Goal: Task Accomplishment & Management: Use online tool/utility

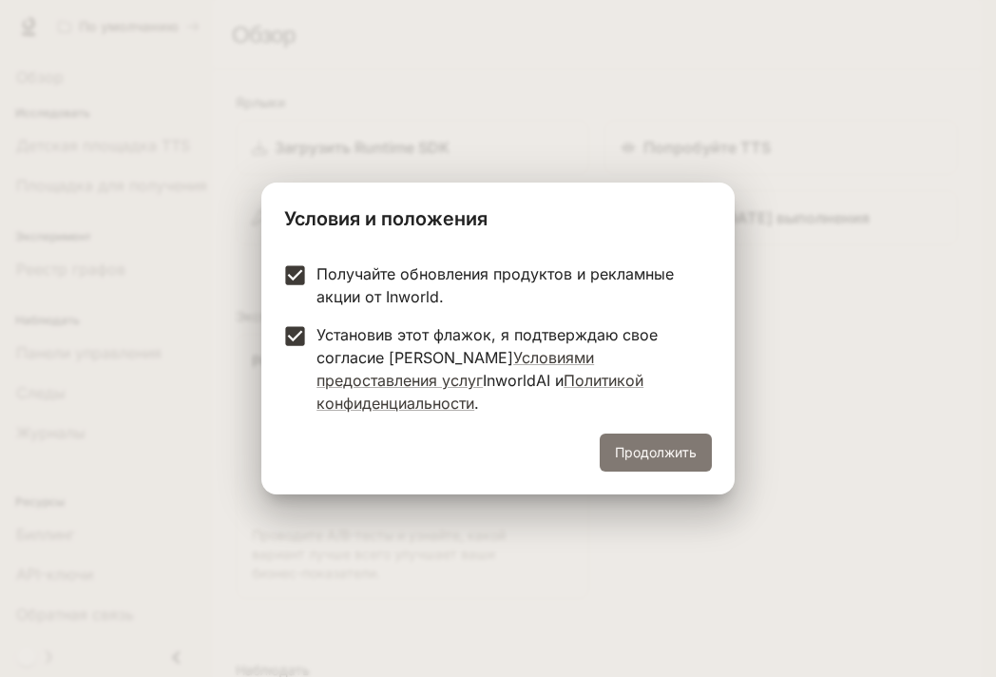
click at [634, 444] on font "Продолжить" at bounding box center [656, 452] width 82 height 16
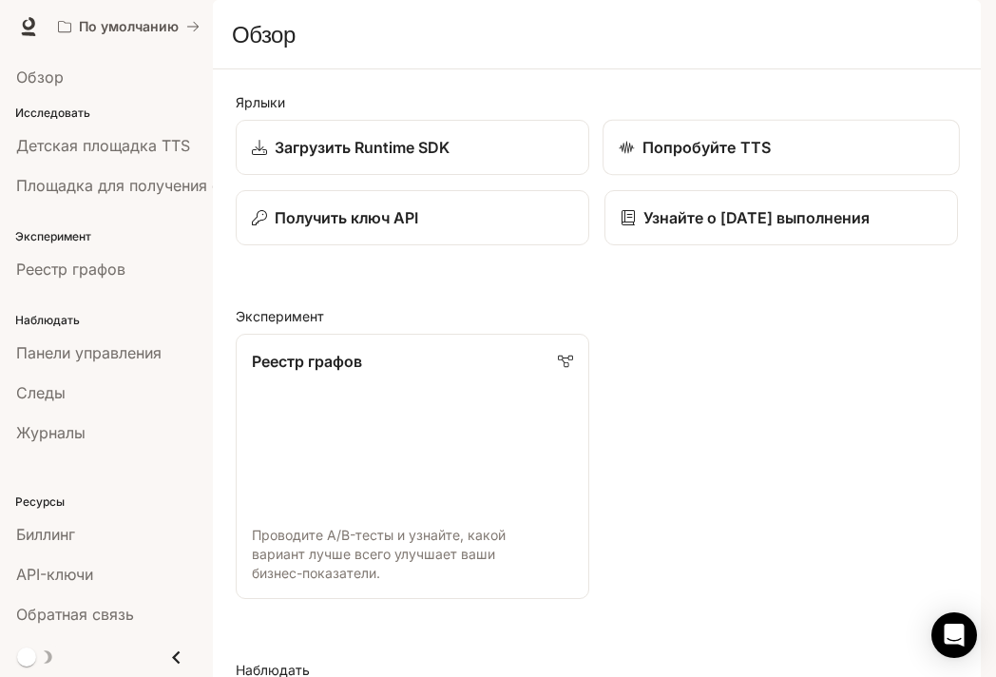
click at [692, 157] on font "Попробуйте TTS" at bounding box center [706, 147] width 128 height 19
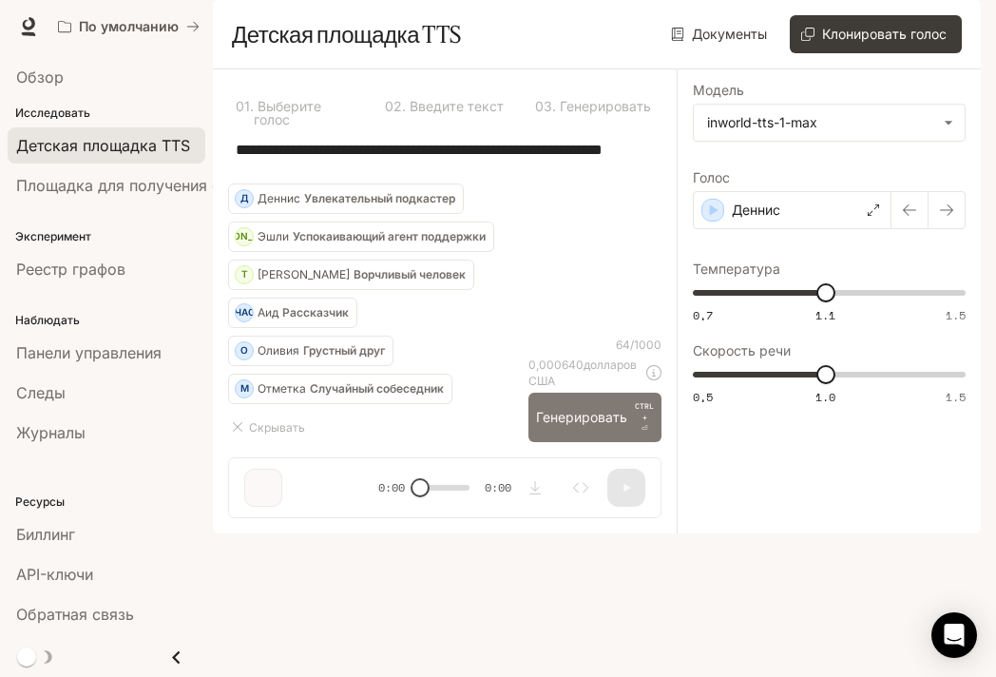
click at [582, 425] on font "Генерировать" at bounding box center [581, 417] width 91 height 16
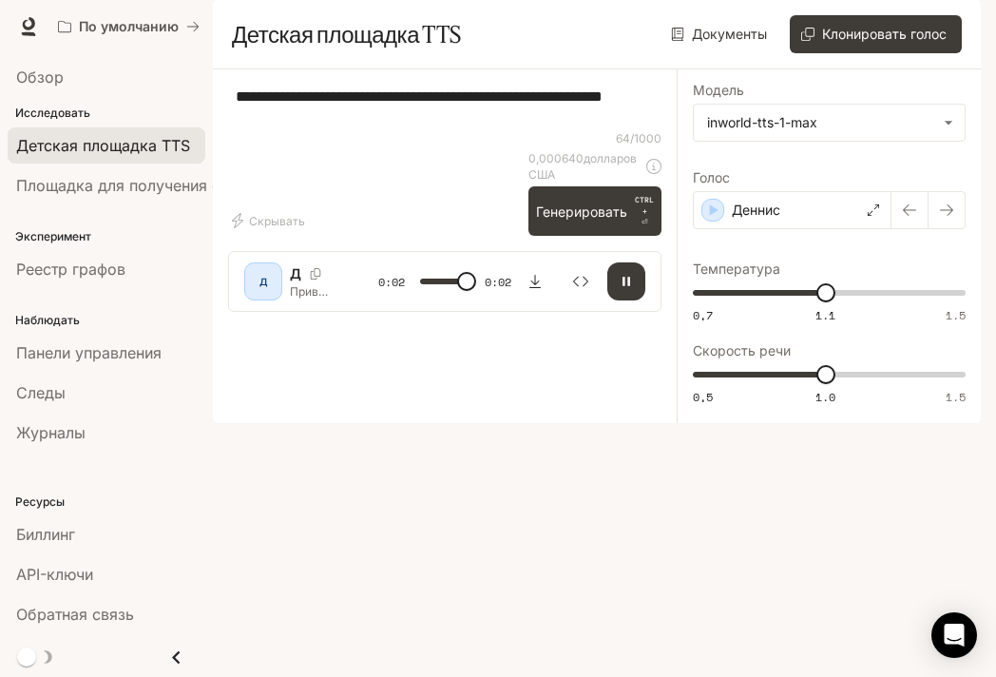
type input "*"
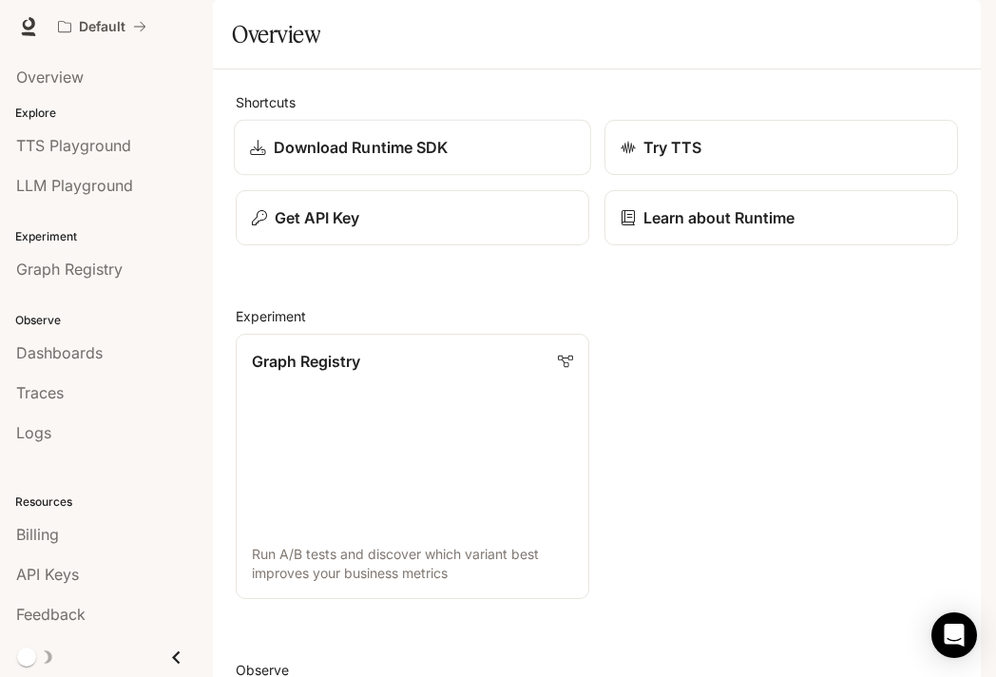
click at [327, 159] on p "Download Runtime SDK" at bounding box center [361, 147] width 175 height 23
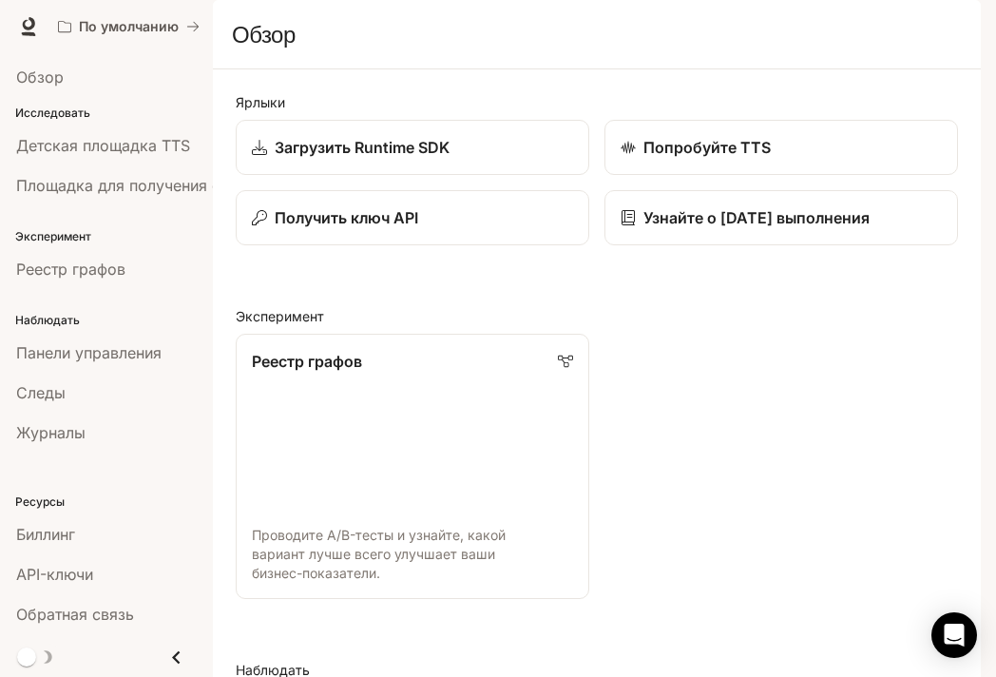
click at [601, 402] on div "Реестр графов Проводите A/B-тесты и узнайте, какой вариант лучше всего улучшает…" at bounding box center [588, 458] width 737 height 280
click at [958, 14] on img "button" at bounding box center [954, 26] width 27 height 27
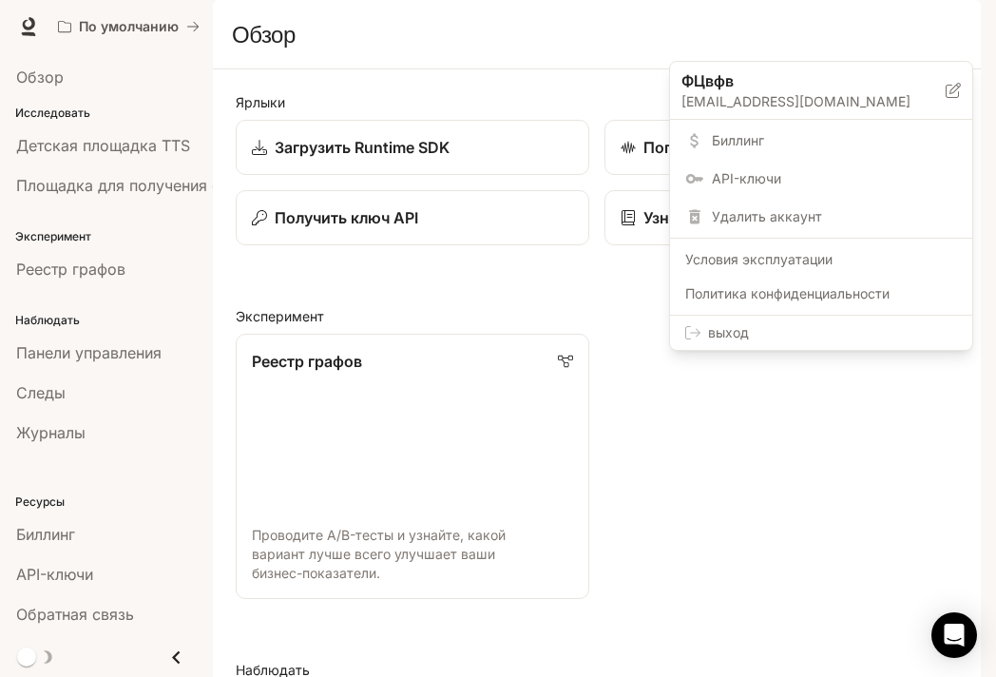
click at [859, 31] on div at bounding box center [498, 338] width 996 height 677
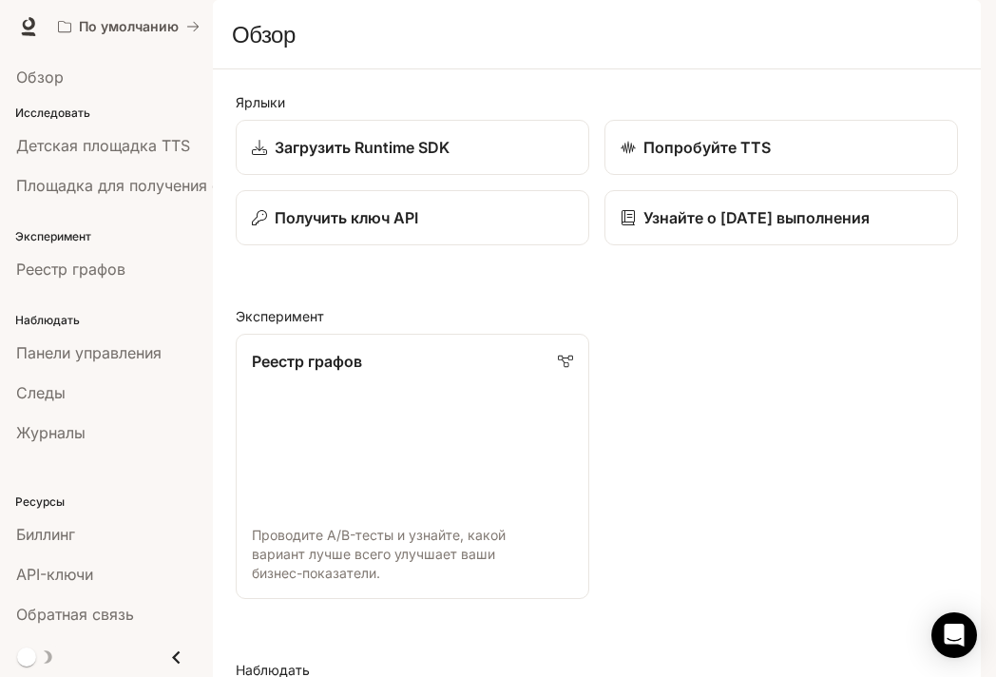
click at [962, 34] on img "button" at bounding box center [954, 26] width 27 height 27
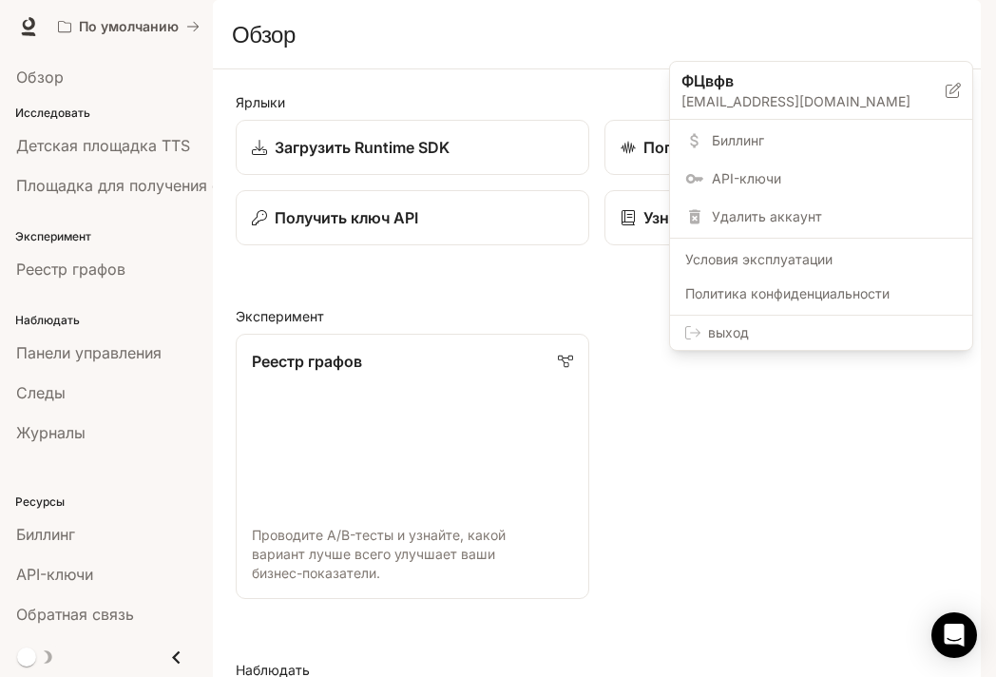
click at [473, 43] on div at bounding box center [498, 338] width 996 height 677
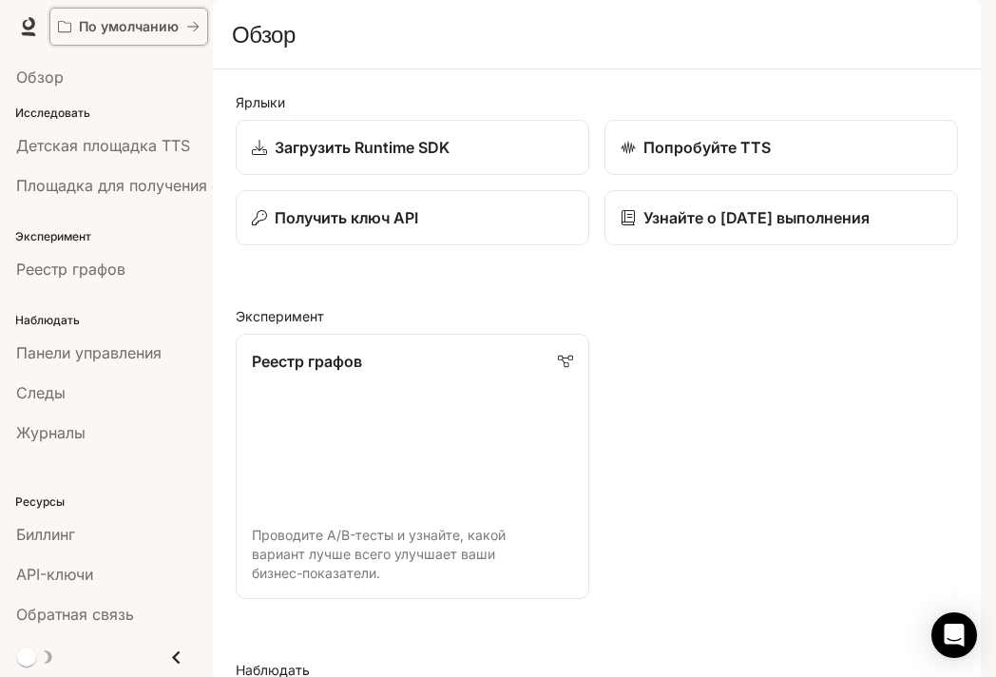
click at [204, 28] on button "По умолчанию" at bounding box center [128, 27] width 159 height 38
click at [942, 23] on img "button" at bounding box center [954, 26] width 27 height 27
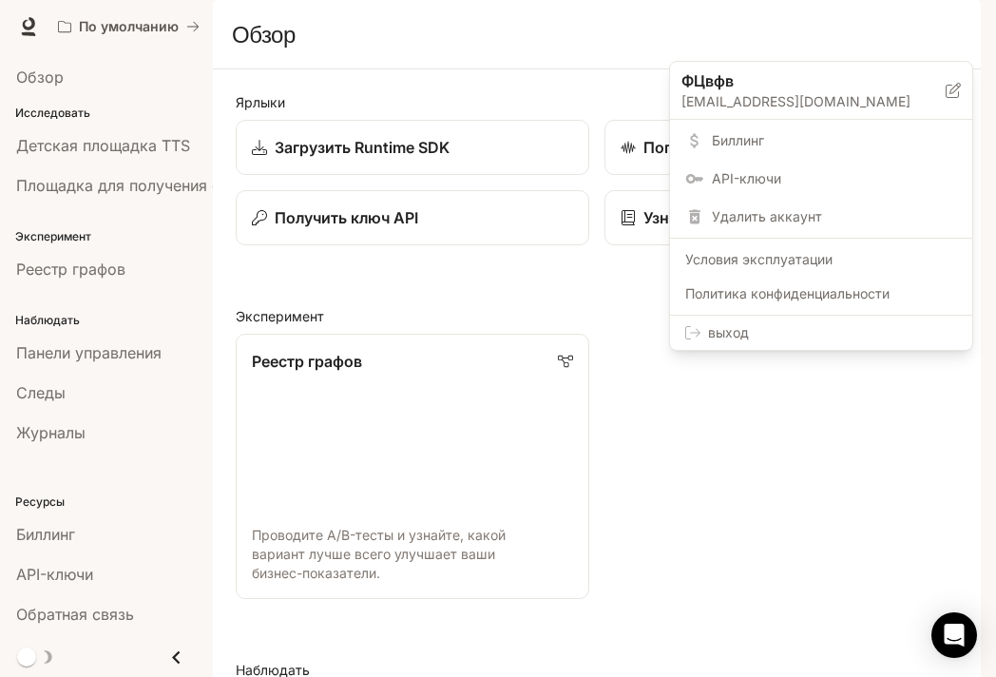
click at [783, 267] on span "Условия эксплуатации" at bounding box center [821, 259] width 272 height 19
click at [573, 331] on div at bounding box center [498, 338] width 996 height 677
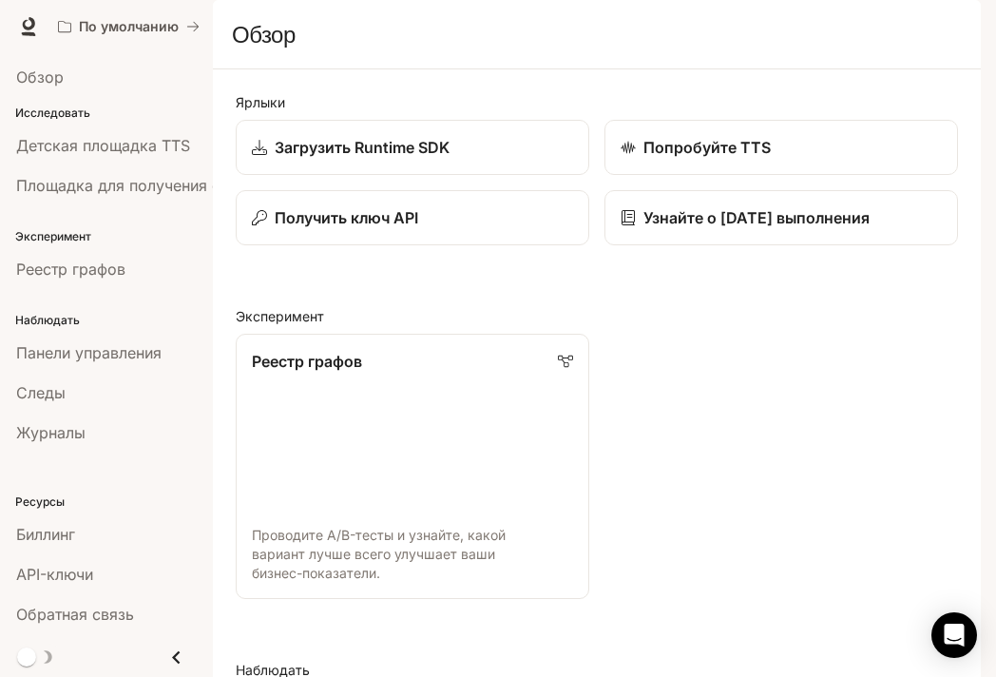
click at [848, 19] on font "Документация" at bounding box center [867, 26] width 96 height 16
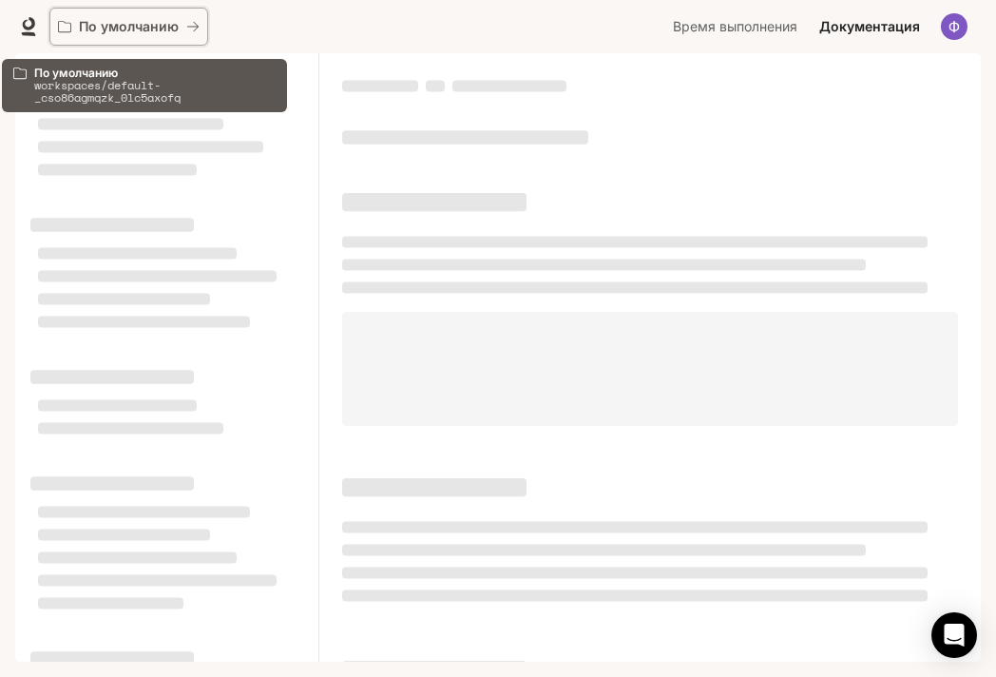
click at [183, 28] on div "По умолчанию" at bounding box center [122, 27] width 128 height 16
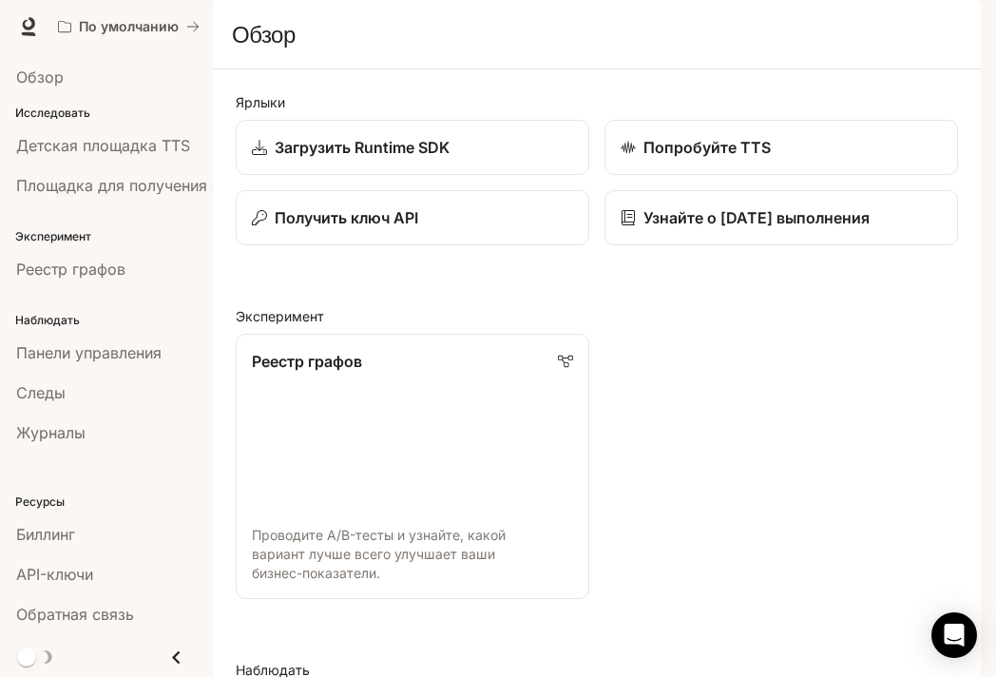
click at [951, 28] on img "button" at bounding box center [954, 26] width 27 height 27
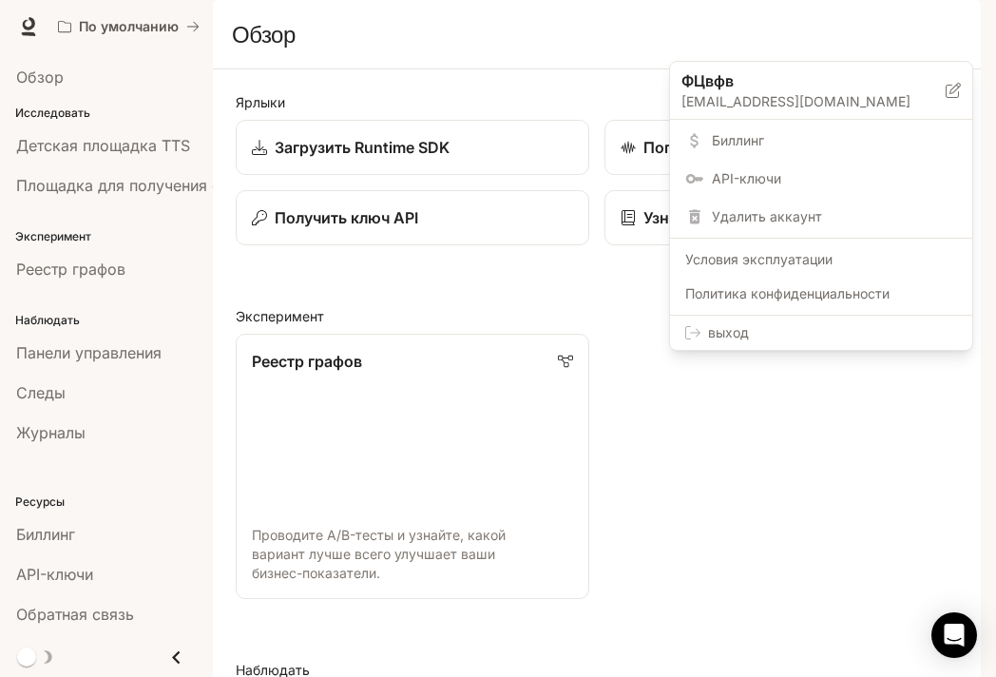
drag, startPoint x: 688, startPoint y: 522, endPoint x: 701, endPoint y: 489, distance: 34.9
click at [701, 489] on div at bounding box center [498, 338] width 996 height 677
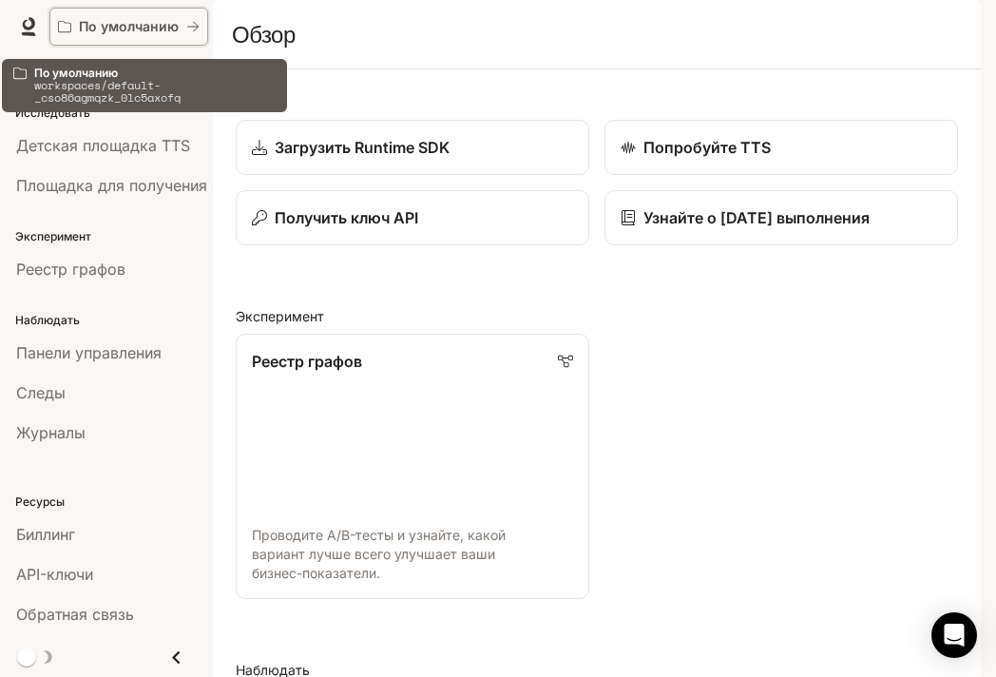
click at [193, 16] on button "По умолчанию" at bounding box center [128, 27] width 159 height 38
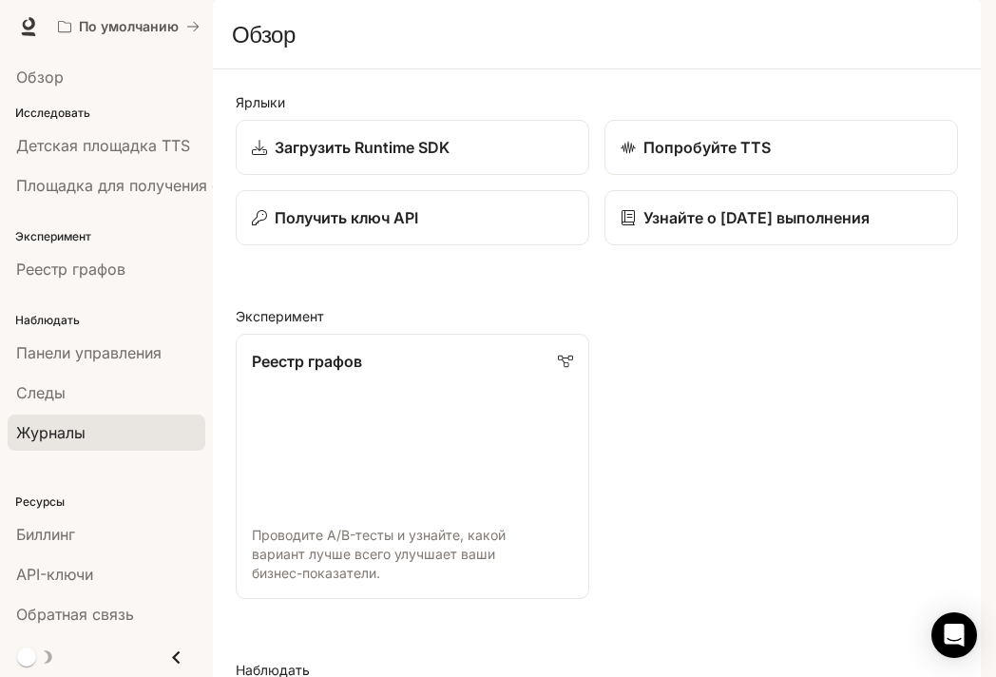
click at [110, 429] on div "Журналы" at bounding box center [106, 432] width 181 height 23
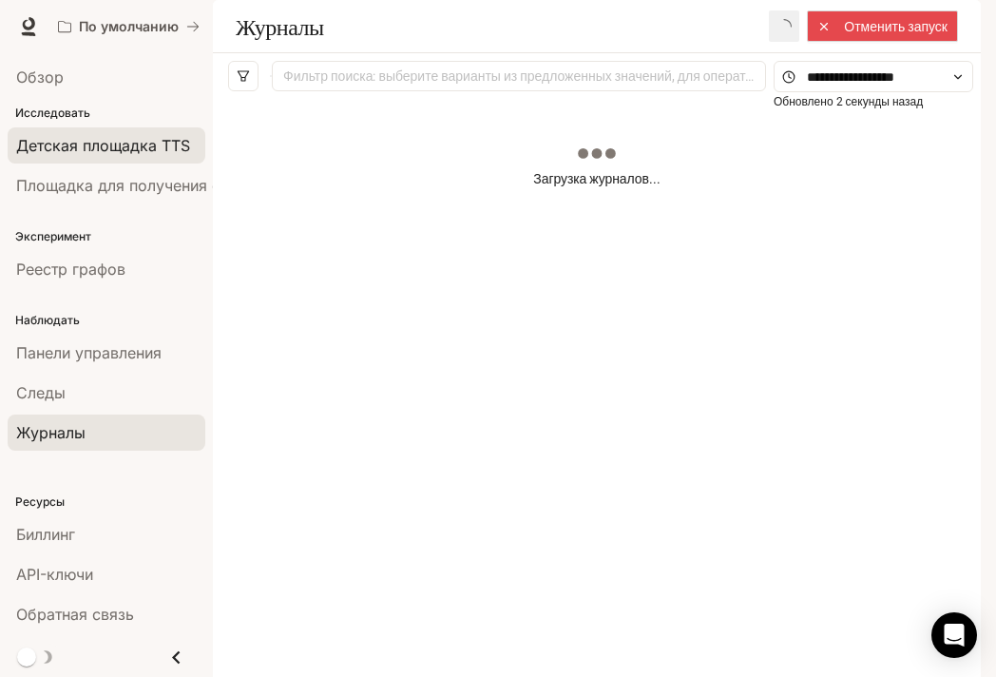
click at [192, 127] on link "Детская площадка TTS" at bounding box center [107, 145] width 198 height 36
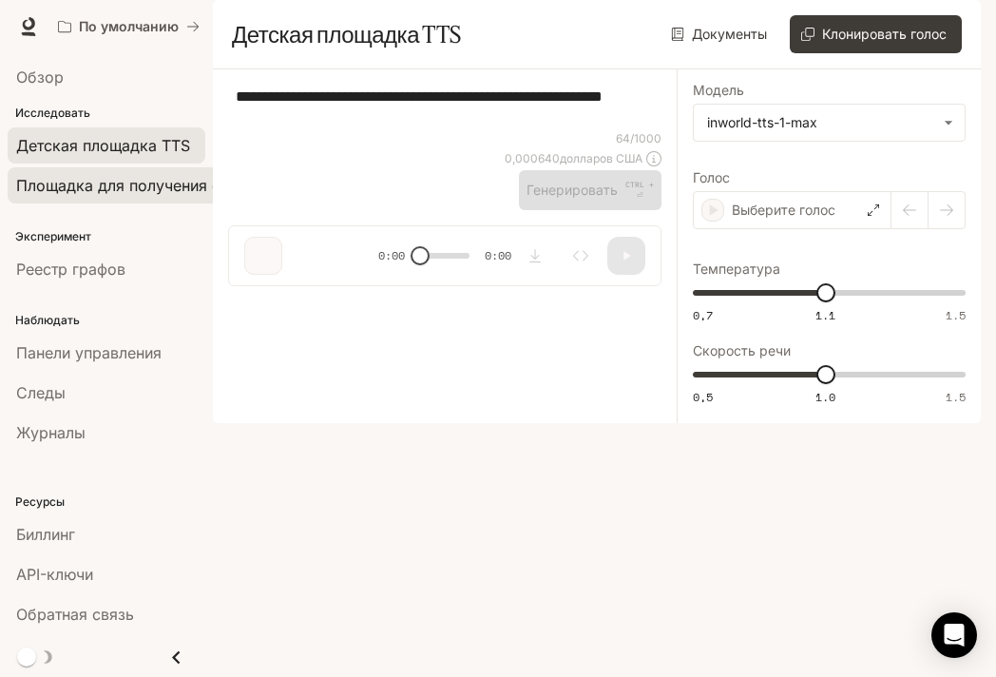
click at [96, 187] on font "Площадка для получения степени магистра права" at bounding box center [203, 185] width 375 height 19
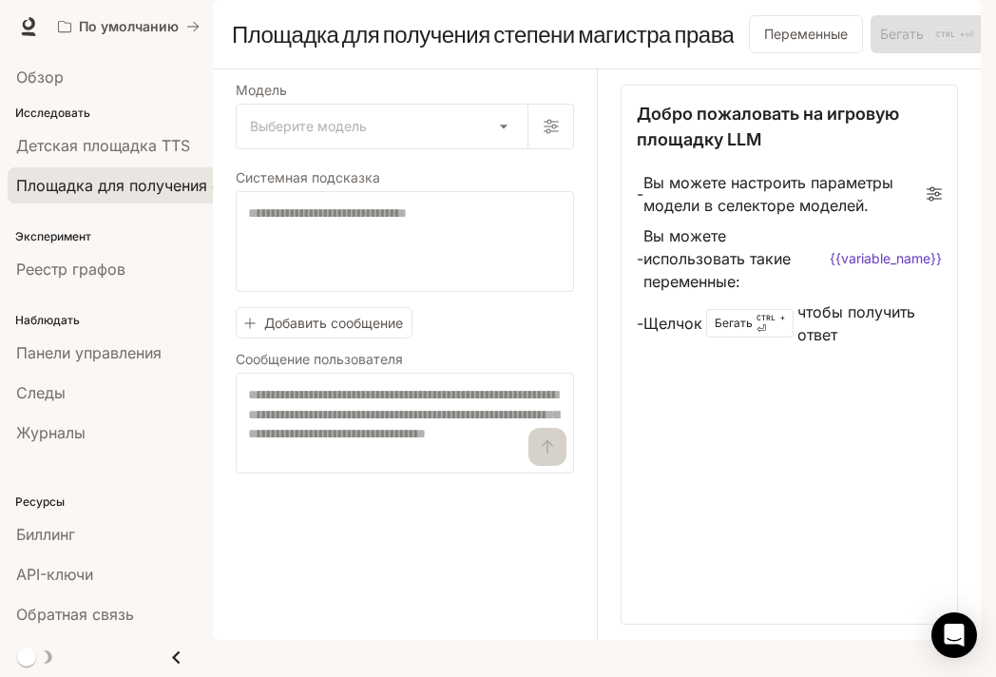
click at [90, 231] on font "Эксперимент" at bounding box center [53, 236] width 76 height 14
click at [91, 265] on font "Реестр графов" at bounding box center [70, 268] width 109 height 19
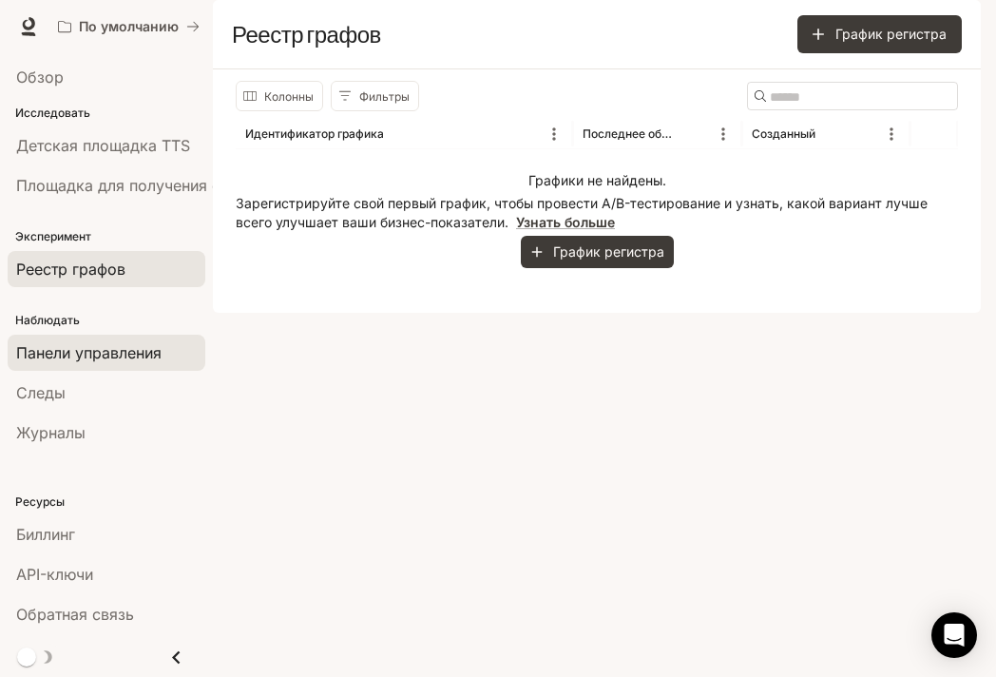
click at [88, 361] on span "Панели управления" at bounding box center [88, 352] width 145 height 23
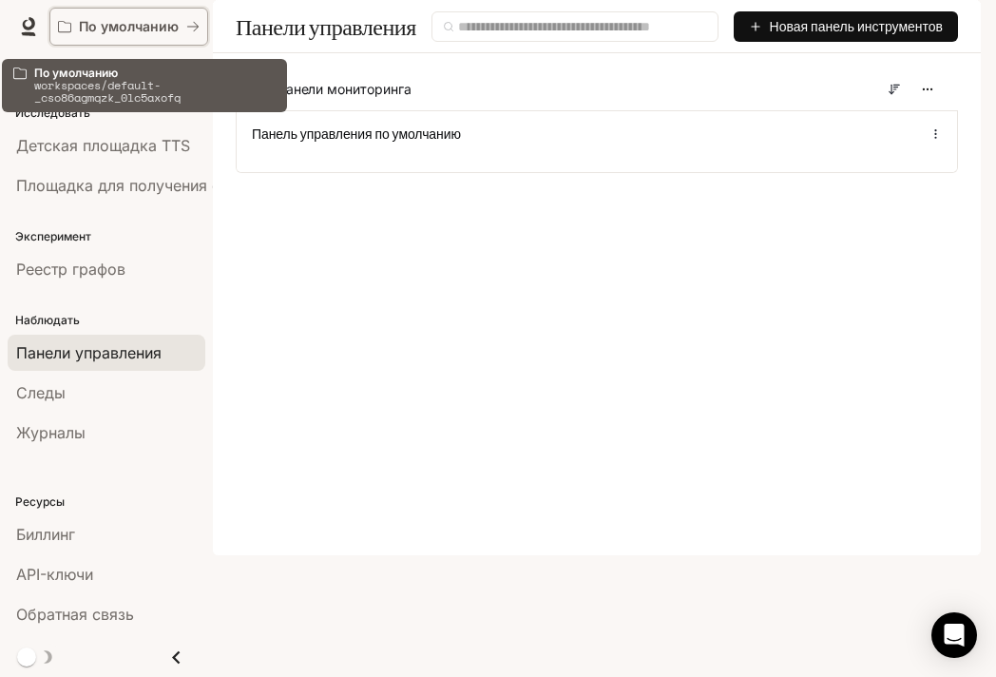
click at [200, 23] on button "По умолчанию" at bounding box center [128, 27] width 159 height 38
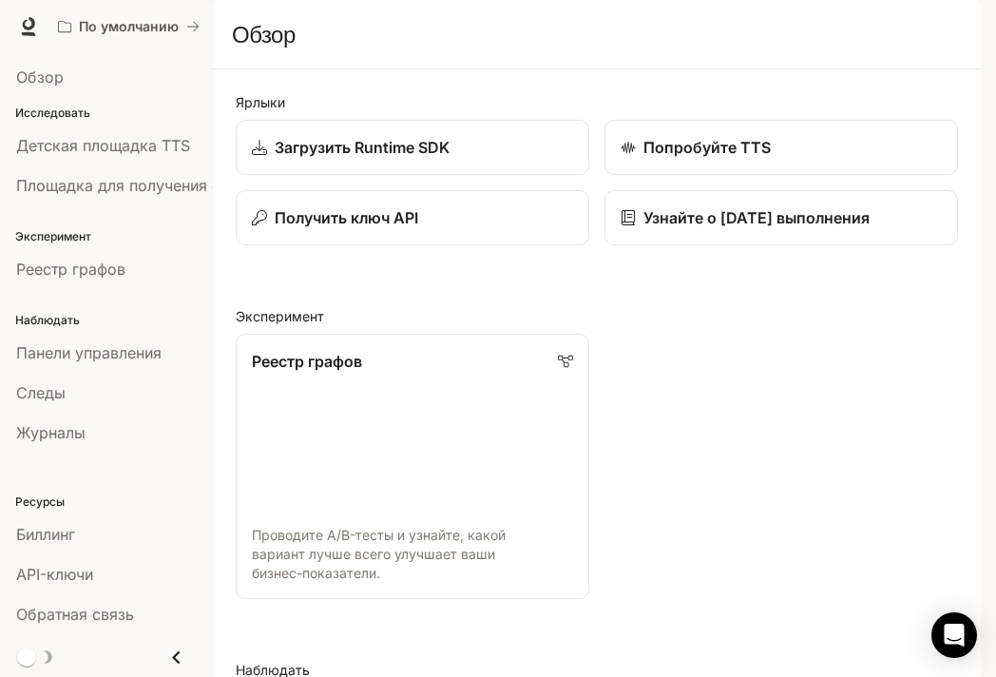
click at [458, 53] on div "Обзор" at bounding box center [597, 34] width 730 height 38
click at [52, 81] on font "Обзор" at bounding box center [40, 76] width 48 height 19
click at [28, 22] on icon at bounding box center [28, 26] width 19 height 19
click at [748, 28] on font "Время выполнения" at bounding box center [737, 26] width 129 height 16
click at [749, 28] on font "Время выполнения" at bounding box center [737, 26] width 129 height 16
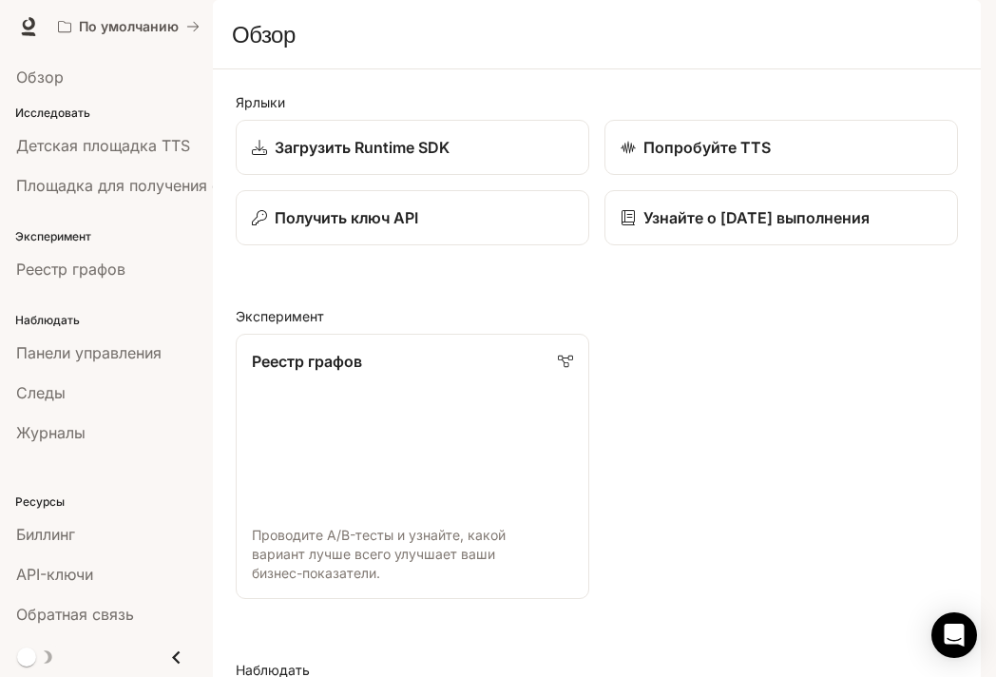
click at [749, 28] on font "Время выполнения" at bounding box center [737, 26] width 129 height 16
click at [749, 24] on font "Время выполнения" at bounding box center [737, 26] width 129 height 16
click at [749, 23] on font "Время выполнения" at bounding box center [737, 26] width 129 height 16
click at [749, 24] on font "Время выполнения" at bounding box center [737, 26] width 129 height 16
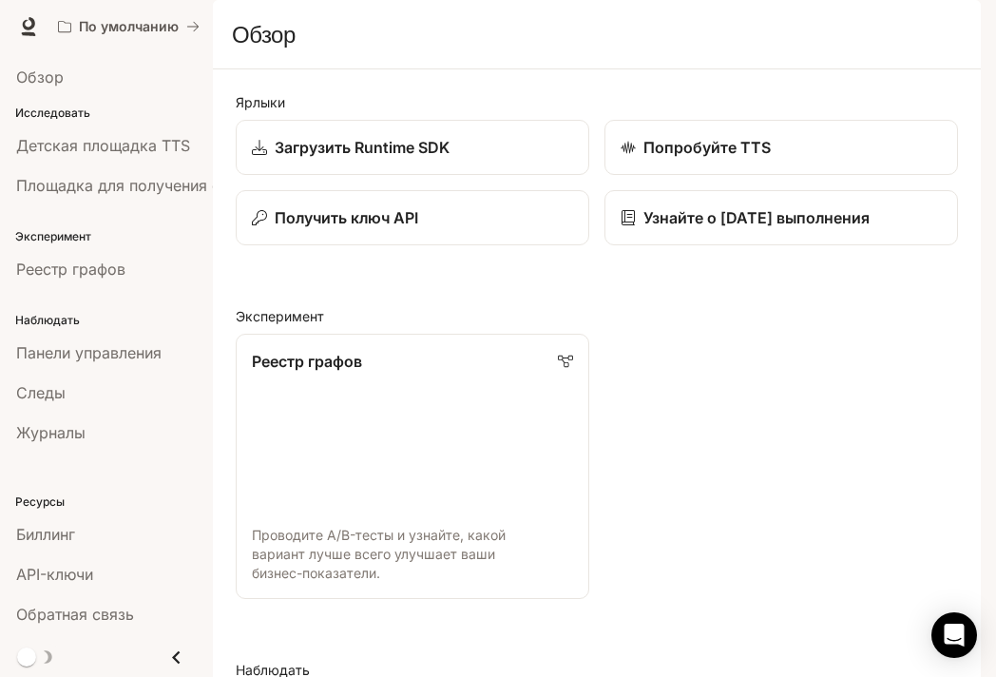
click at [749, 26] on font "Время выполнения" at bounding box center [737, 26] width 129 height 16
click at [959, 23] on img "button" at bounding box center [954, 26] width 27 height 27
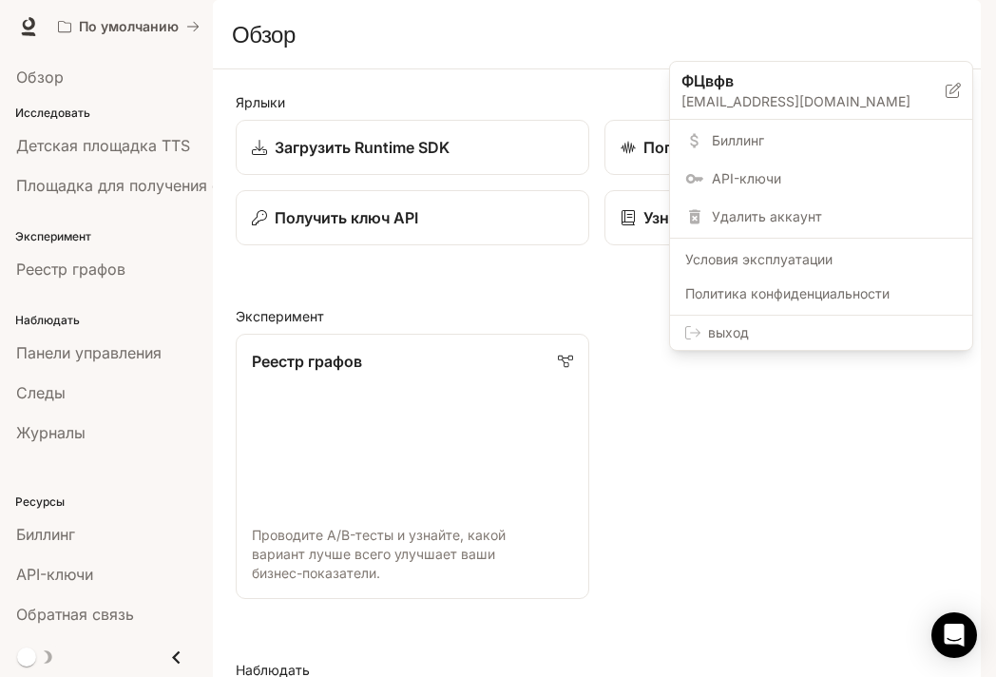
click at [547, 51] on div at bounding box center [498, 338] width 996 height 677
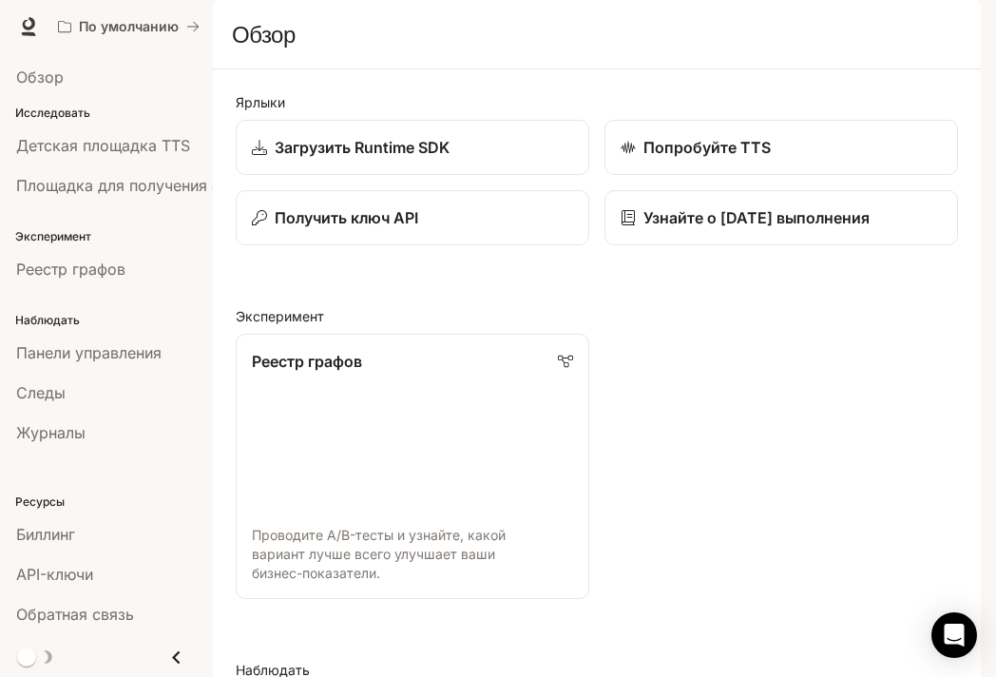
scroll to position [983, 0]
click at [951, 625] on icon "Открытый Интерком Мессенджер" at bounding box center [954, 634] width 22 height 25
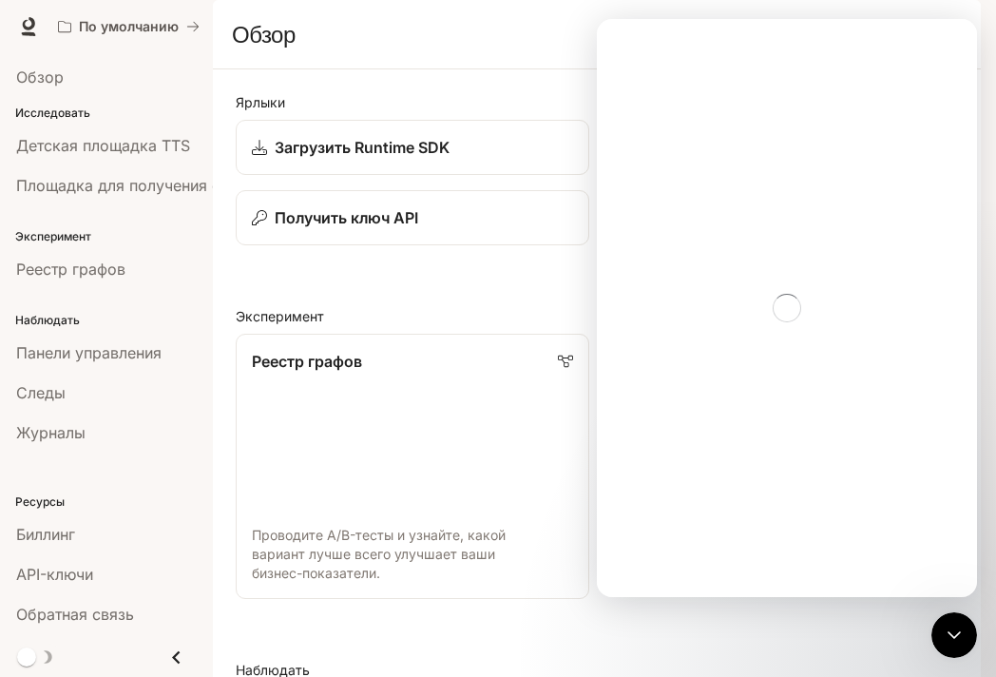
scroll to position [0, 0]
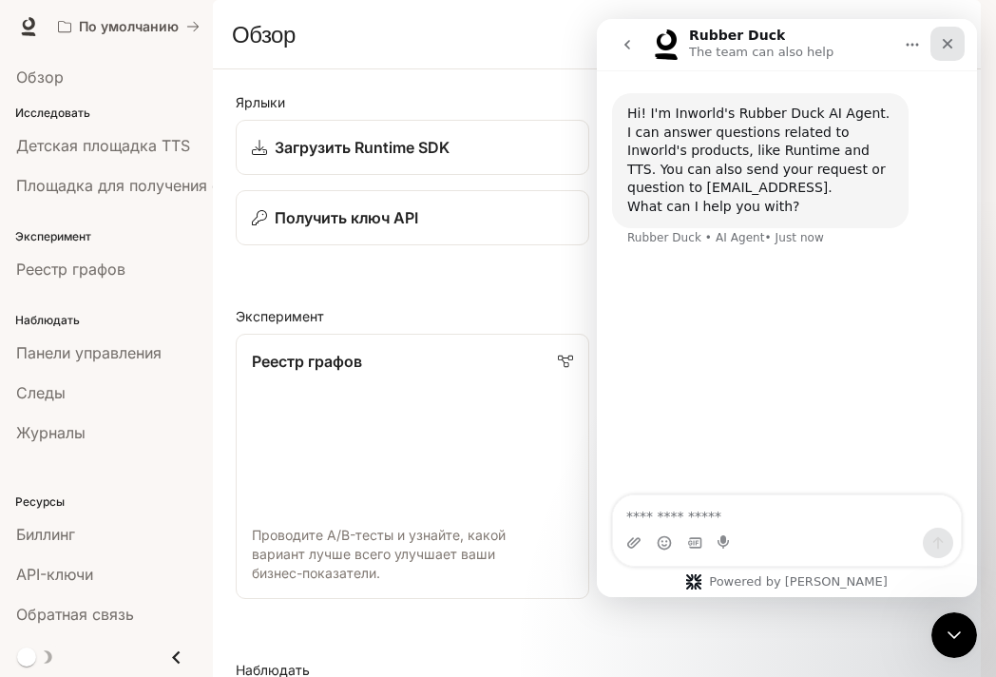
click at [952, 46] on icon "Close" at bounding box center [947, 43] width 15 height 15
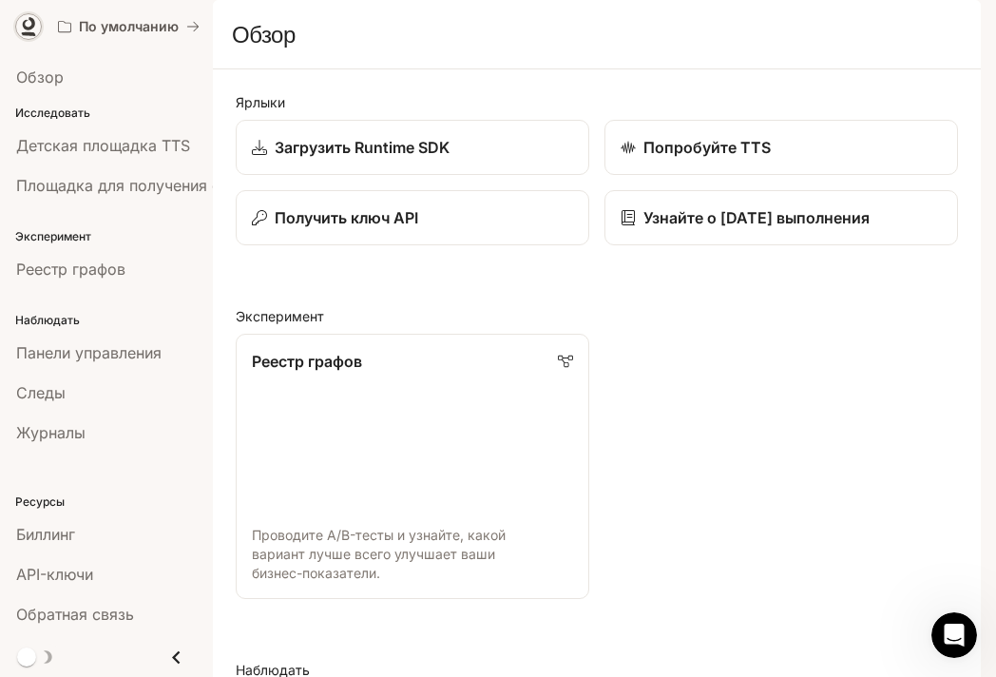
click at [35, 31] on icon at bounding box center [28, 26] width 19 height 19
click at [137, 70] on div "Обзор" at bounding box center [106, 77] width 181 height 23
click at [141, 81] on div "Обзор" at bounding box center [106, 77] width 181 height 23
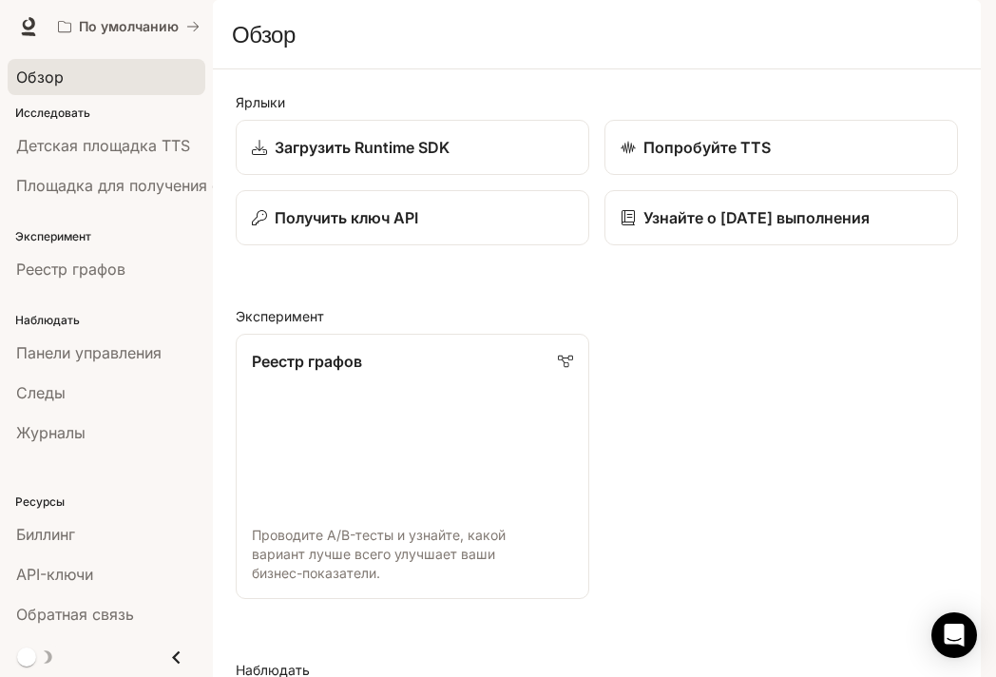
click at [958, 53] on div "Обзор" at bounding box center [597, 34] width 730 height 38
drag, startPoint x: 958, startPoint y: 75, endPoint x: 779, endPoint y: 67, distance: 178.8
click at [946, 53] on div "Обзор" at bounding box center [597, 34] width 730 height 38
drag, startPoint x: 779, startPoint y: 67, endPoint x: 637, endPoint y: 67, distance: 142.5
click at [670, 69] on section "Обзор" at bounding box center [597, 34] width 768 height 69
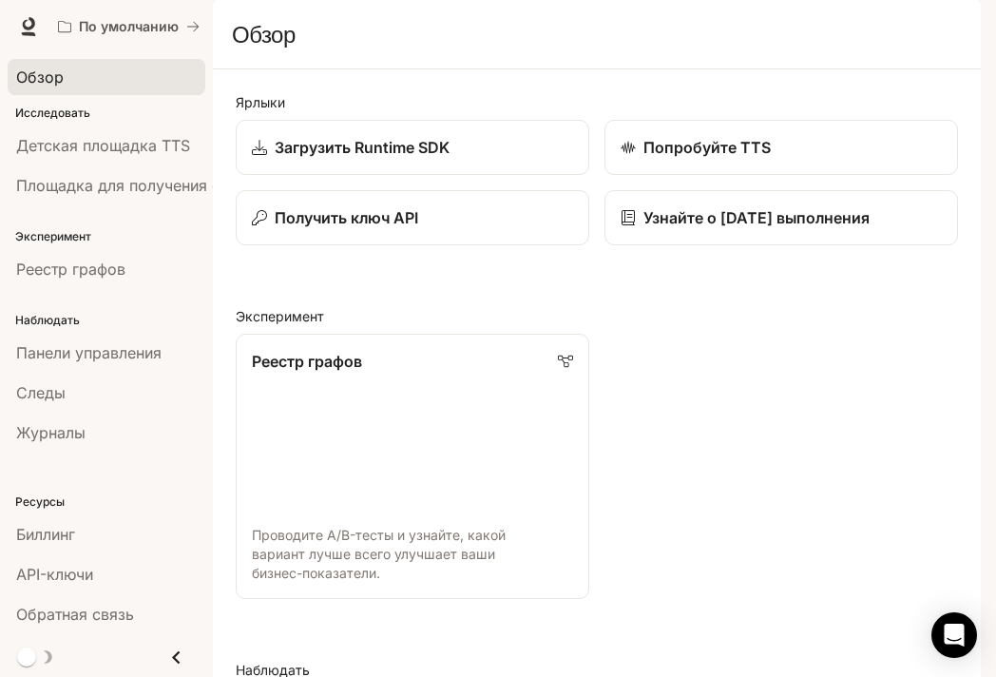
drag, startPoint x: 418, startPoint y: 60, endPoint x: 369, endPoint y: 49, distance: 50.5
click at [382, 51] on div "Перейти к основному содержанию По умолчанию Время выполнения Время выполнения Д…" at bounding box center [498, 338] width 996 height 677
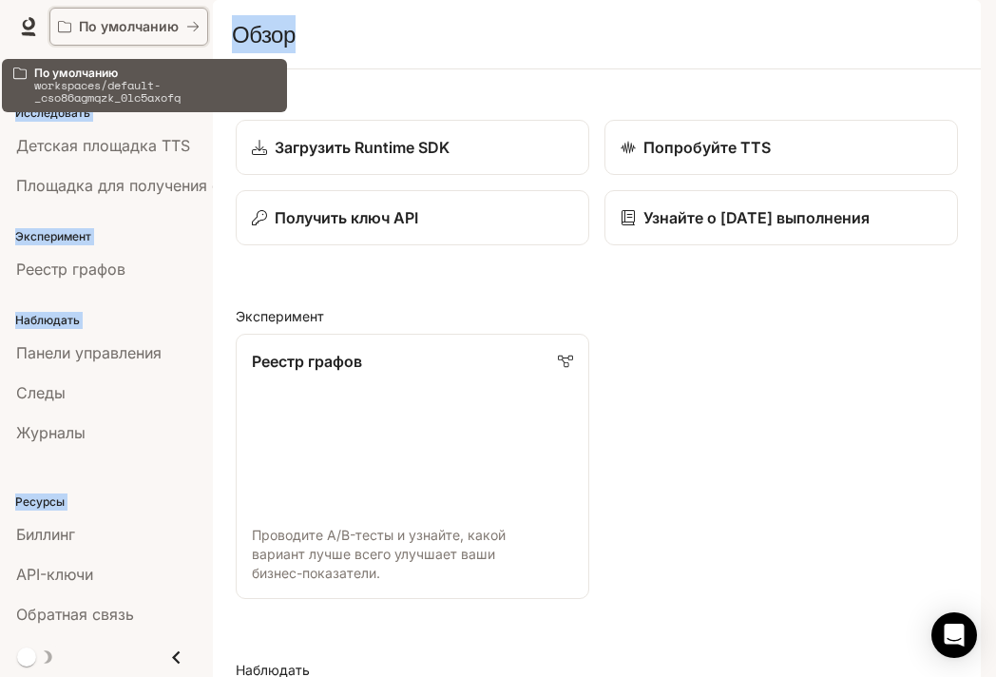
click at [198, 25] on icon "Все рабочие пространства" at bounding box center [192, 26] width 13 height 13
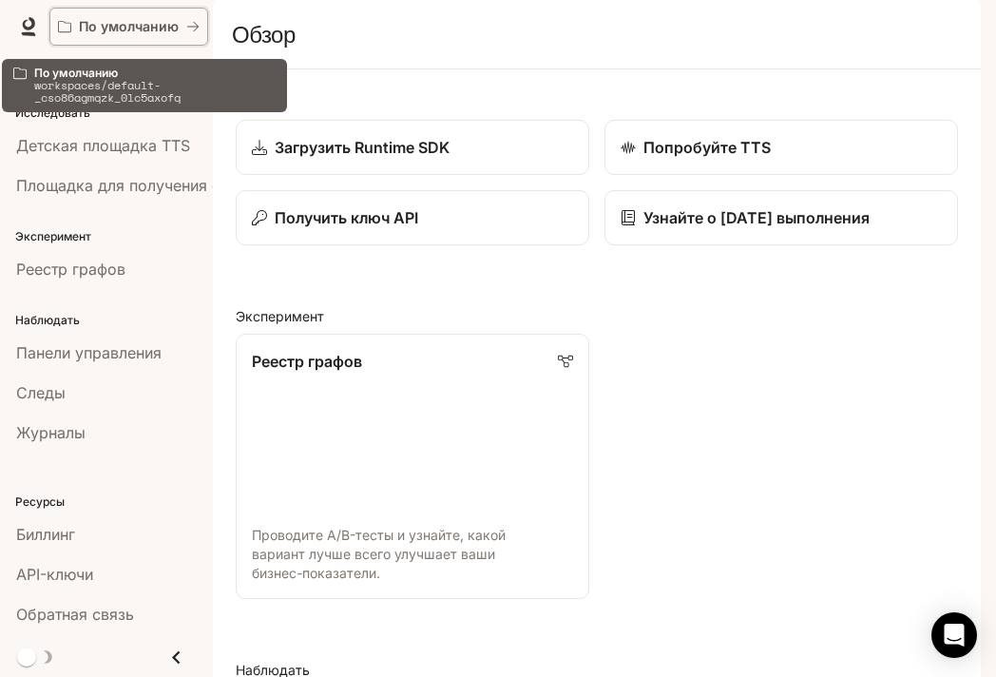
click at [107, 32] on font "По умолчанию" at bounding box center [129, 26] width 100 height 16
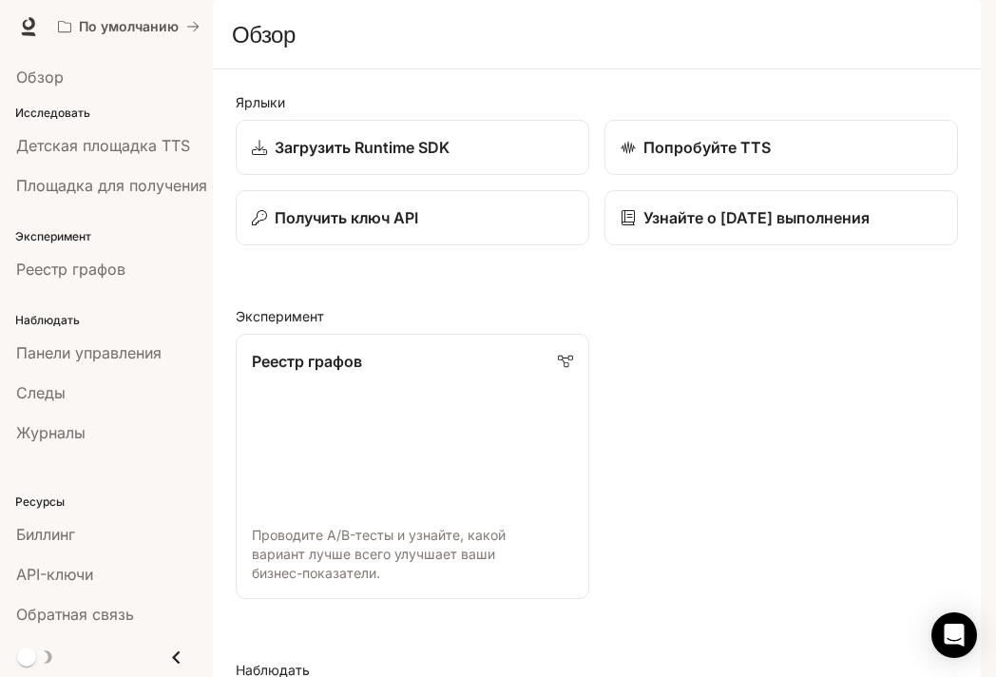
click at [931, 53] on div "Обзор" at bounding box center [597, 34] width 730 height 38
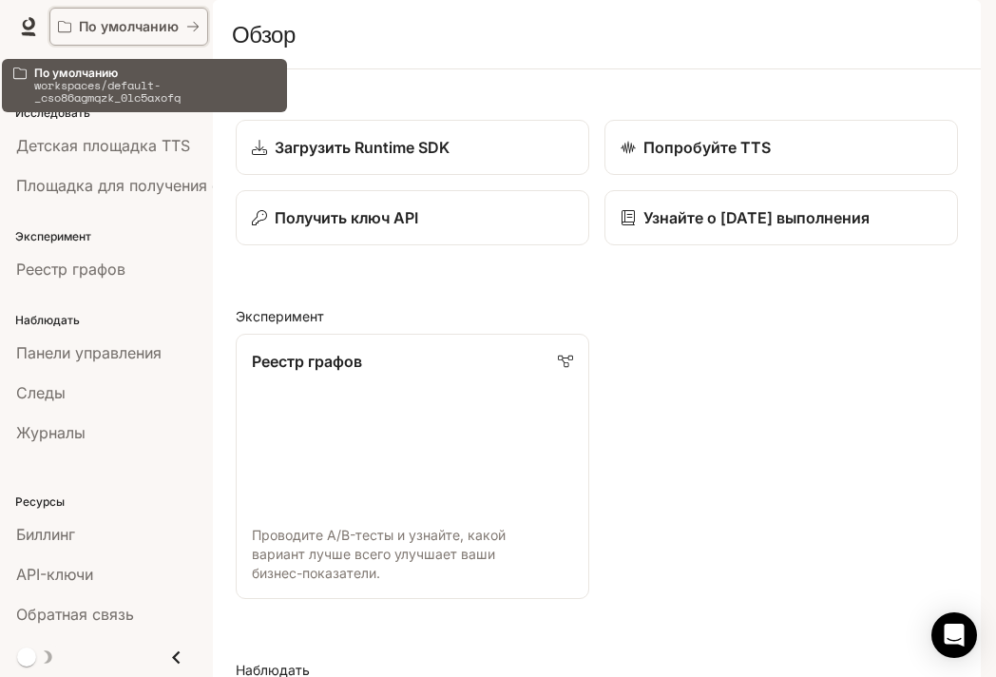
click at [72, 14] on button "По умолчанию" at bounding box center [128, 27] width 159 height 38
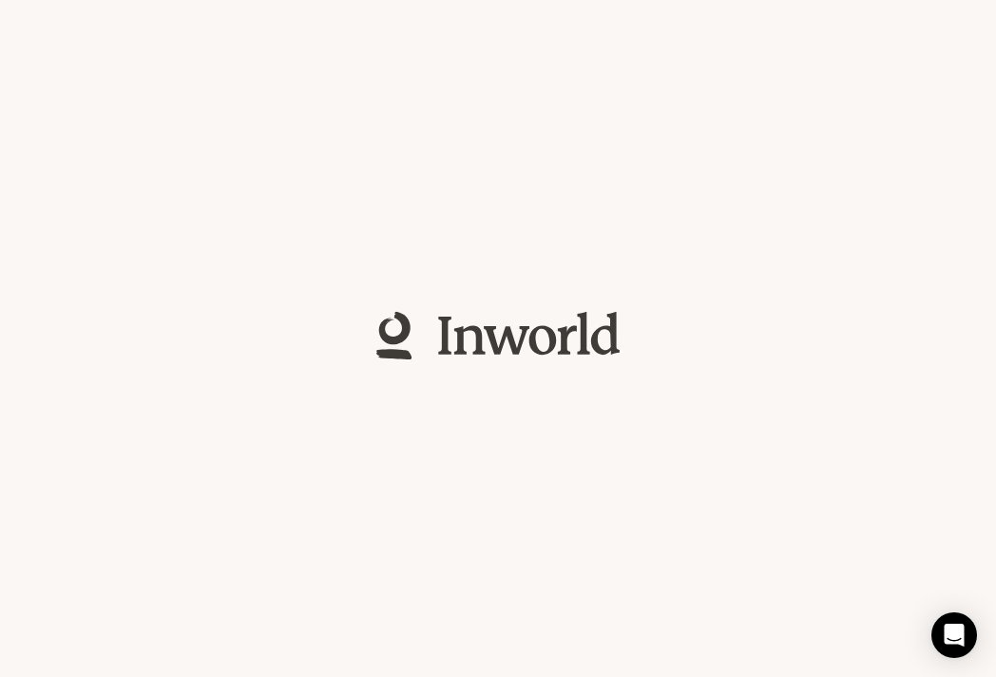
click at [72, 14] on div at bounding box center [498, 338] width 996 height 677
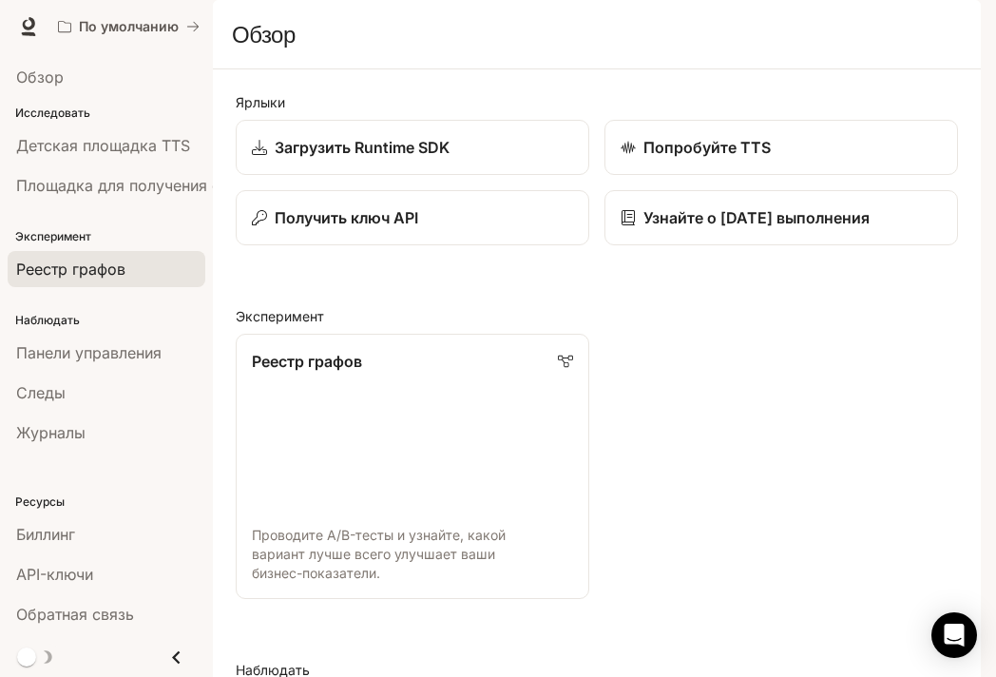
click at [100, 263] on font "Реестр графов" at bounding box center [70, 268] width 109 height 19
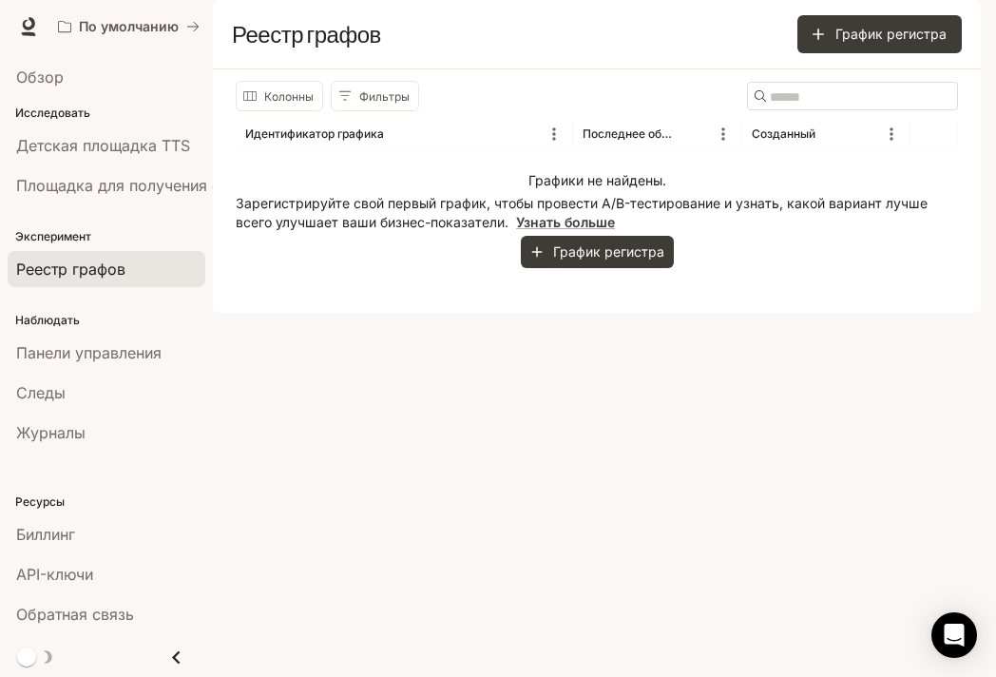
click at [90, 308] on div "Наблюдать Панели управления Следы Журналы" at bounding box center [106, 374] width 213 height 163
click at [73, 358] on font "Панели управления" at bounding box center [88, 352] width 145 height 19
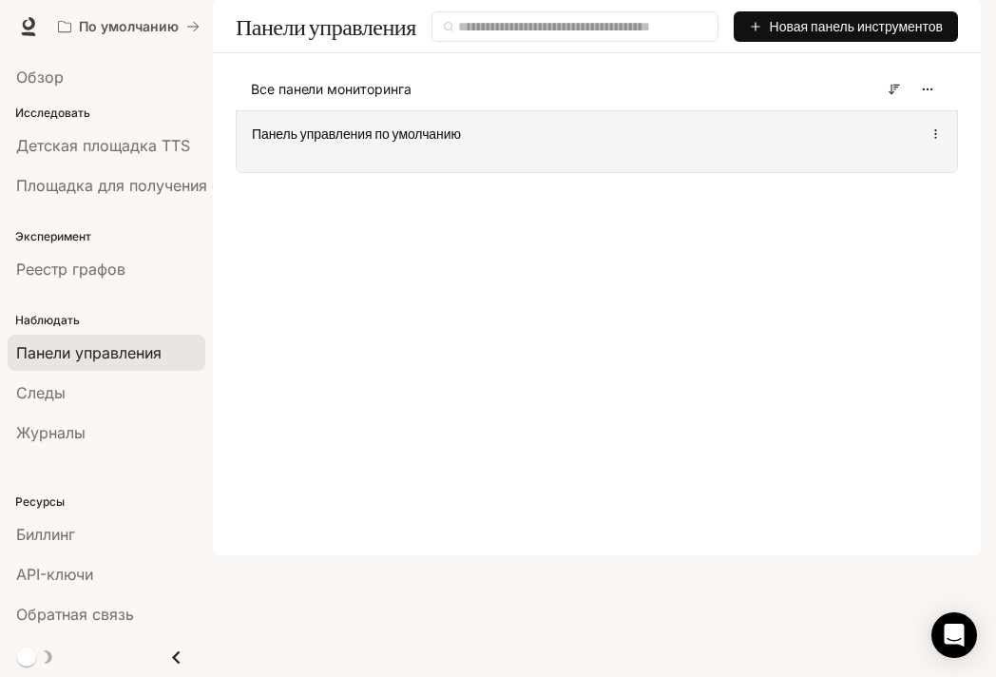
click at [374, 142] on font "Панель управления по умолчанию" at bounding box center [356, 133] width 209 height 15
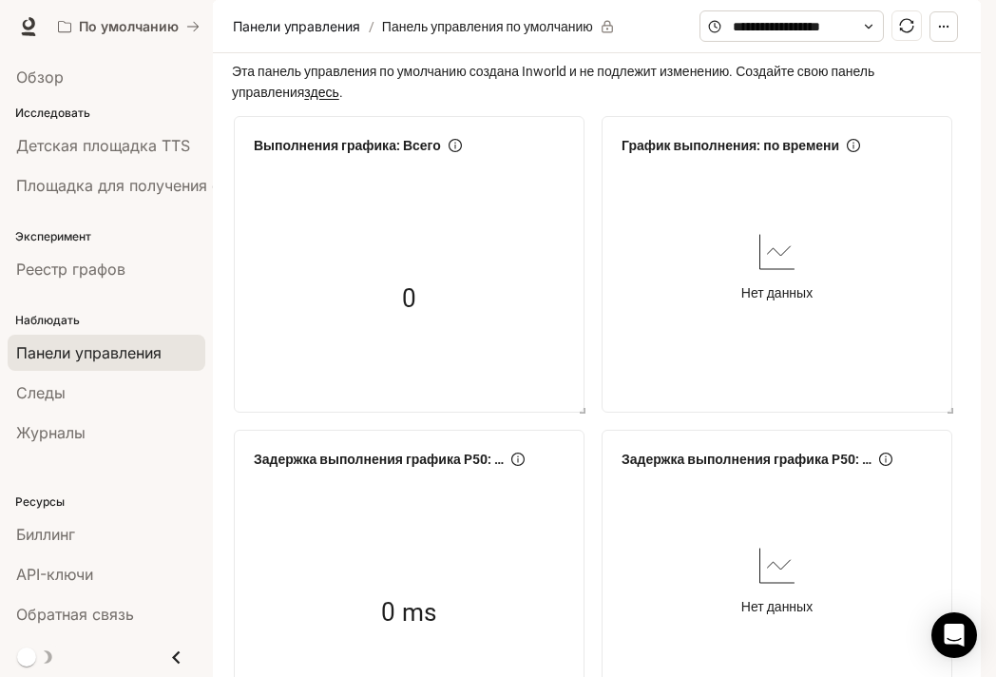
click at [948, 42] on button "button" at bounding box center [943, 26] width 29 height 30
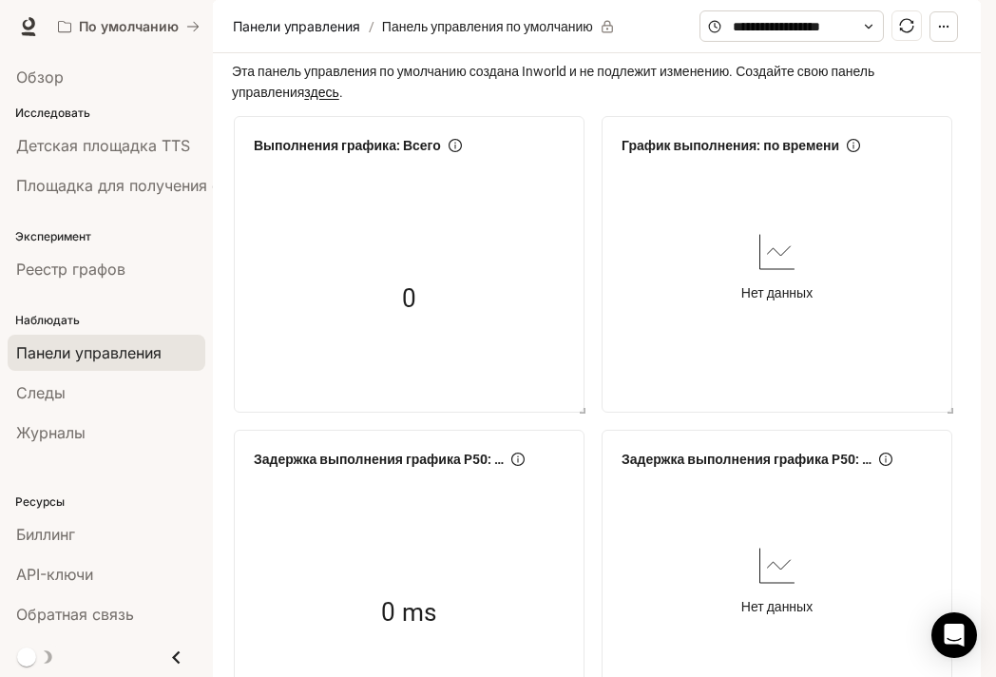
click at [933, 42] on button "button" at bounding box center [943, 26] width 29 height 30
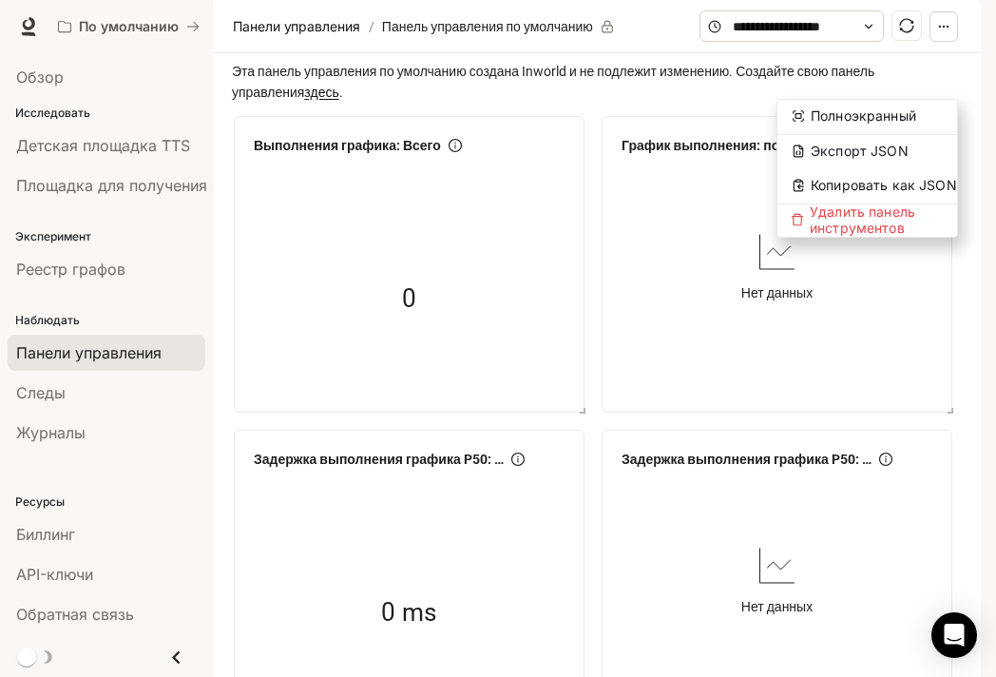
click at [820, 370] on div "Нет данных" at bounding box center [777, 265] width 326 height 207
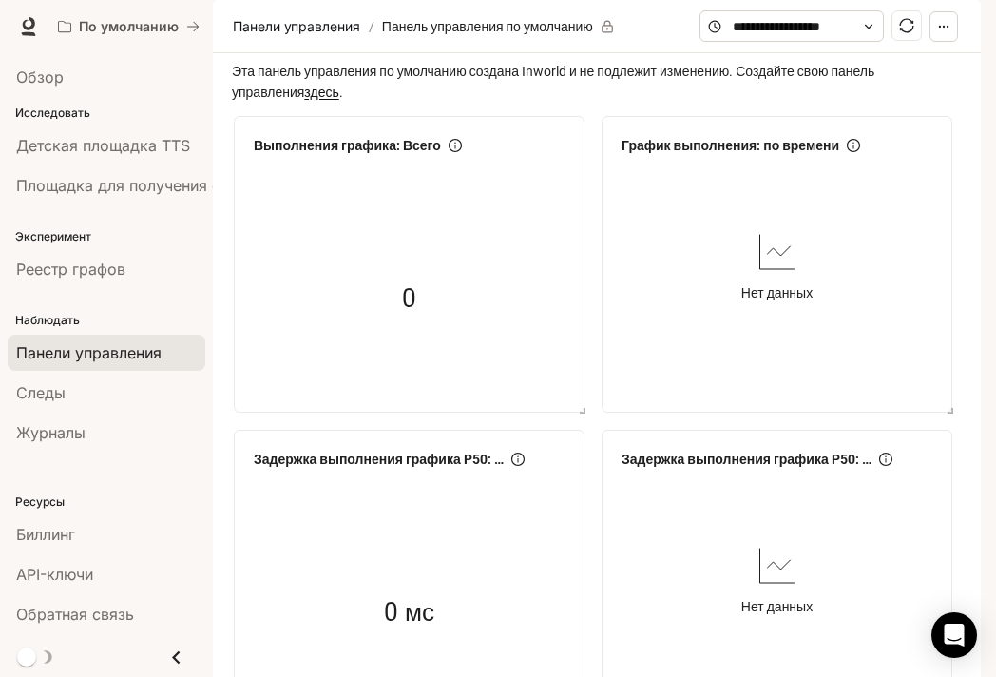
scroll to position [760, 0]
click at [49, 385] on font "Следы" at bounding box center [40, 392] width 49 height 19
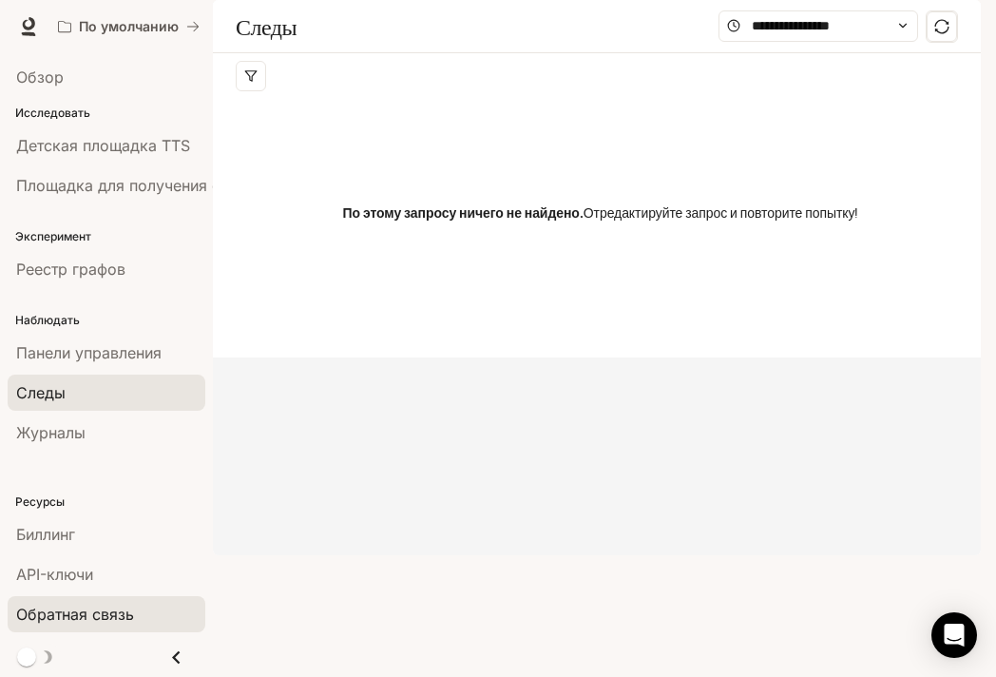
click at [87, 620] on font "Обратная связь" at bounding box center [75, 613] width 118 height 19
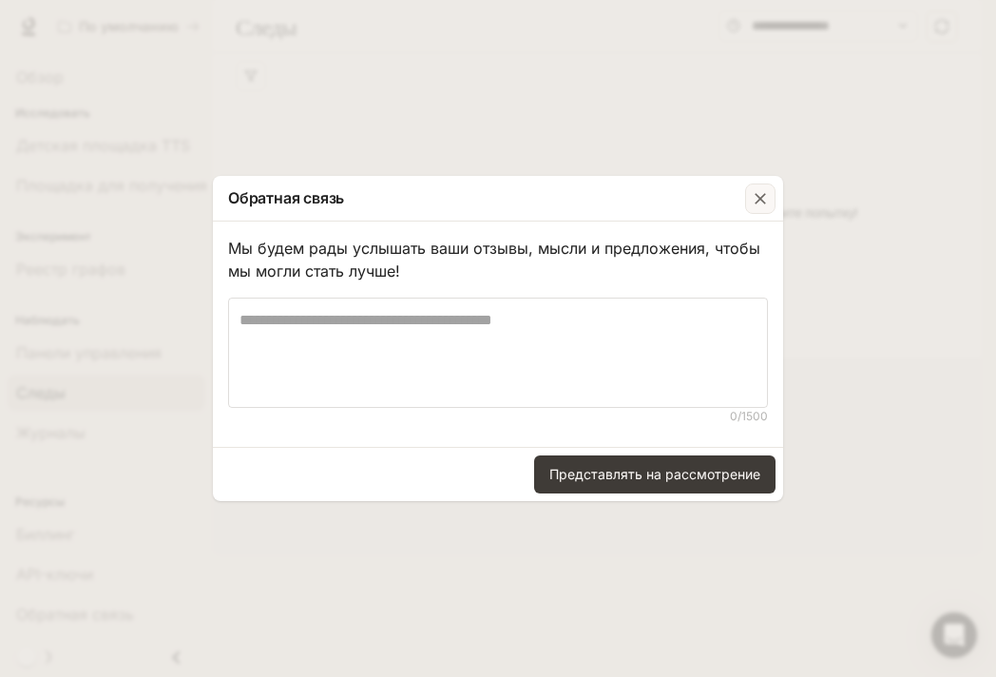
click at [745, 190] on div "button" at bounding box center [760, 198] width 30 height 30
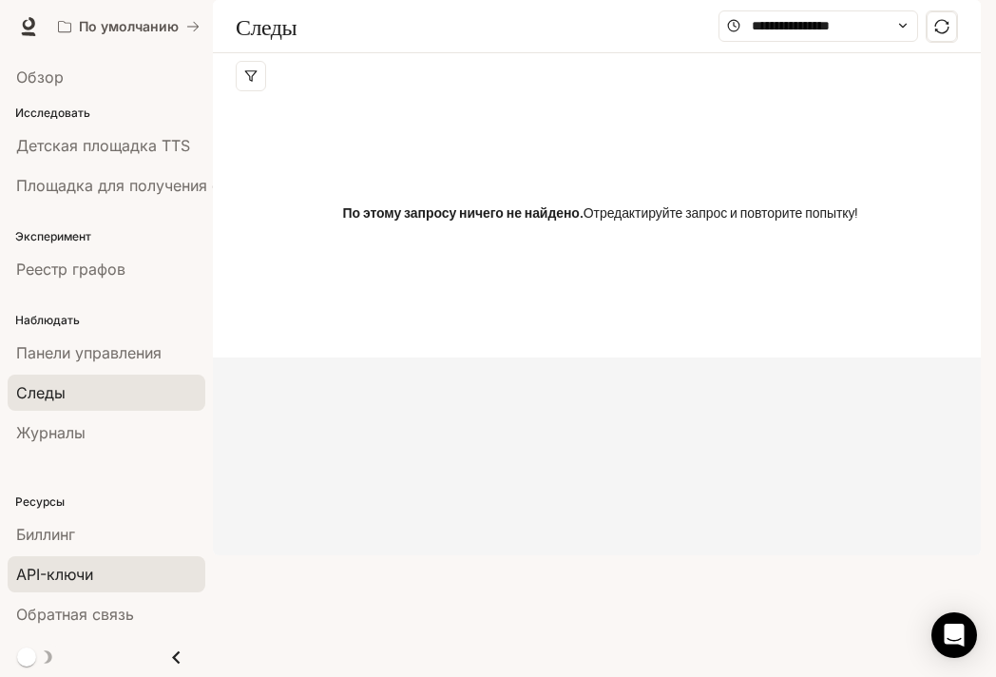
click at [73, 582] on font "API-ключи" at bounding box center [54, 573] width 77 height 19
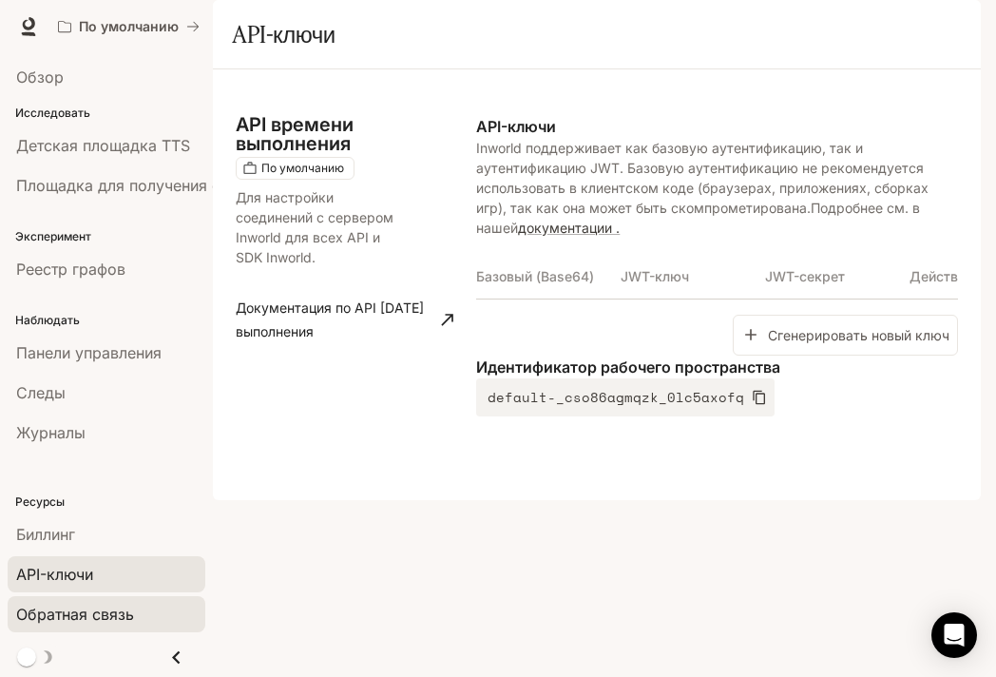
click at [91, 618] on font "Обратная связь" at bounding box center [75, 613] width 118 height 19
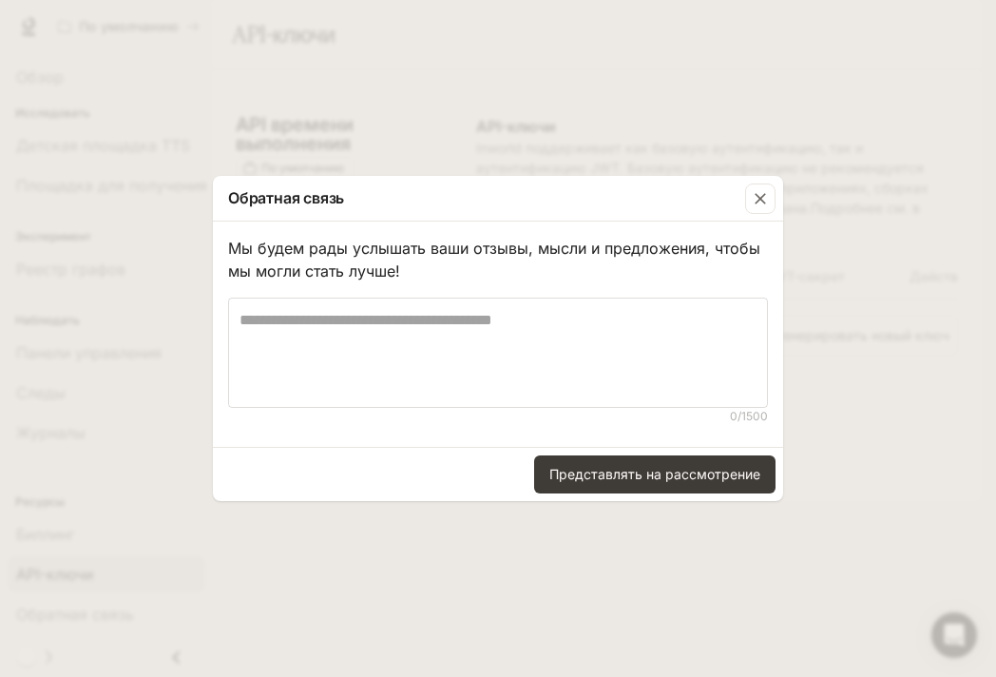
click at [604, 449] on div "Представлять на рассмотрение" at bounding box center [498, 474] width 570 height 54
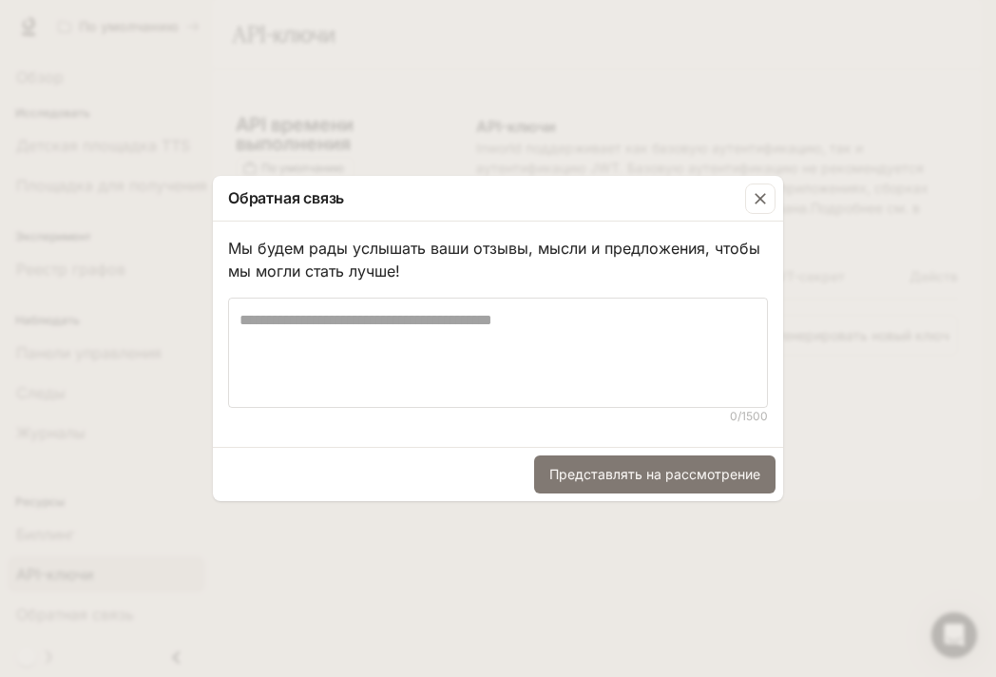
click at [602, 475] on font "Представлять на рассмотрение" at bounding box center [654, 474] width 211 height 16
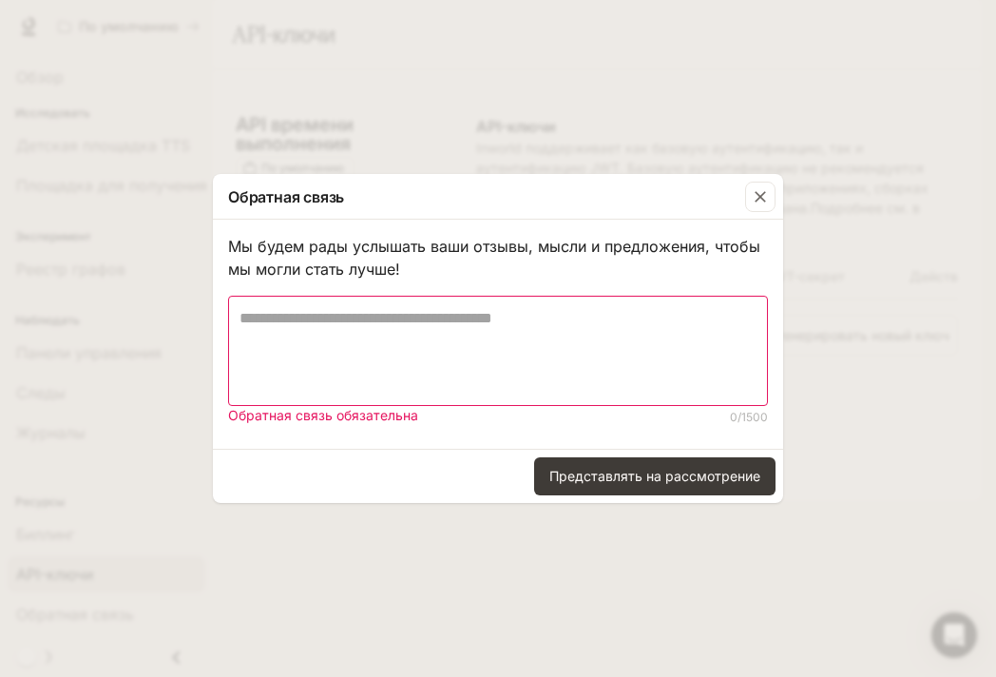
click at [501, 351] on textarea at bounding box center [497, 350] width 517 height 87
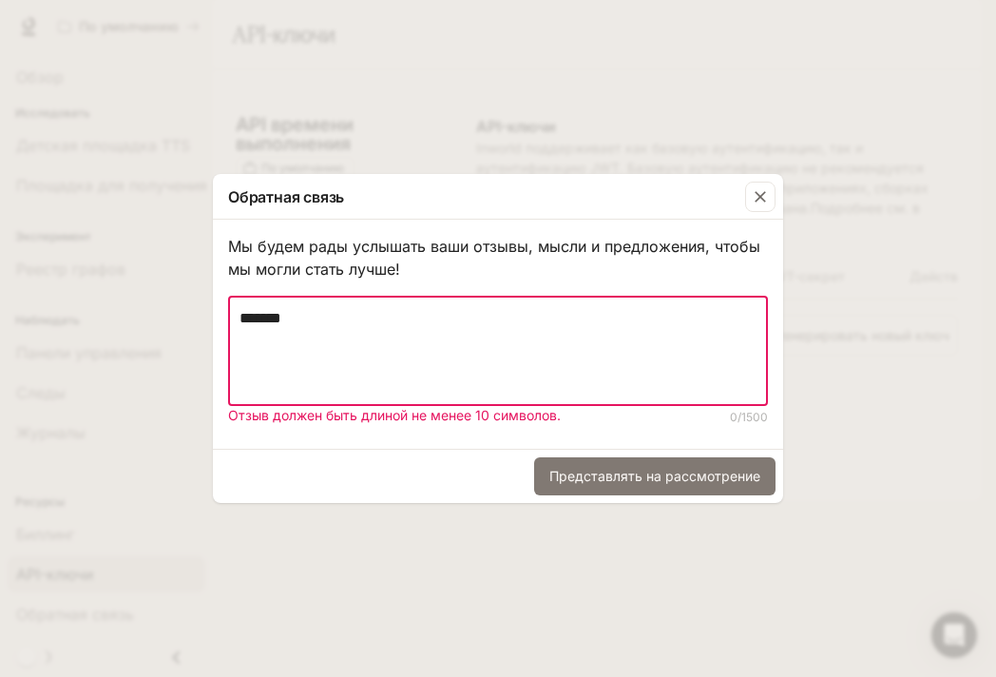
click at [637, 479] on font "Представлять на рассмотрение" at bounding box center [654, 475] width 211 height 16
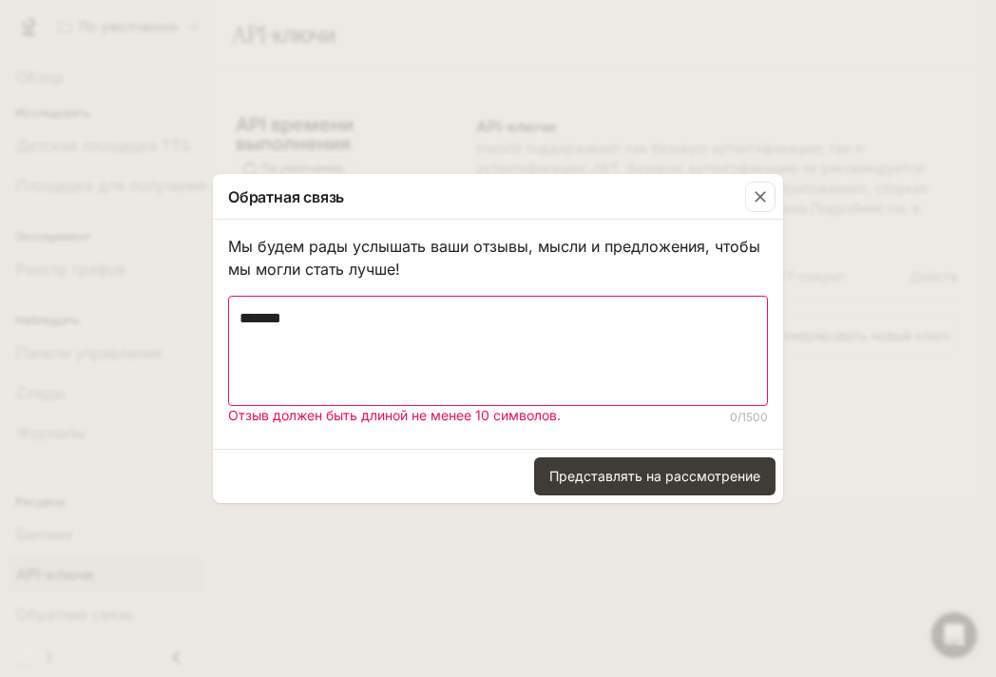
click at [580, 347] on textarea "*******" at bounding box center [497, 350] width 517 height 87
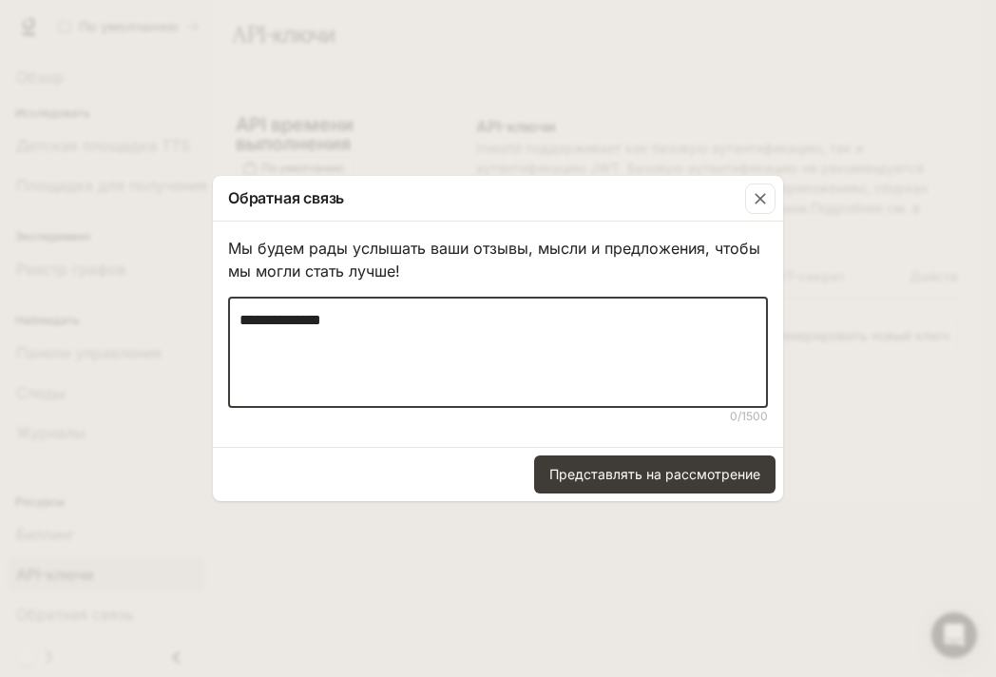
type textarea "**********"
click at [638, 447] on div "Представлять на рассмотрение" at bounding box center [498, 474] width 570 height 54
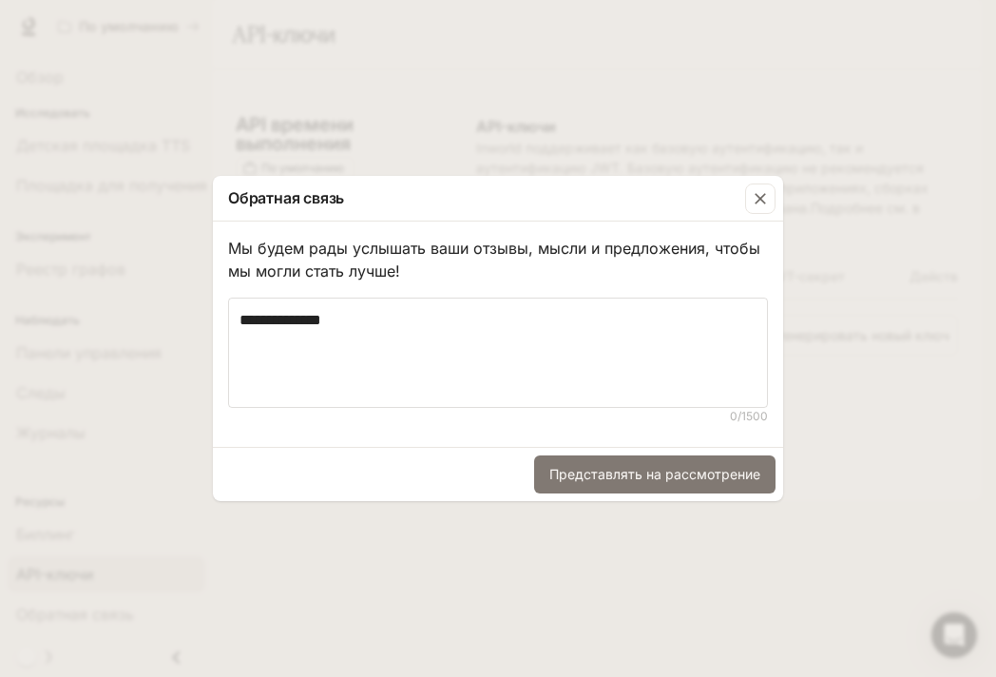
click at [636, 460] on button "Представлять на рассмотрение" at bounding box center [654, 474] width 241 height 38
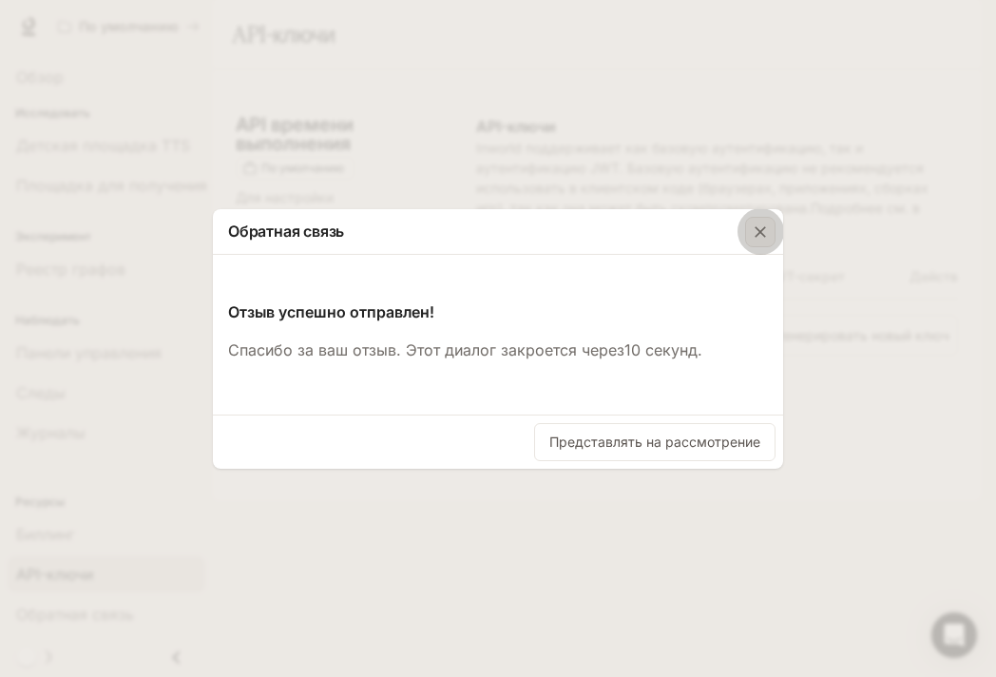
click at [759, 222] on icon "button" at bounding box center [760, 231] width 19 height 19
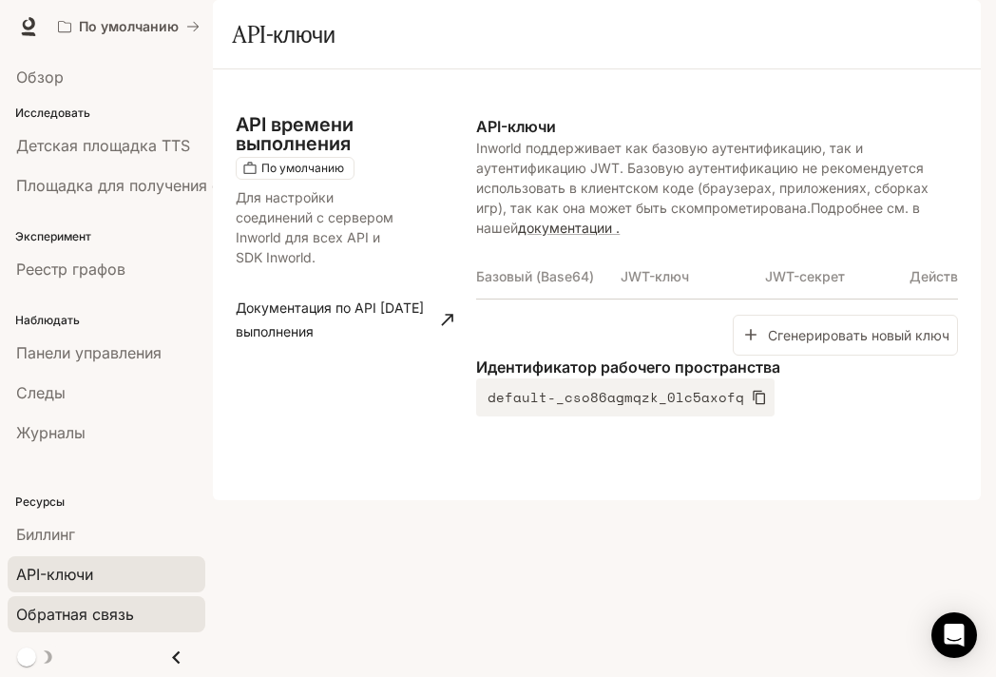
click at [115, 609] on font "Обратная связь" at bounding box center [75, 613] width 118 height 19
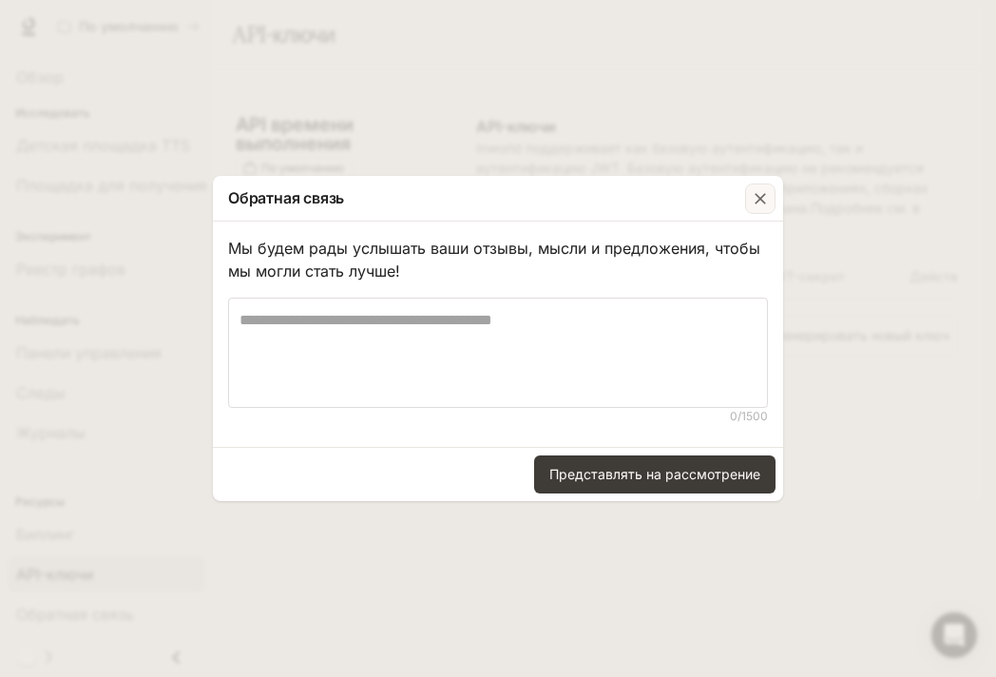
click at [749, 210] on div "button" at bounding box center [760, 198] width 30 height 30
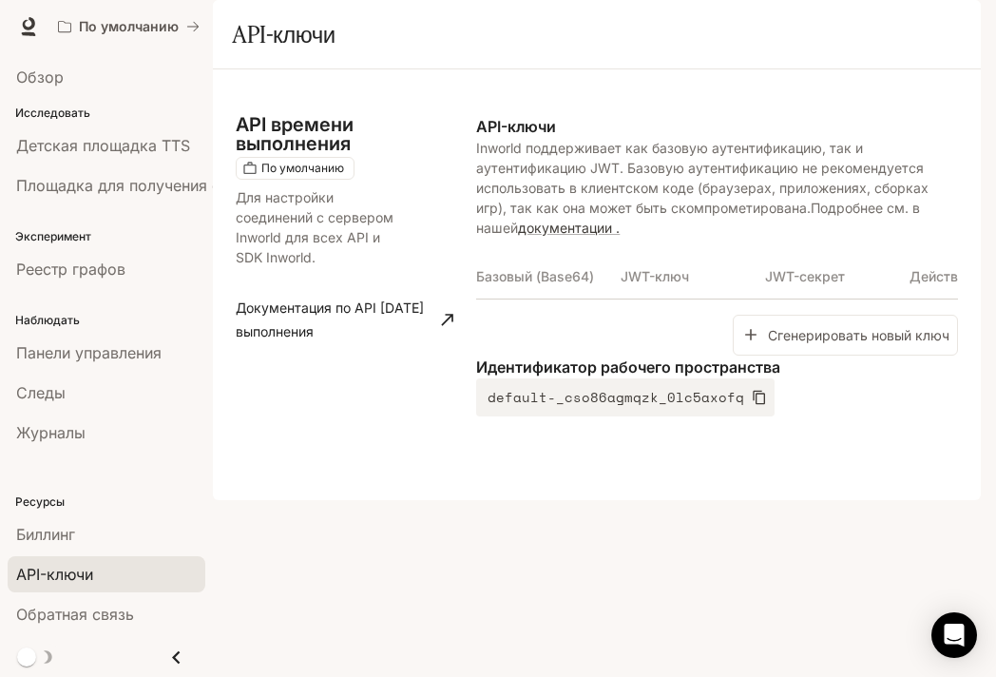
click at [756, 138] on p "API-ключи" at bounding box center [717, 126] width 482 height 23
click at [88, 536] on div "Биллинг" at bounding box center [106, 534] width 181 height 23
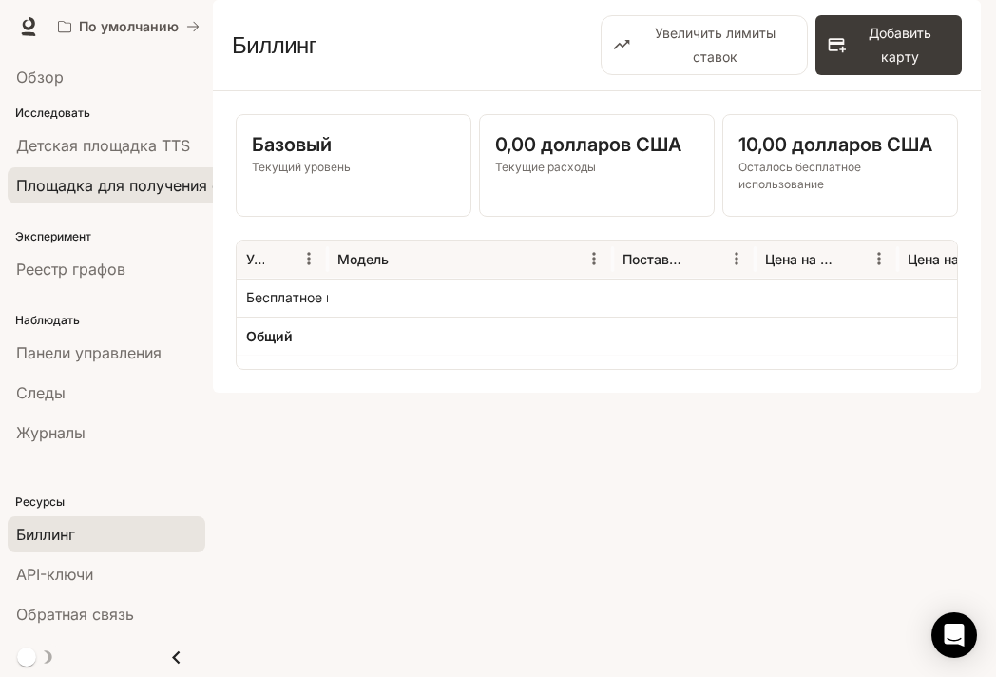
click at [118, 184] on font "Площадка для получения степени магистра права" at bounding box center [203, 185] width 375 height 19
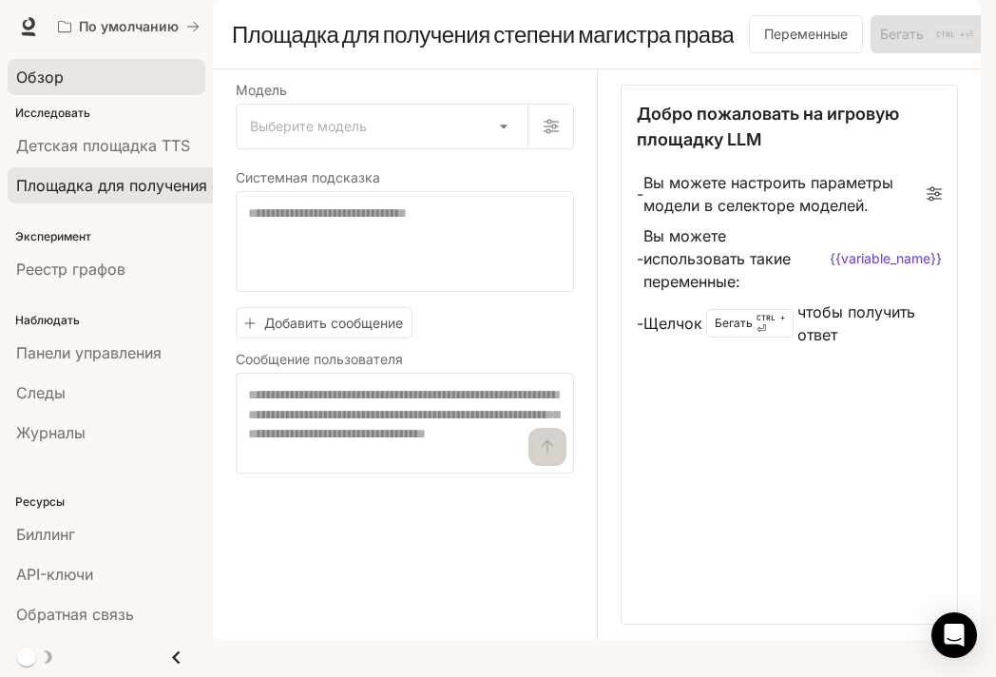
click at [106, 79] on div "Обзор" at bounding box center [106, 77] width 181 height 23
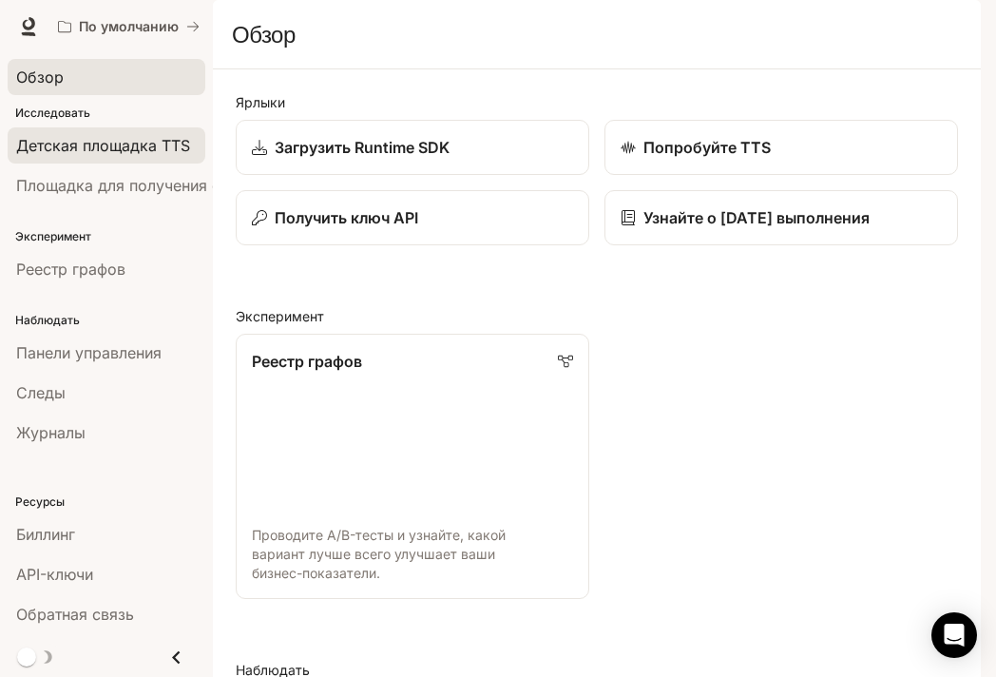
click at [110, 157] on link "Детская площадка TTS" at bounding box center [107, 145] width 198 height 36
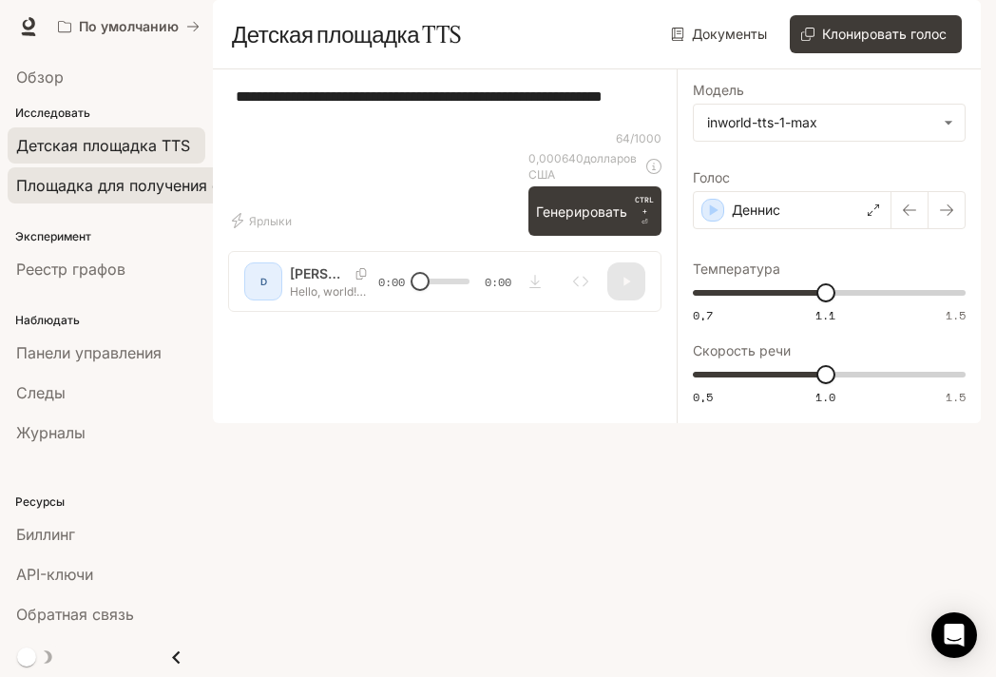
click at [110, 194] on span "Площадка для получения степени магистра права" at bounding box center [203, 185] width 375 height 23
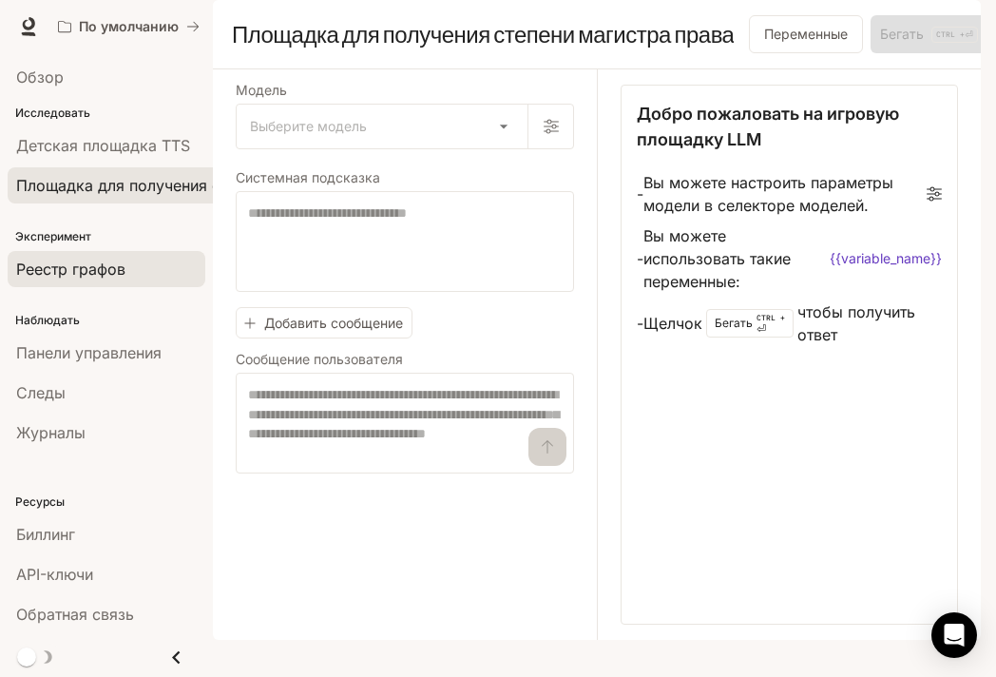
click at [160, 276] on div "Реестр графов" at bounding box center [106, 268] width 181 height 23
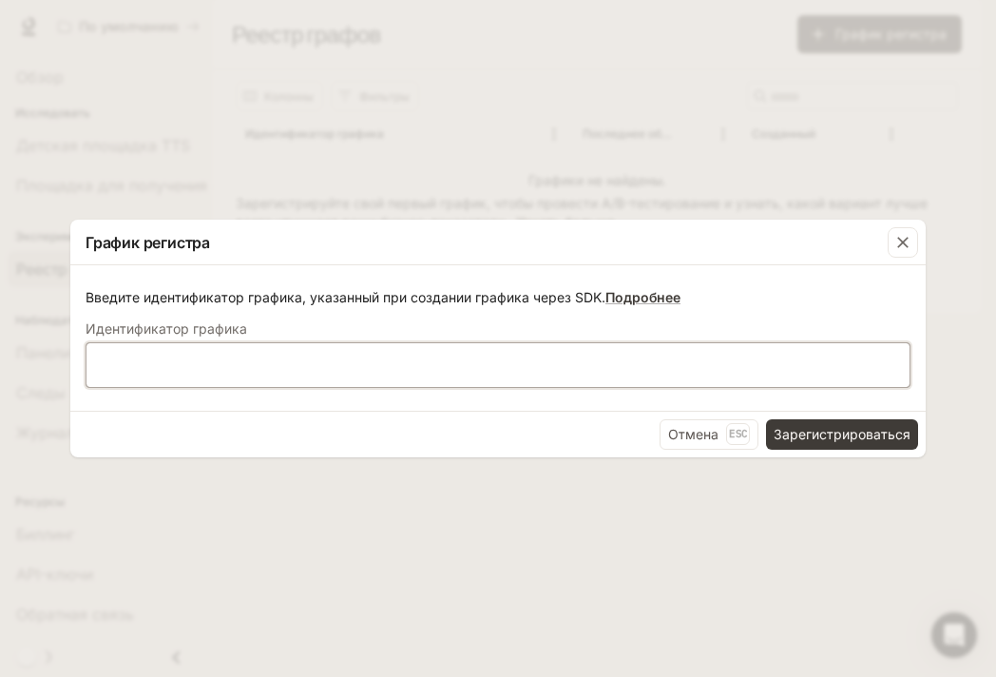
click at [684, 356] on input "text" at bounding box center [497, 363] width 823 height 19
click at [915, 244] on div "button" at bounding box center [902, 242] width 30 height 30
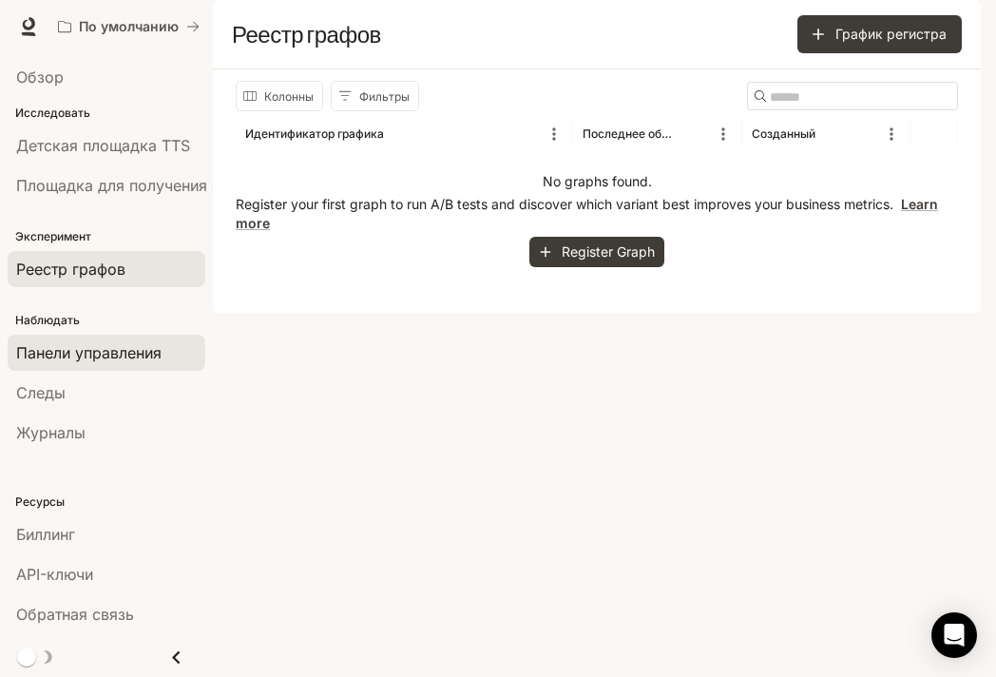
click at [114, 360] on span "Панели управления" at bounding box center [88, 352] width 145 height 23
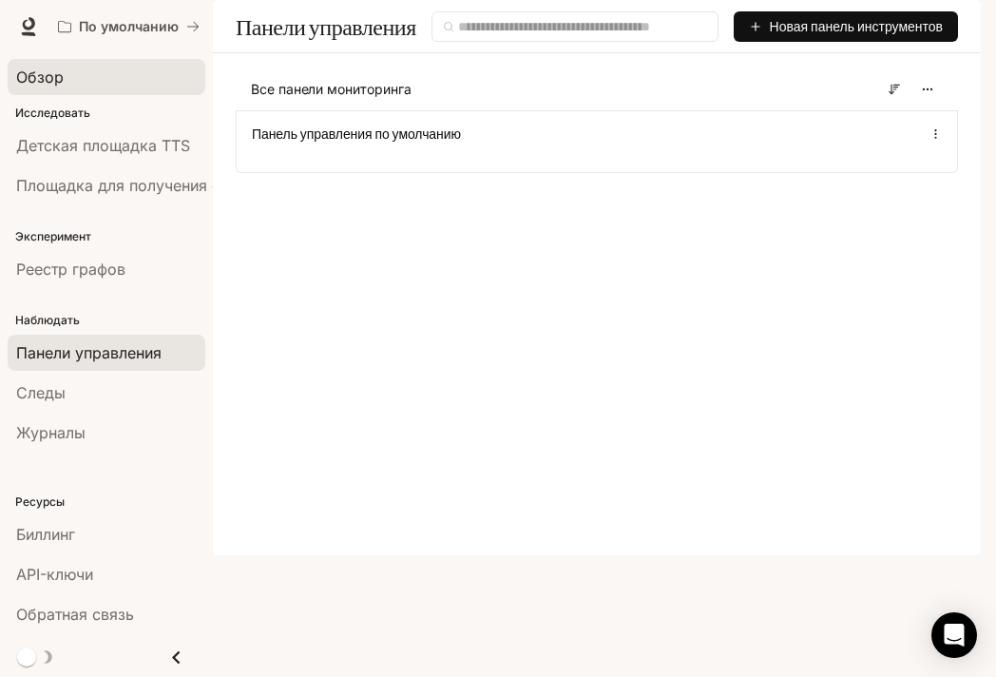
click at [155, 80] on div "Обзор" at bounding box center [106, 77] width 181 height 23
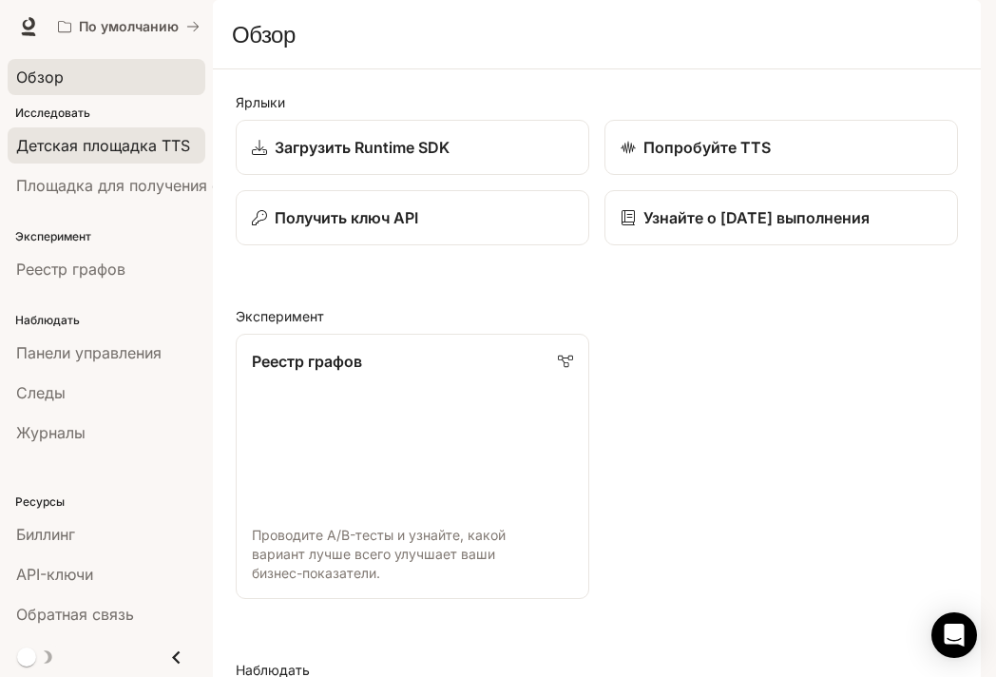
click at [141, 144] on font "Детская площадка TTS" at bounding box center [103, 145] width 174 height 19
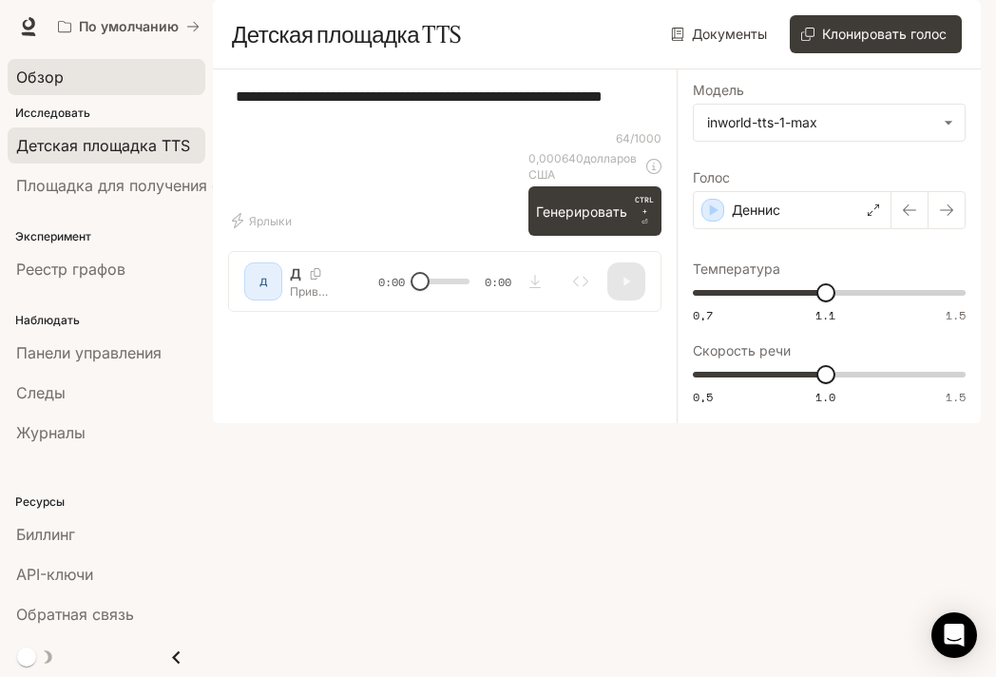
click at [146, 74] on div "Обзор" at bounding box center [106, 77] width 181 height 23
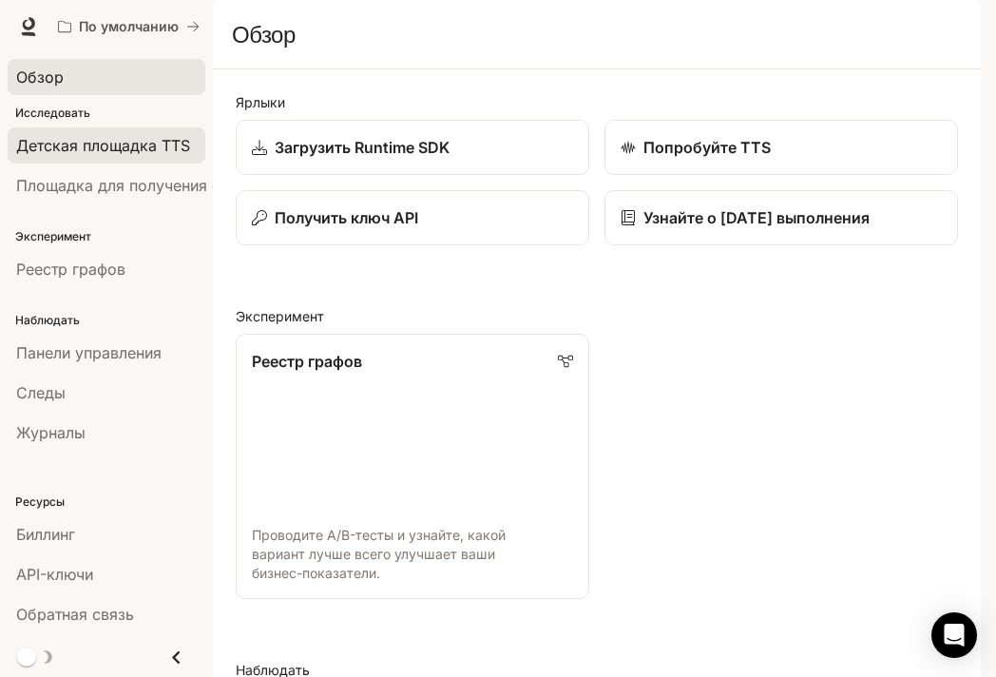
click at [155, 139] on font "Детская площадка TTS" at bounding box center [103, 145] width 174 height 19
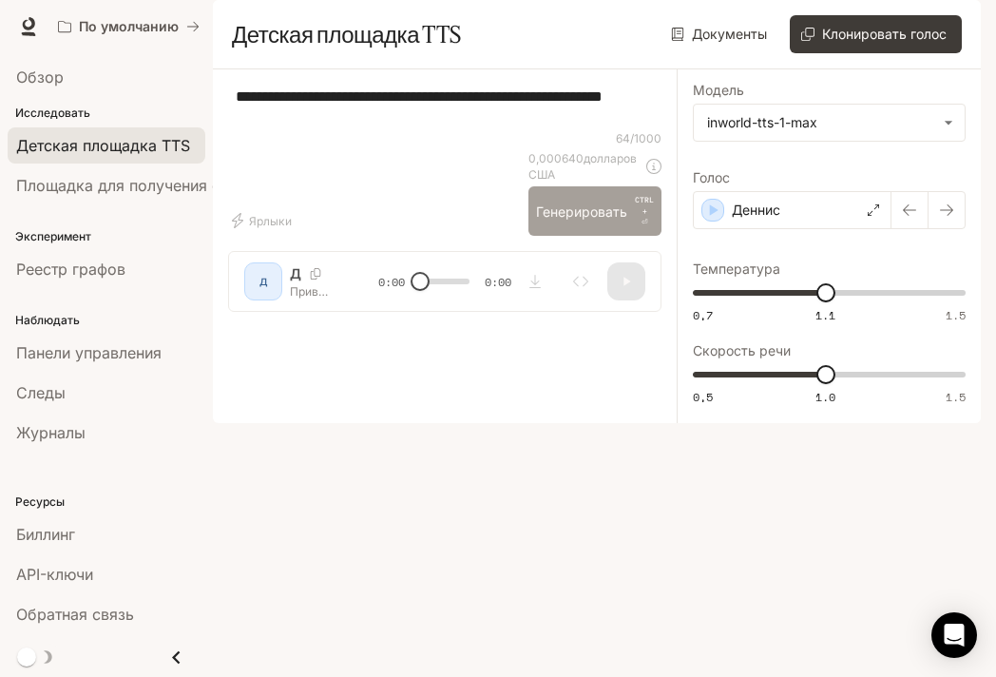
click at [601, 236] on button "Генерировать CTRL + ⏎" at bounding box center [594, 210] width 133 height 49
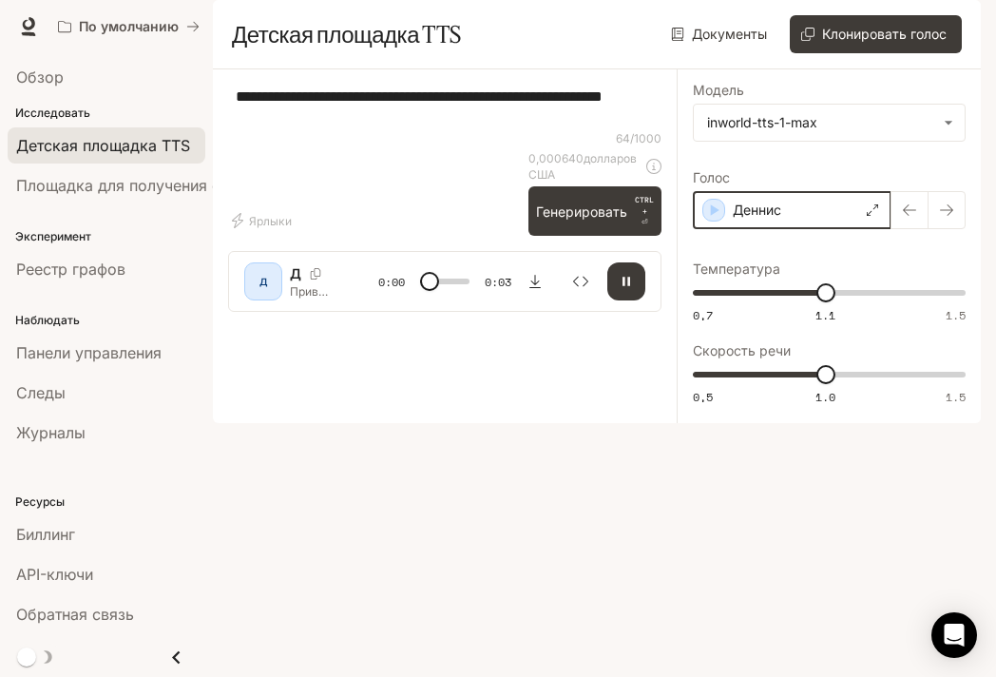
click at [720, 219] on icon "button" at bounding box center [713, 209] width 19 height 19
click at [724, 229] on div "Деннис" at bounding box center [792, 210] width 199 height 38
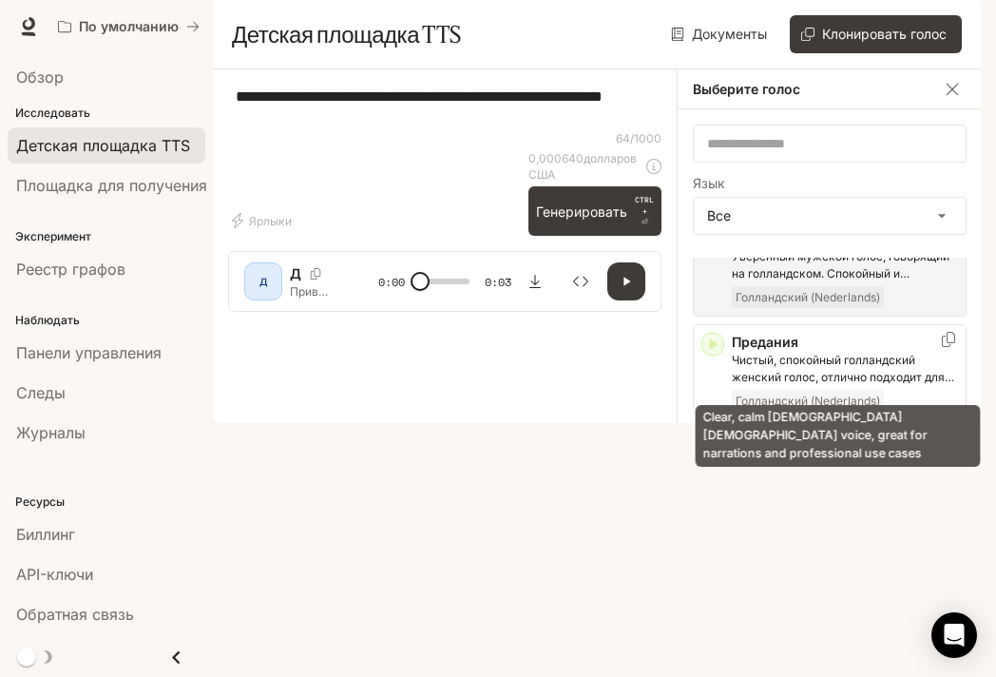
scroll to position [2224, 0]
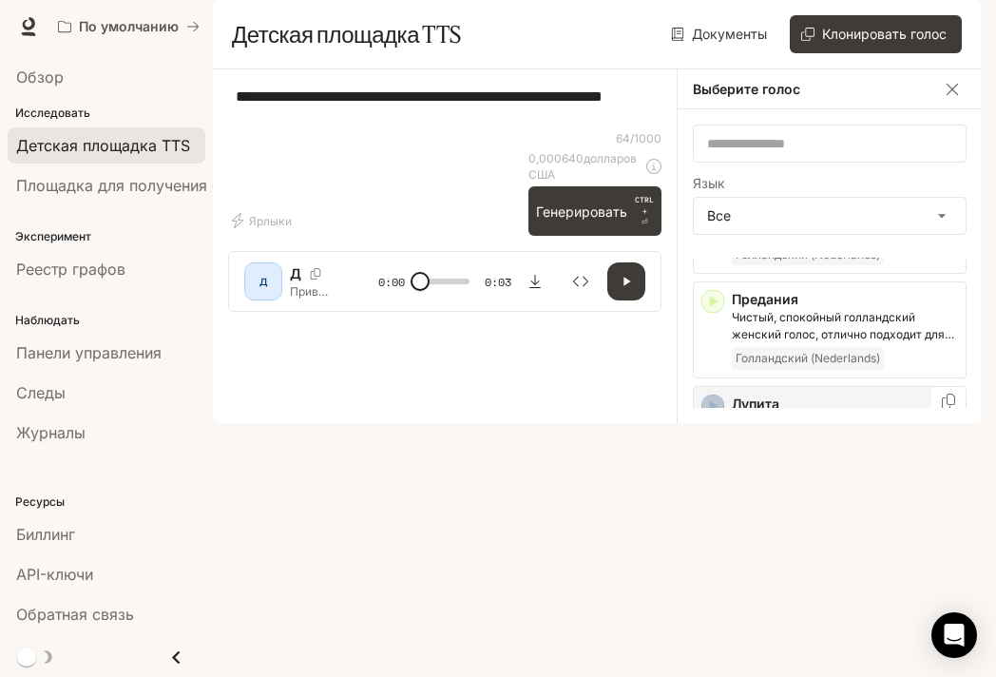
click at [722, 417] on div "button" at bounding box center [712, 405] width 23 height 23
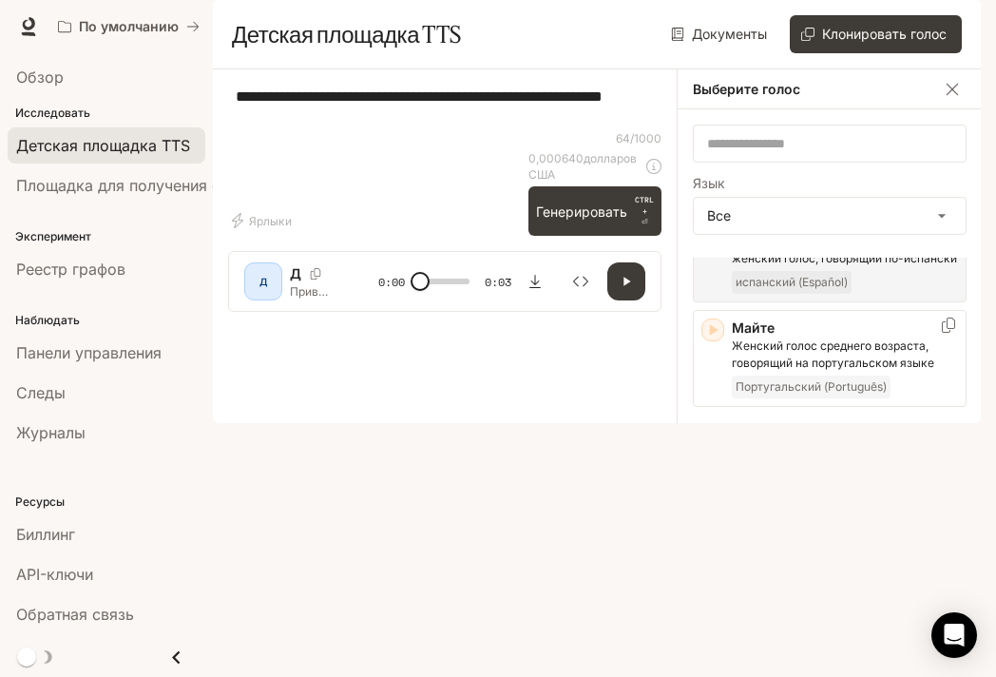
scroll to position [2414, 0]
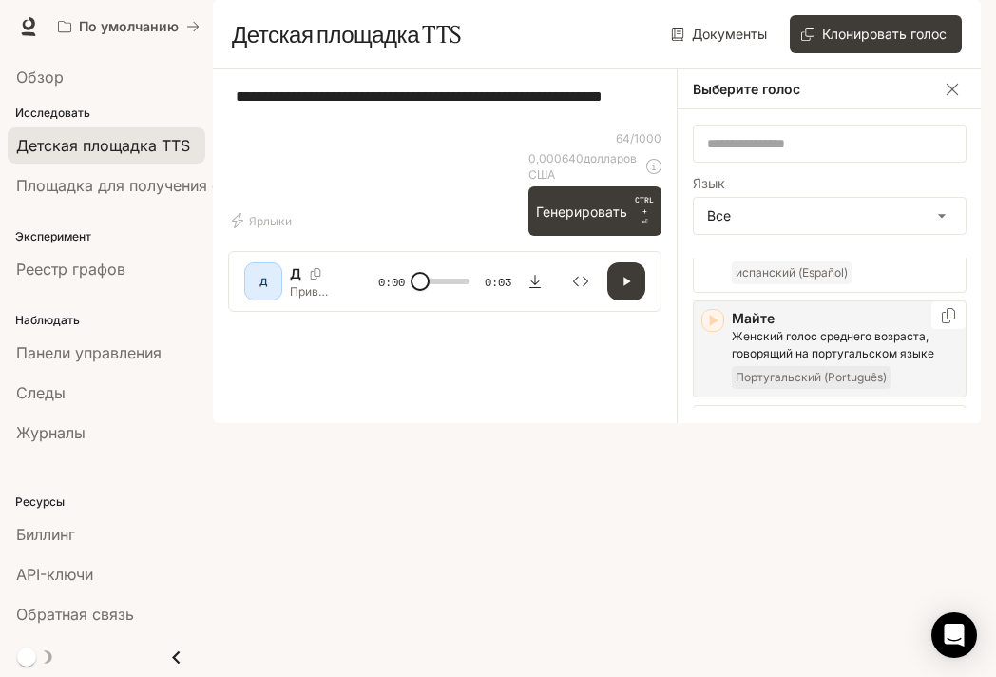
click at [717, 347] on div "Майте Женский голос среднего возраста, говорящий на португальском языке Португа…" at bounding box center [830, 348] width 274 height 97
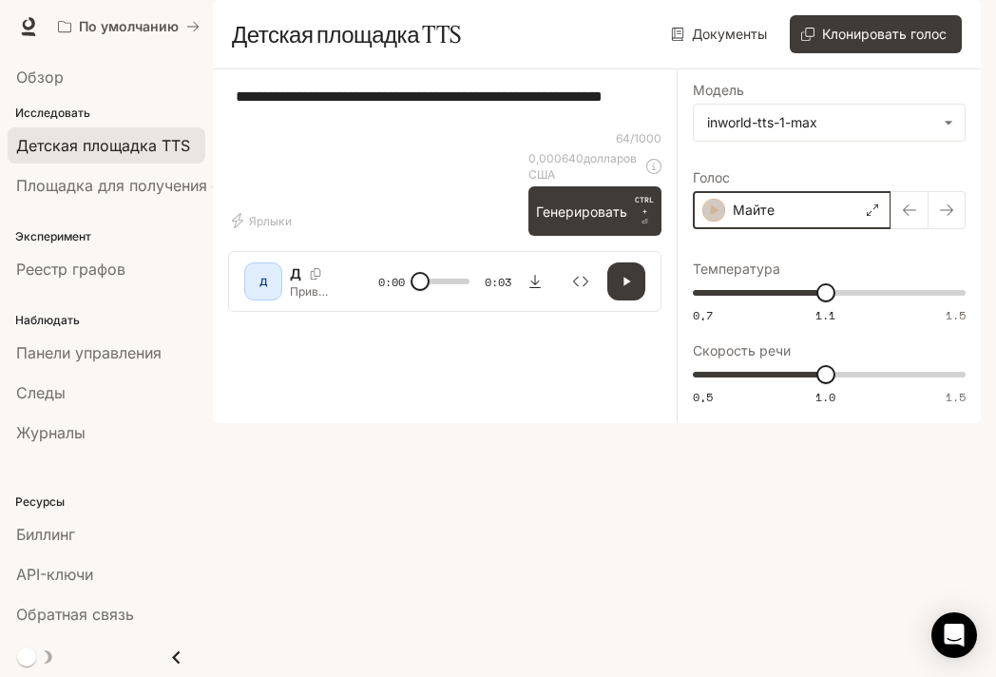
click at [706, 219] on icon "button" at bounding box center [713, 209] width 19 height 19
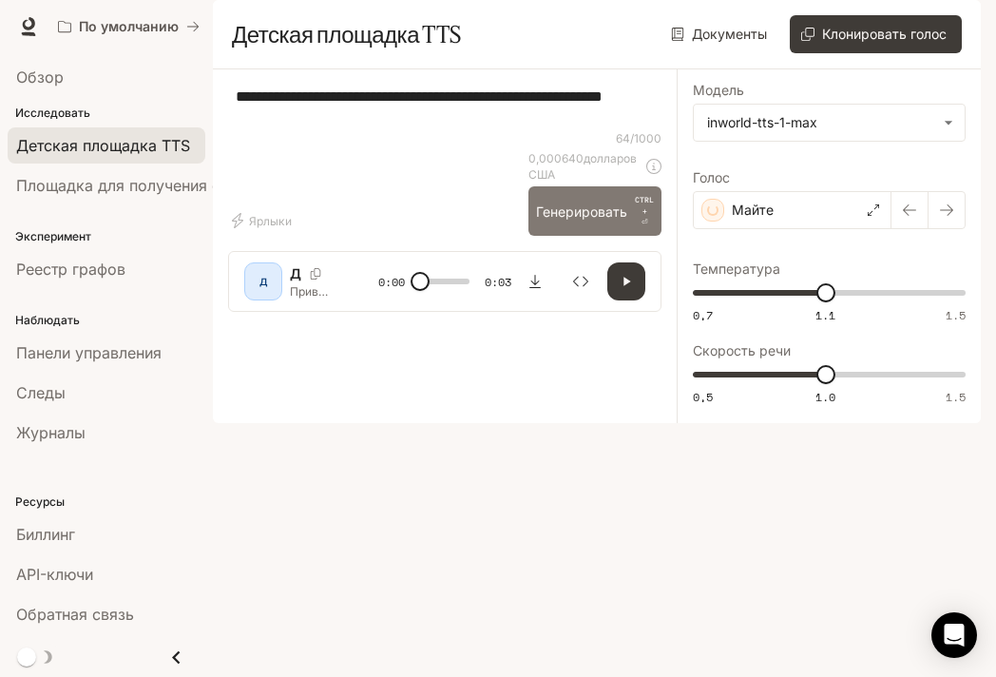
click at [592, 219] on font "Генерировать" at bounding box center [581, 211] width 91 height 16
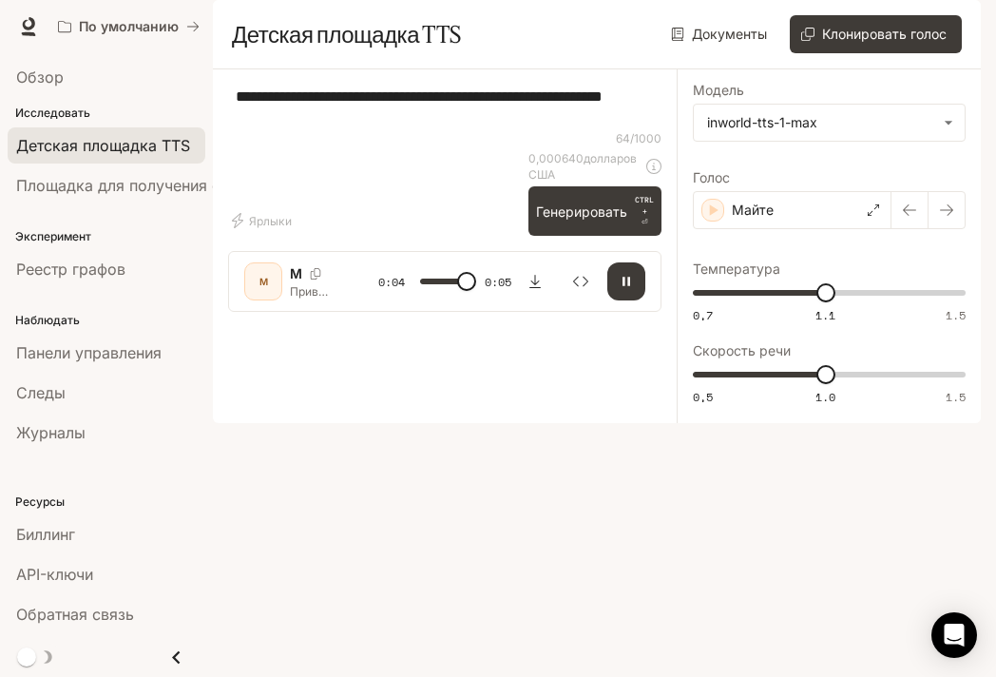
type input "*"
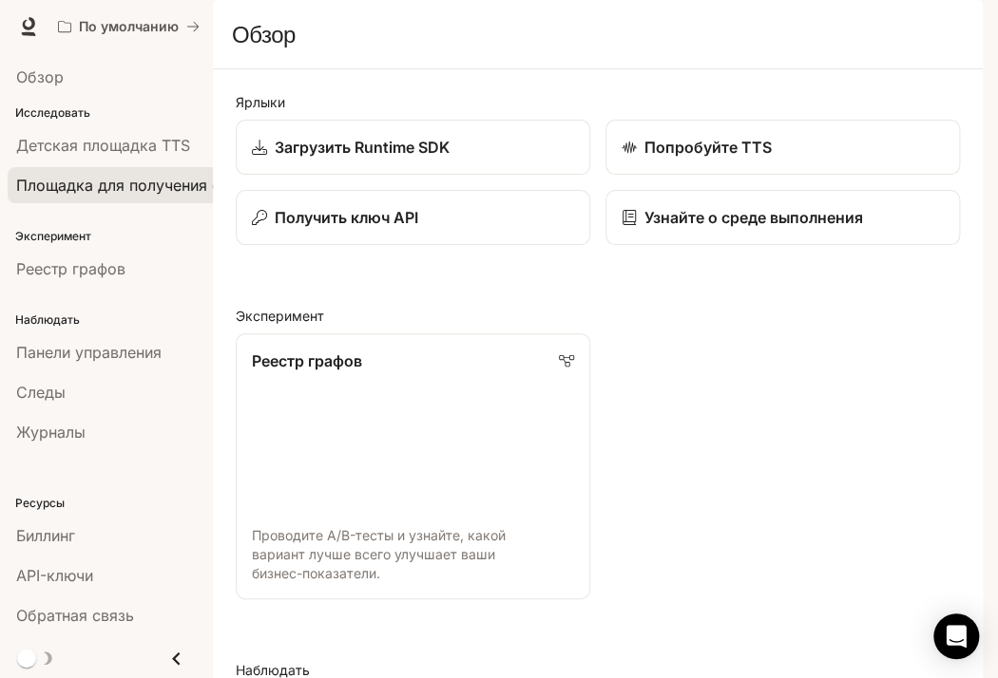
click at [156, 186] on font "Площадка для получения степени магистра права" at bounding box center [203, 185] width 375 height 19
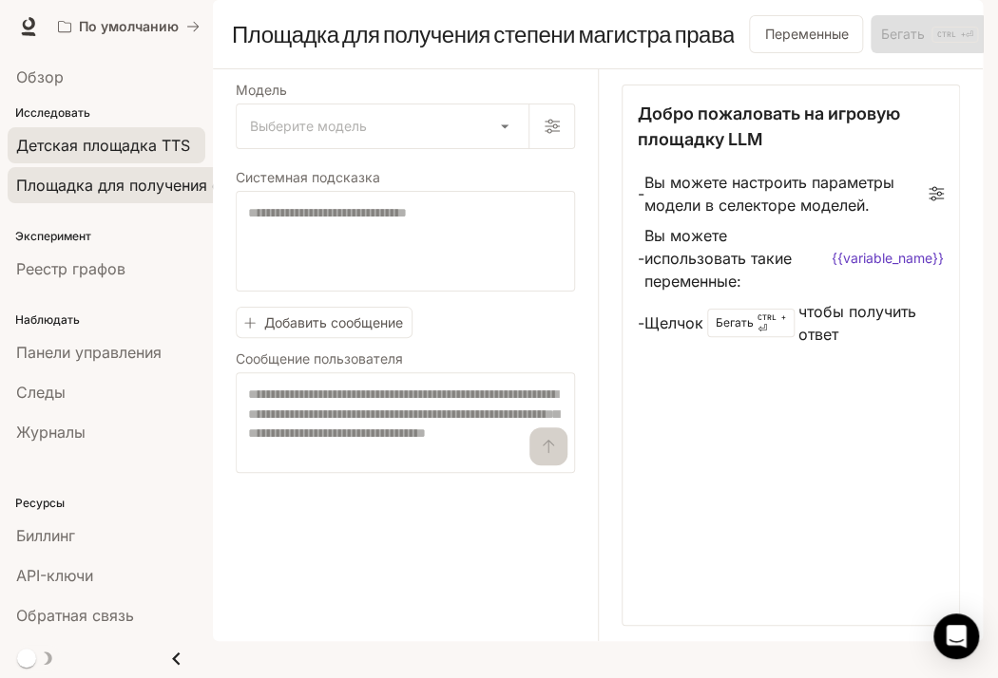
click at [135, 127] on link "Детская площадка TTS" at bounding box center [107, 145] width 198 height 36
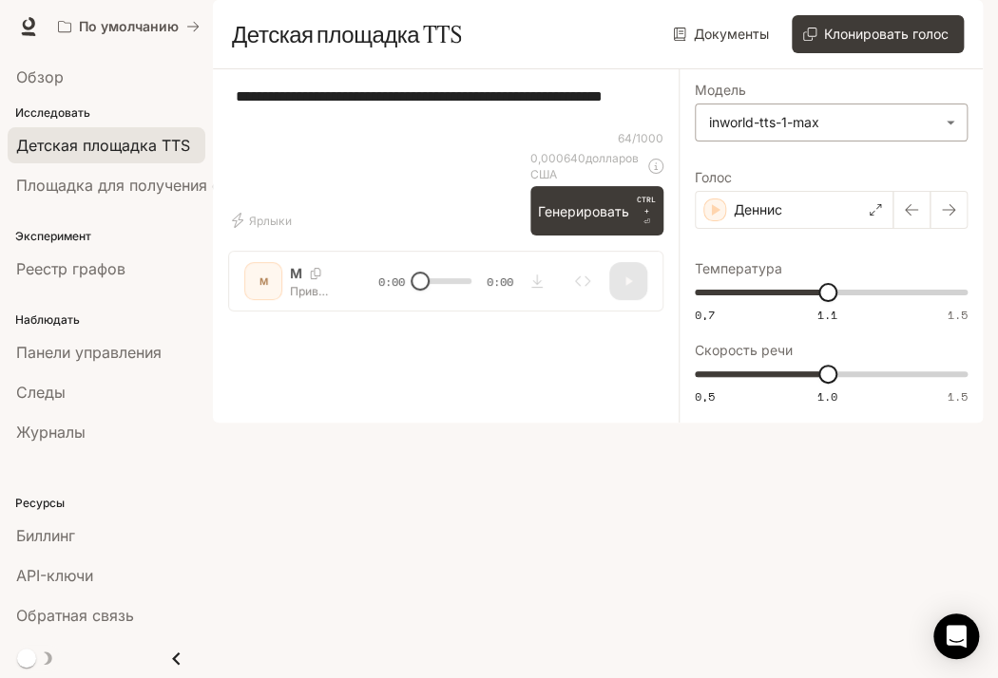
click at [797, 167] on body "Перейти к основному содержанию По умолчанию Время выполнения Время выполнения Д…" at bounding box center [499, 339] width 998 height 678
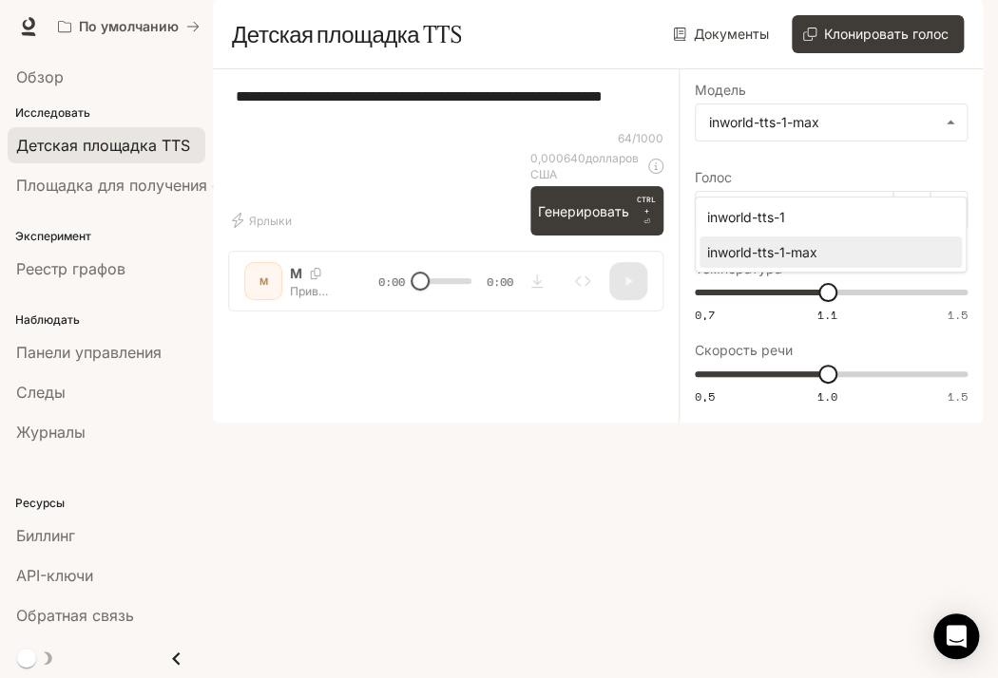
click at [542, 260] on div at bounding box center [499, 339] width 998 height 678
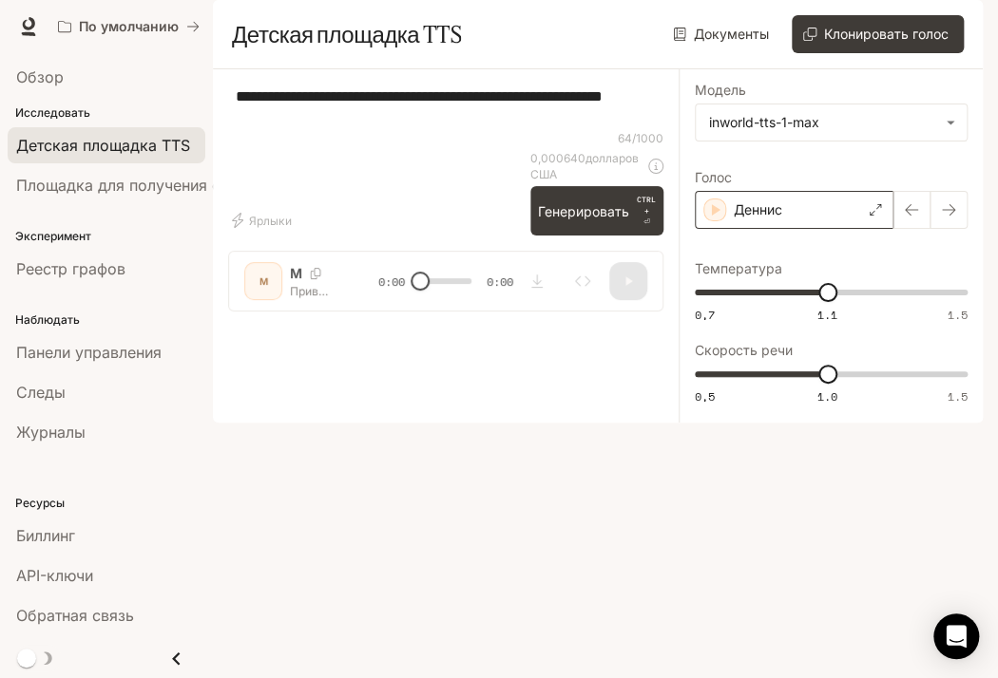
click at [852, 229] on div "Деннис" at bounding box center [794, 210] width 199 height 38
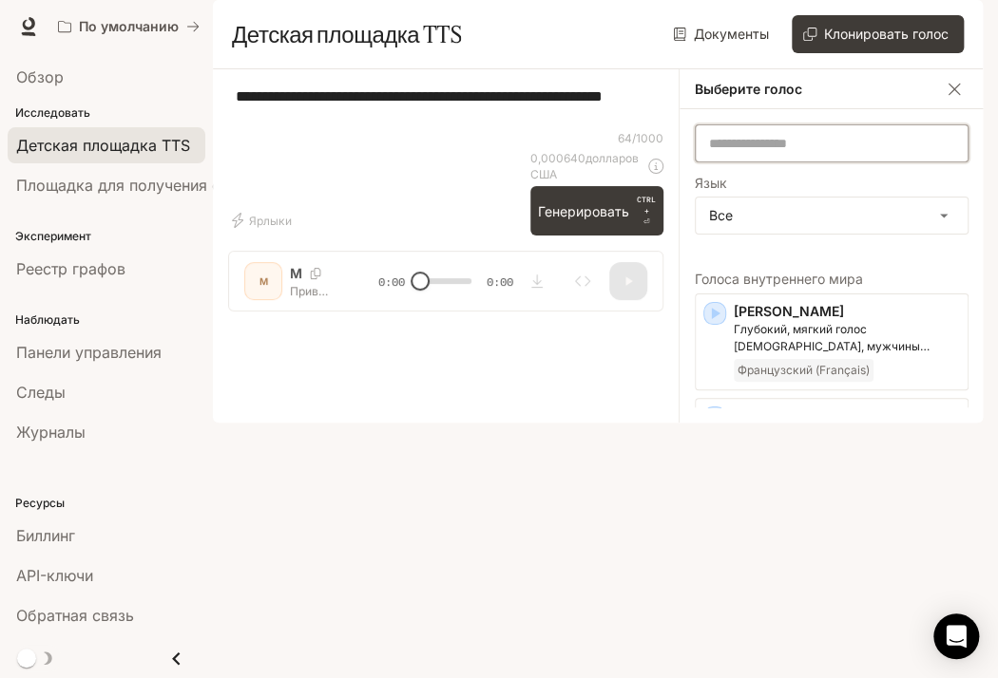
click at [870, 153] on input "text" at bounding box center [832, 143] width 272 height 19
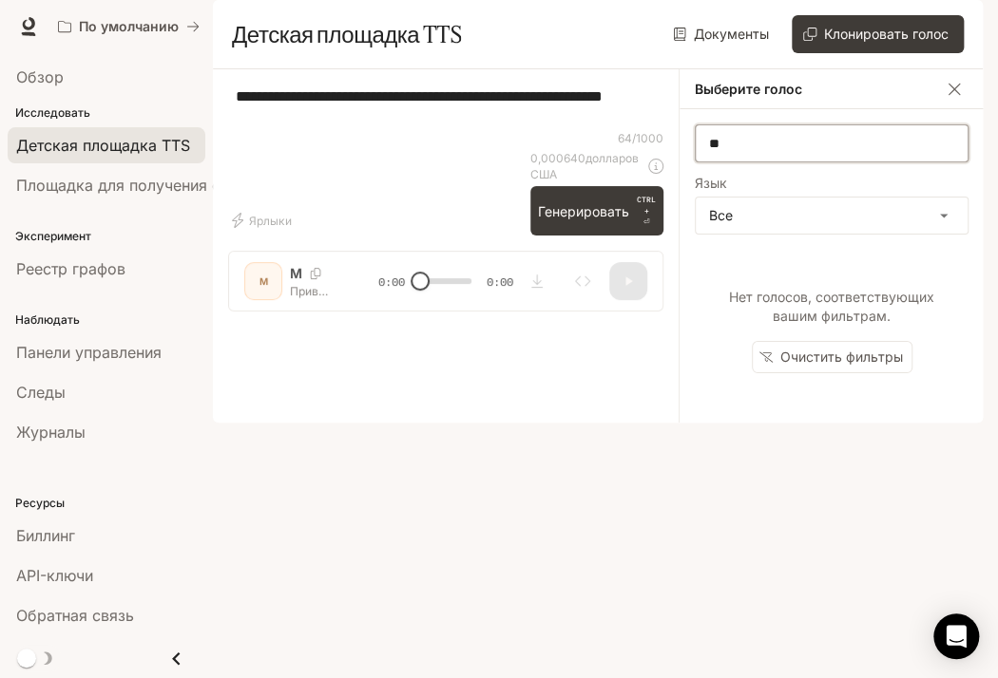
type input "*"
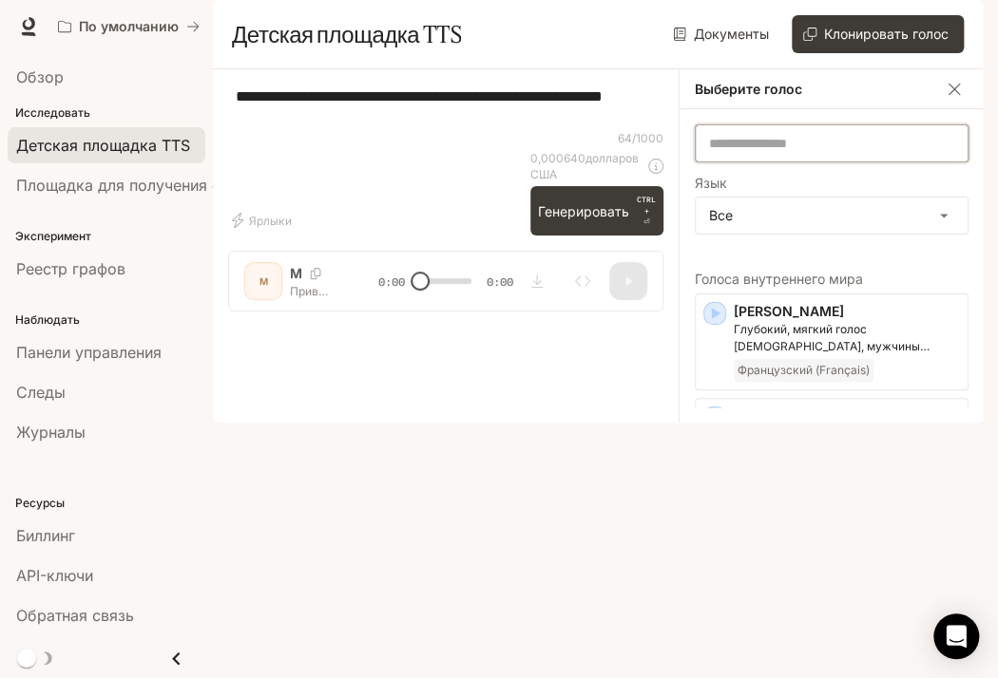
type input "*"
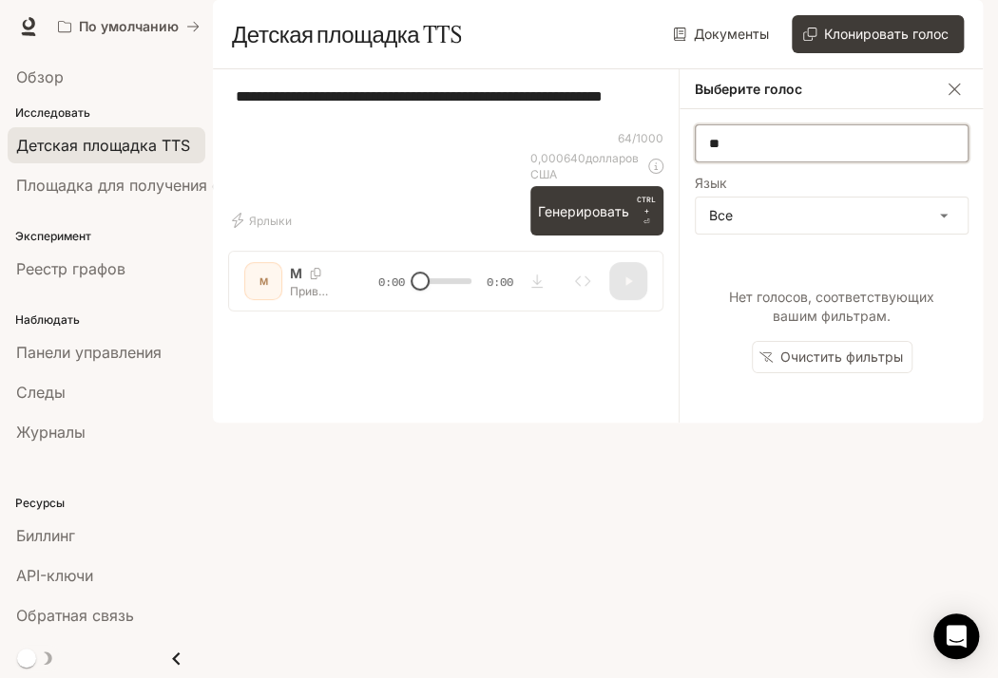
type input "*"
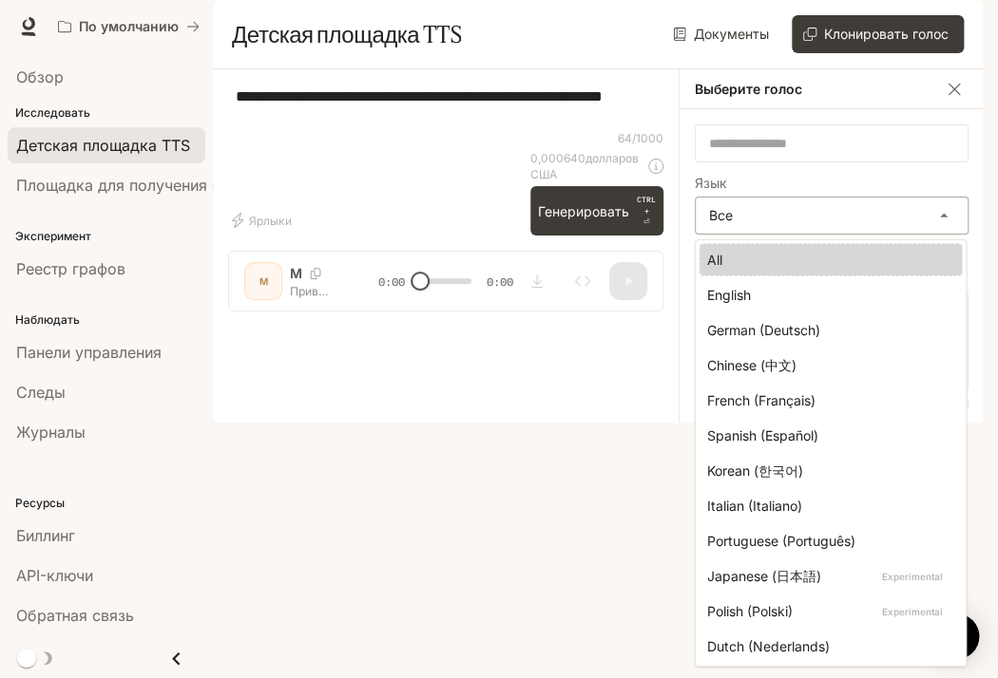
click at [804, 256] on body "Перейти к основному содержанию По умолчанию Время выполнения Время выполнения Д…" at bounding box center [499, 339] width 998 height 678
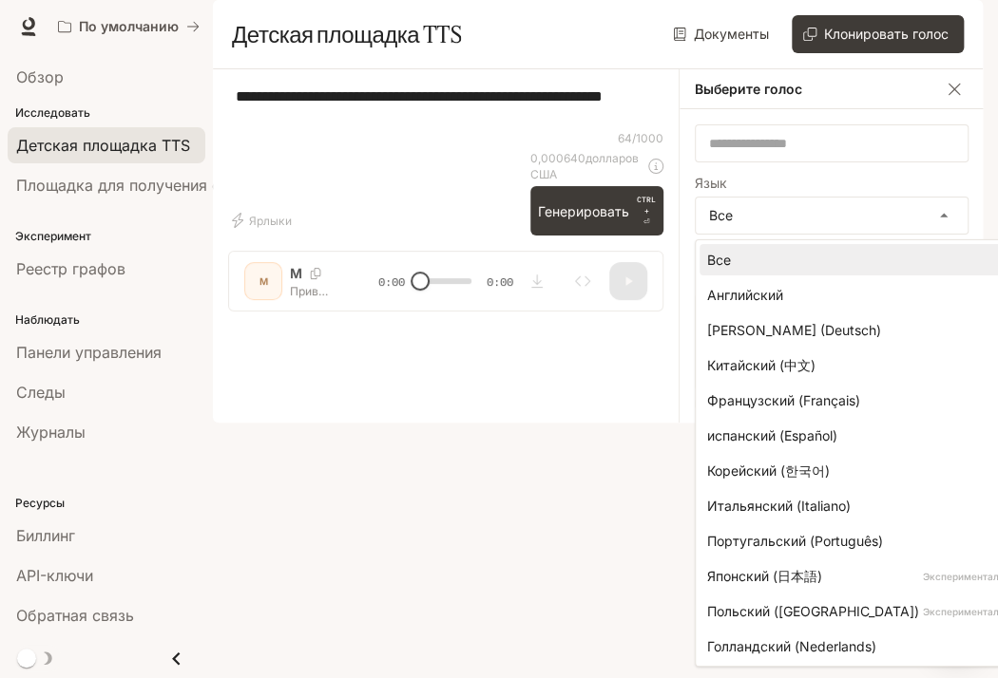
click at [806, 224] on div at bounding box center [499, 339] width 998 height 678
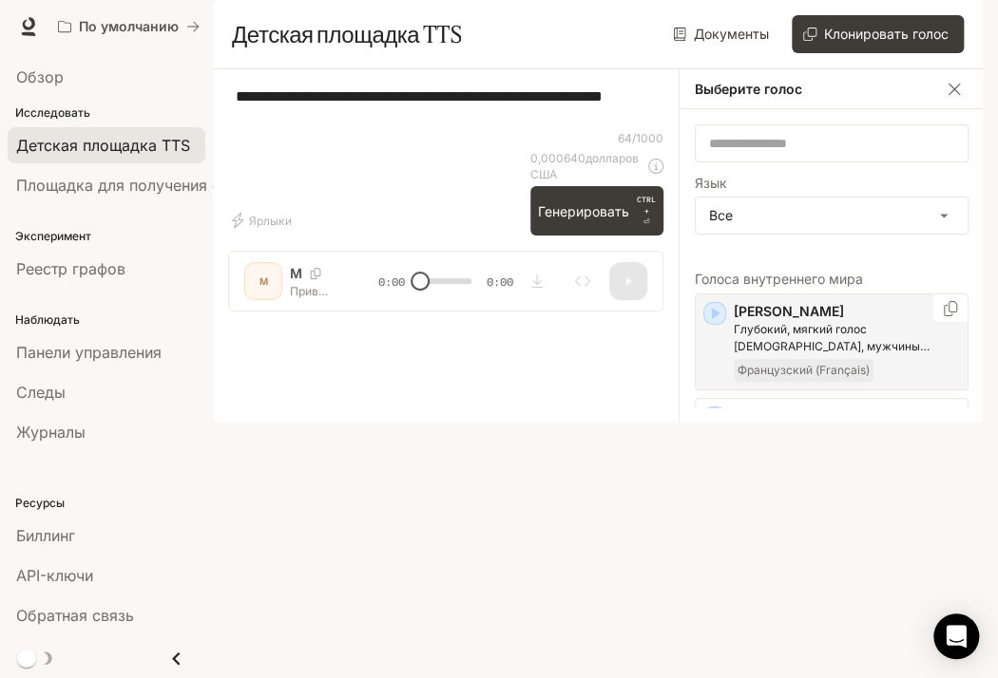
click at [705, 323] on icon "button" at bounding box center [714, 313] width 19 height 19
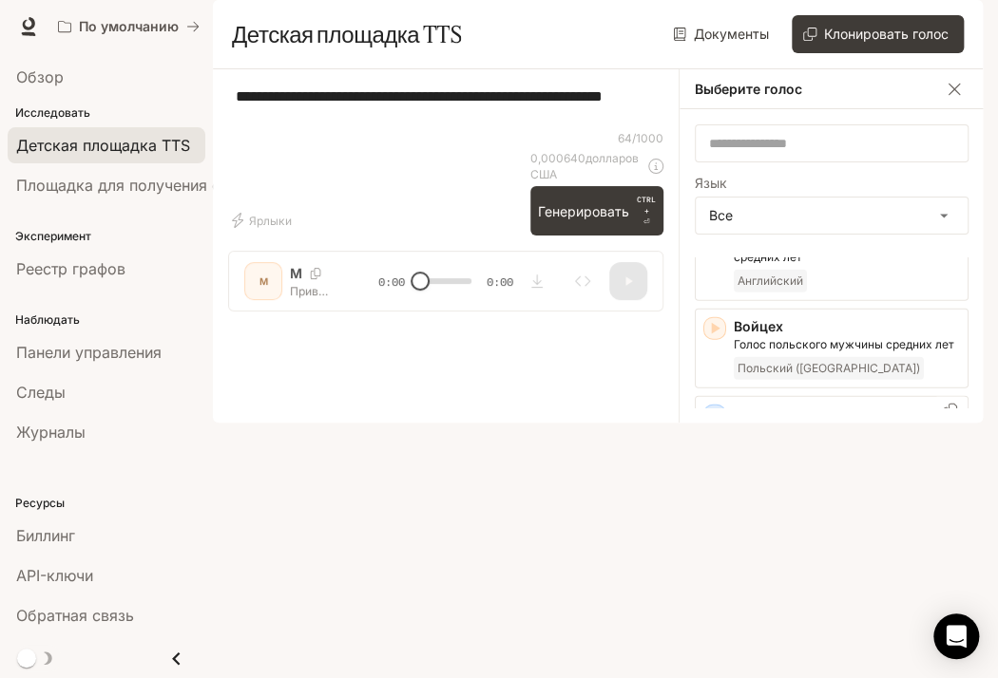
scroll to position [4403, 0]
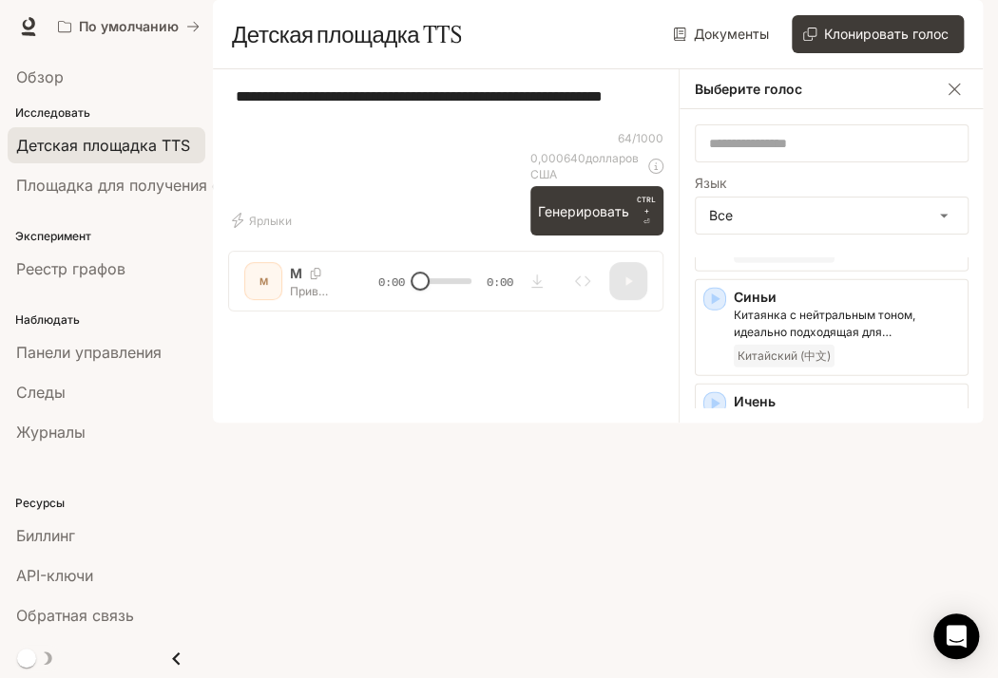
click at [718, 519] on div "button" at bounding box center [714, 508] width 21 height 21
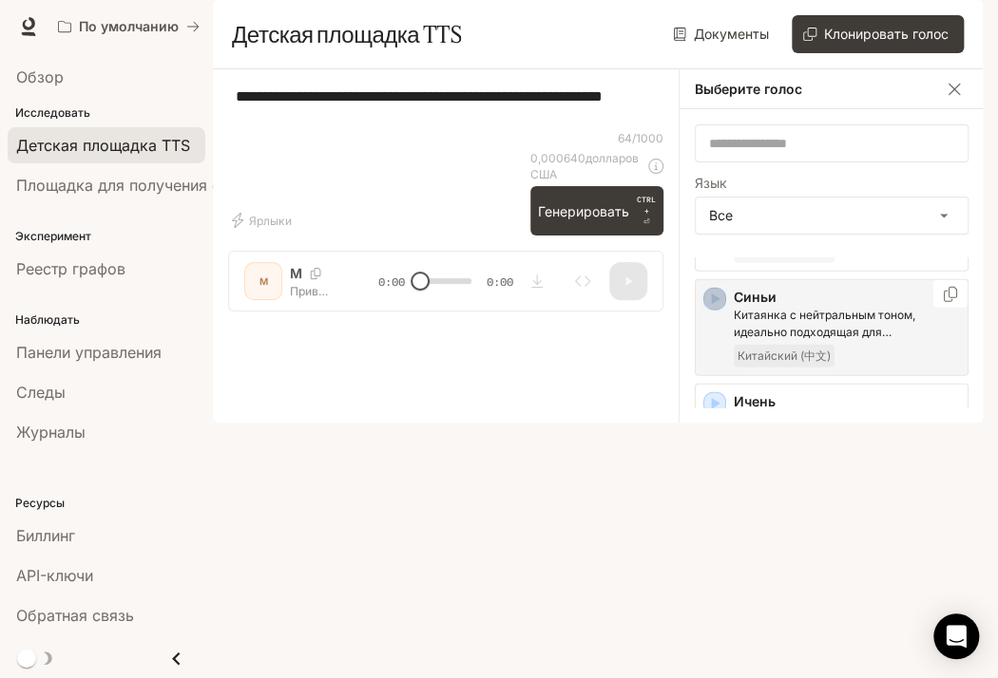
click at [715, 309] on icon "button" at bounding box center [714, 299] width 19 height 19
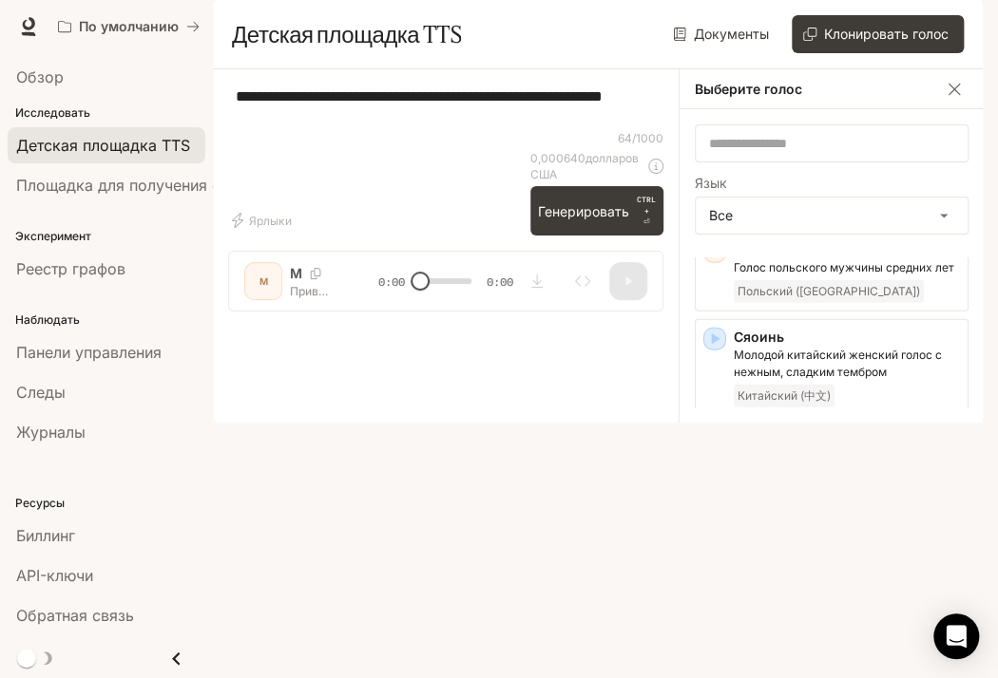
scroll to position [4213, 0]
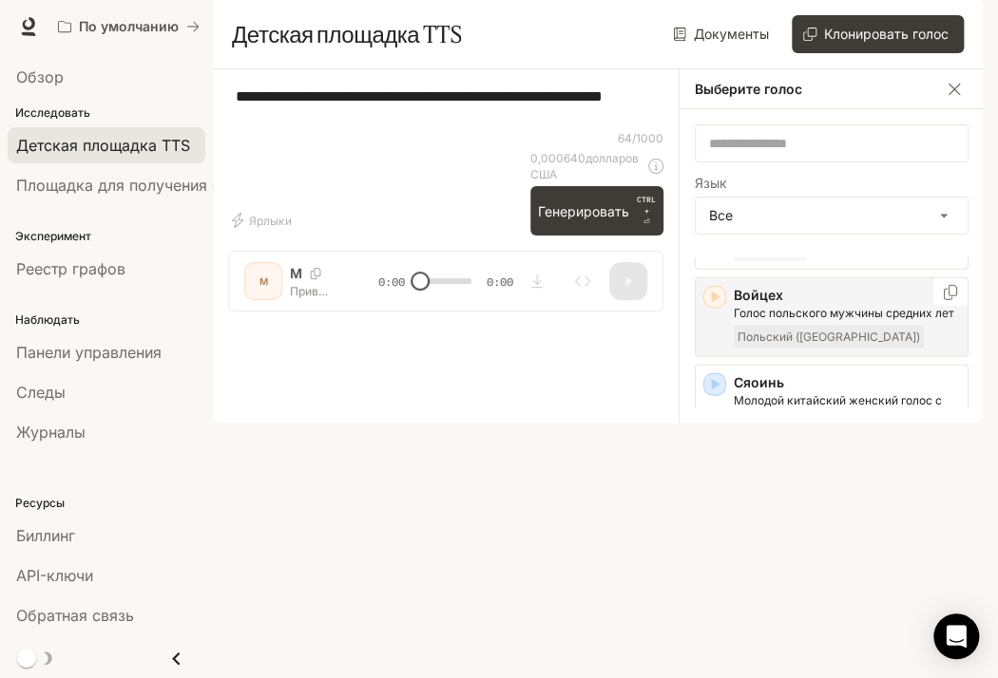
click at [712, 303] on icon "button" at bounding box center [716, 297] width 9 height 11
click at [714, 394] on icon "button" at bounding box center [714, 384] width 19 height 19
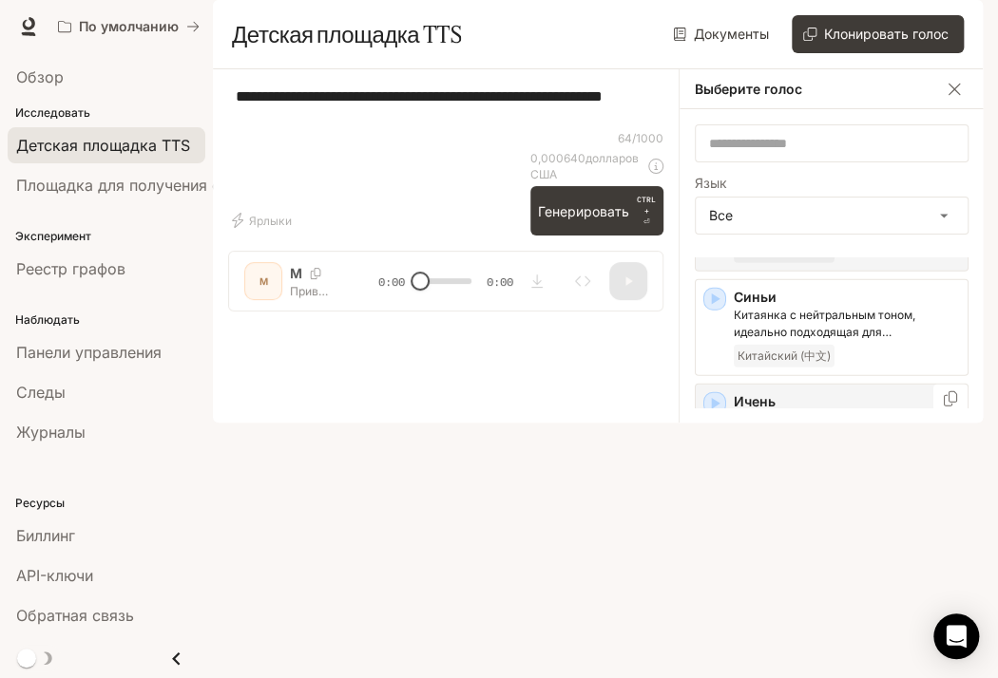
click at [722, 413] on icon "button" at bounding box center [714, 403] width 19 height 19
click at [562, 130] on div "**********" at bounding box center [445, 108] width 435 height 46
click at [660, 130] on div "**********" at bounding box center [445, 108] width 435 height 46
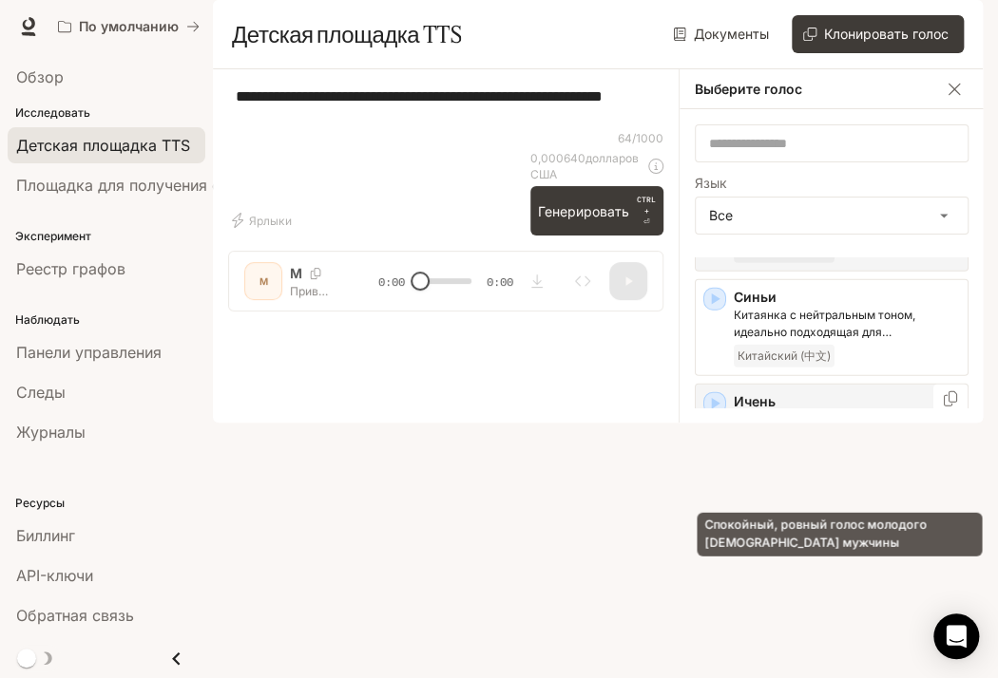
click at [773, 446] on p "Спокойный, ровный голос молодого китайского мужчины" at bounding box center [847, 428] width 226 height 34
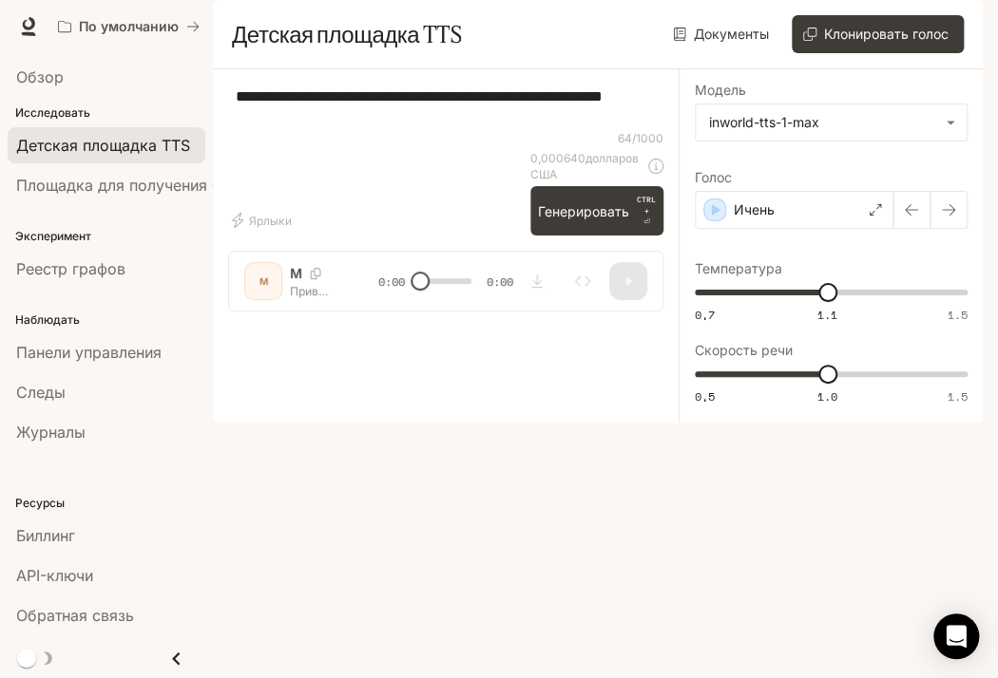
click at [678, 249] on div "**********" at bounding box center [830, 245] width 304 height 353
click at [702, 229] on div "Ичень" at bounding box center [794, 210] width 199 height 38
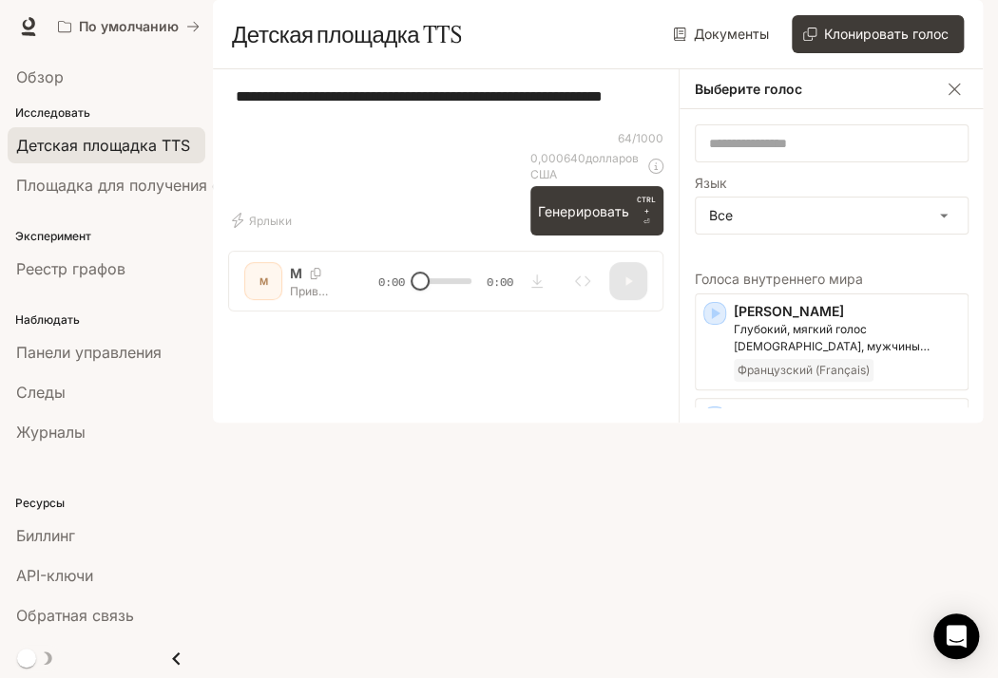
click at [584, 130] on div "**********" at bounding box center [445, 108] width 435 height 46
click at [647, 130] on div "**********" at bounding box center [445, 108] width 435 height 46
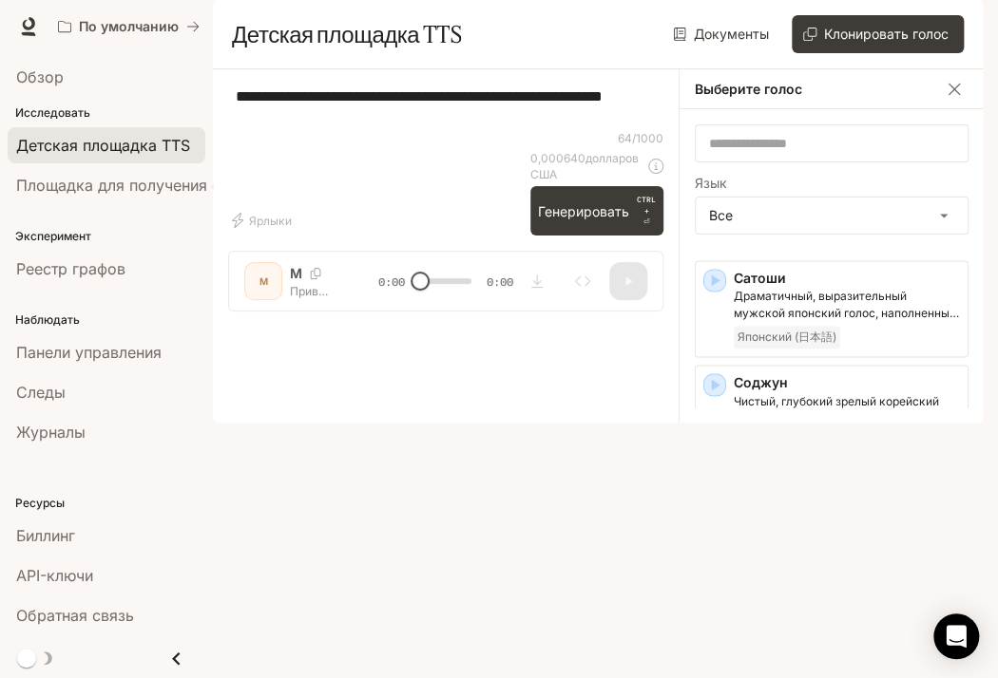
scroll to position [3556, 0]
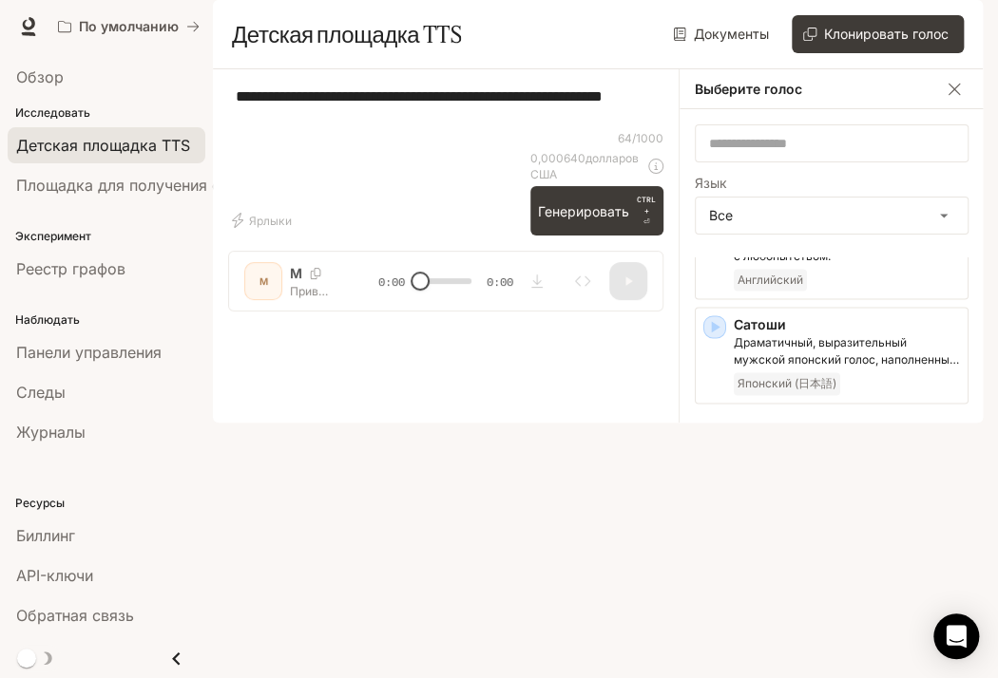
click at [707, 441] on icon "button" at bounding box center [714, 431] width 19 height 19
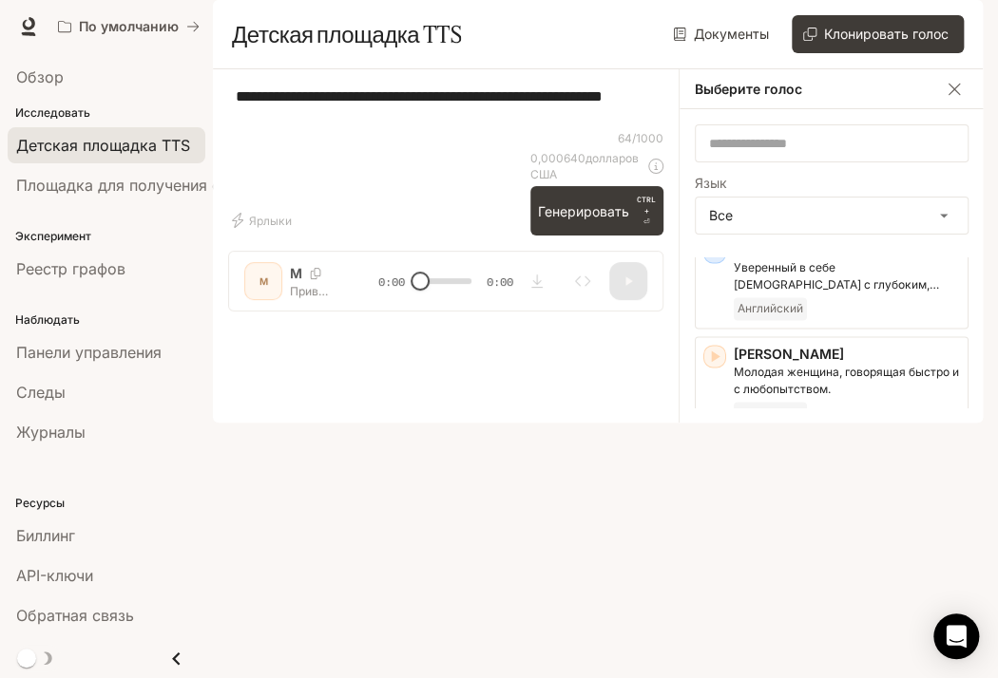
scroll to position [3366, 0]
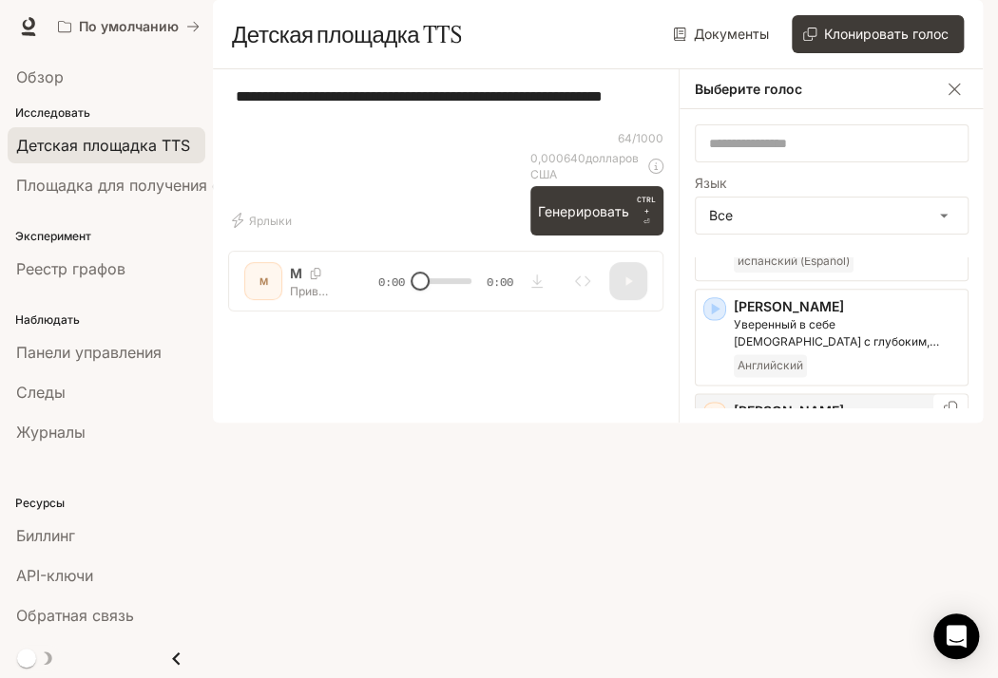
click at [734, 419] on font "Сара" at bounding box center [789, 411] width 110 height 16
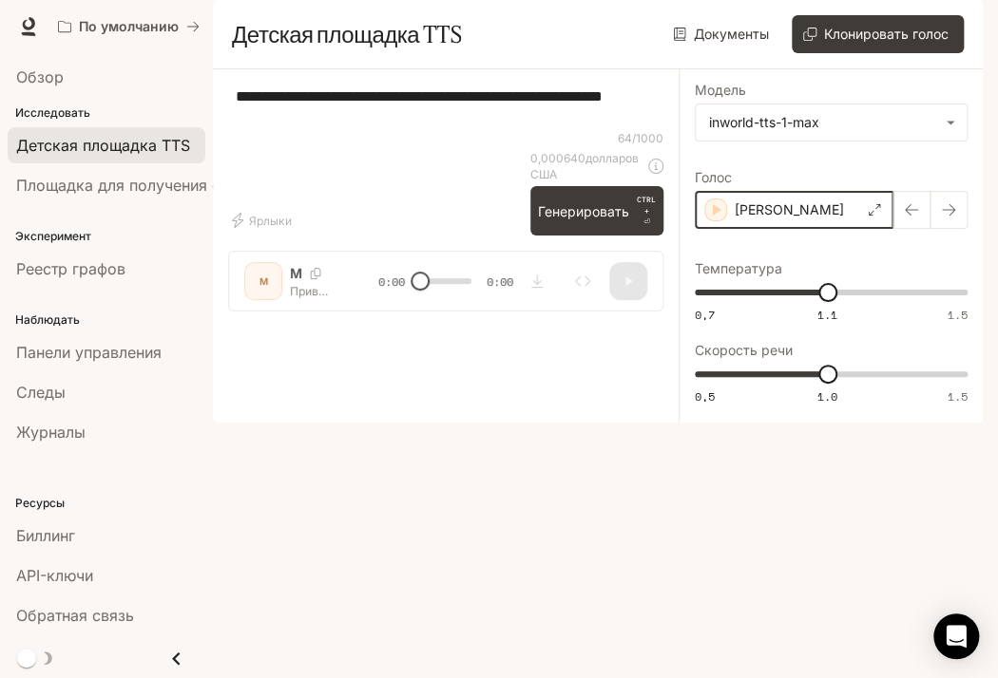
click at [715, 219] on icon "button" at bounding box center [715, 209] width 19 height 19
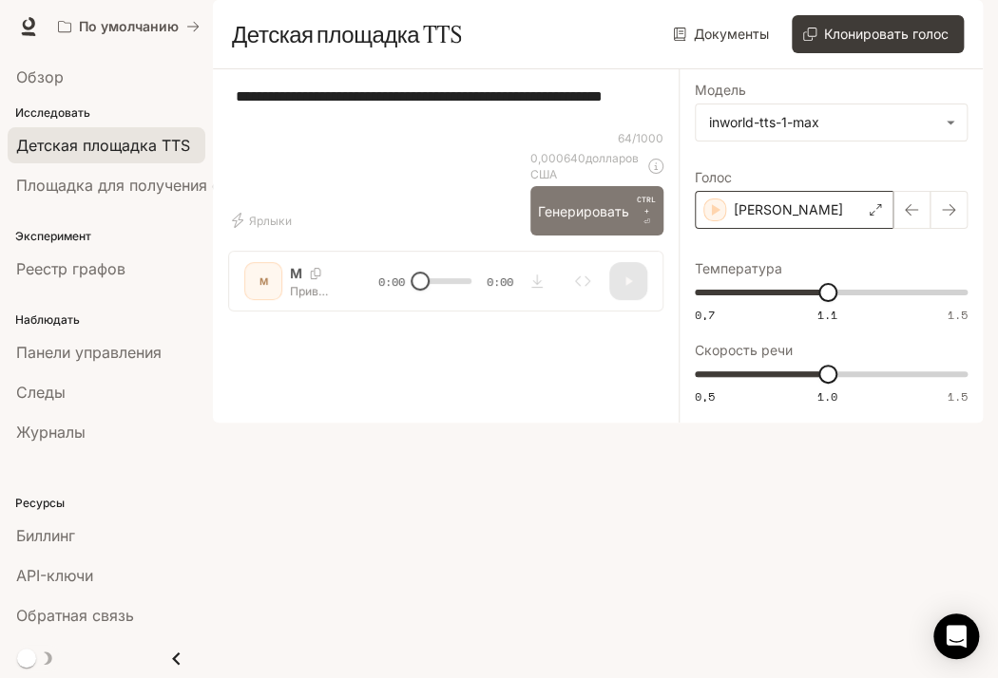
click at [585, 223] on font "Генерировать" at bounding box center [583, 212] width 91 height 24
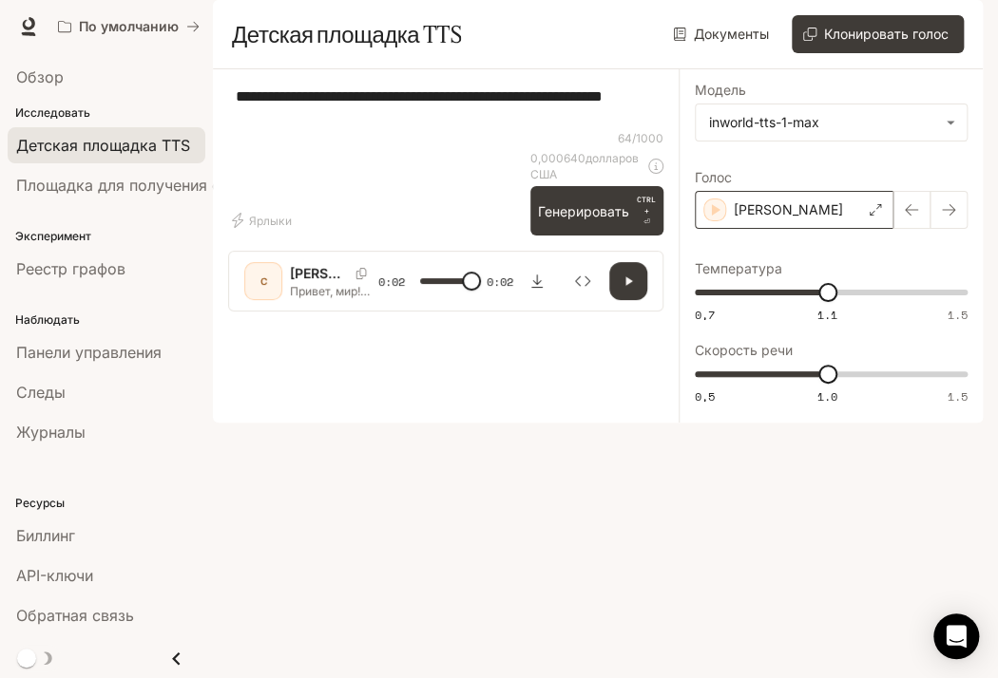
type input "*"
click at [116, 264] on font "Реестр графов" at bounding box center [70, 268] width 109 height 19
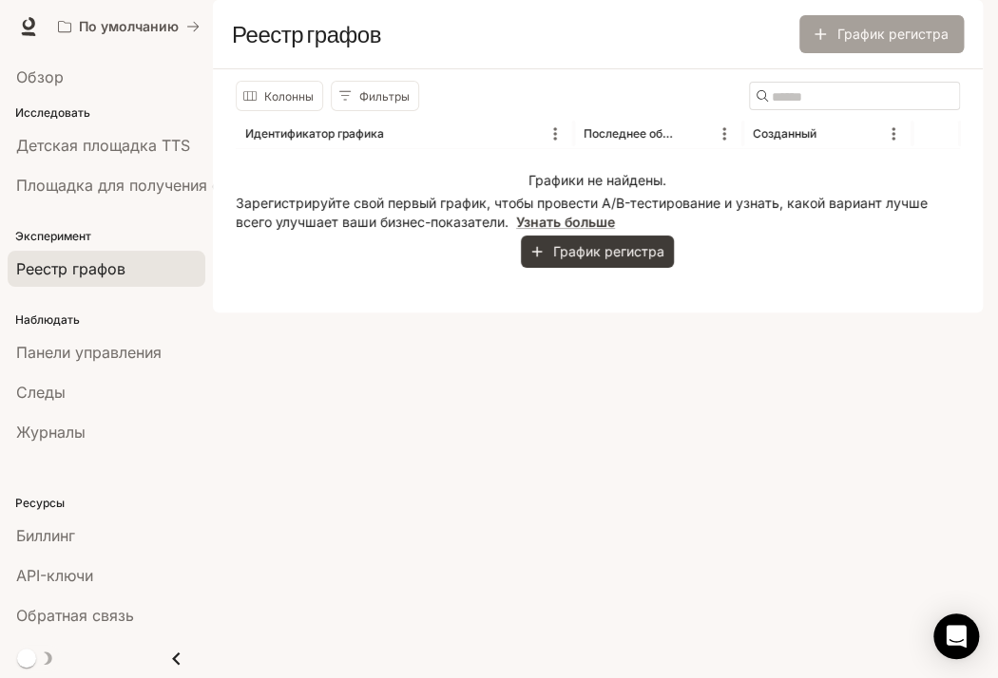
click at [870, 53] on button "График регистра" at bounding box center [881, 34] width 164 height 38
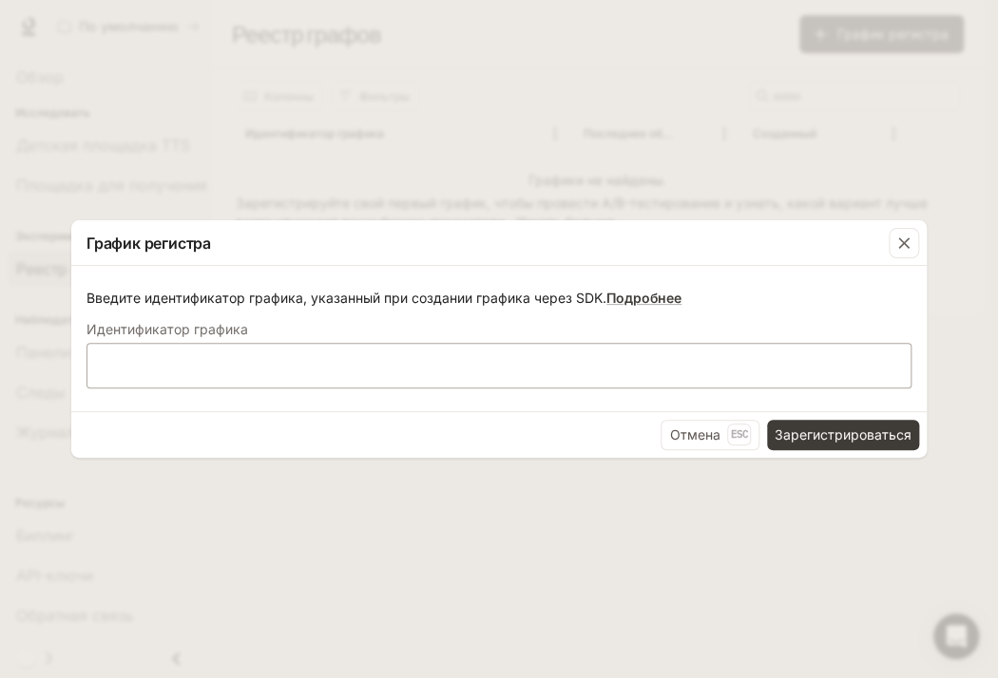
click at [375, 377] on div "​" at bounding box center [498, 366] width 825 height 46
type input "*"
type input "****"
click at [818, 429] on font "Зарегистрироваться" at bounding box center [842, 435] width 137 height 16
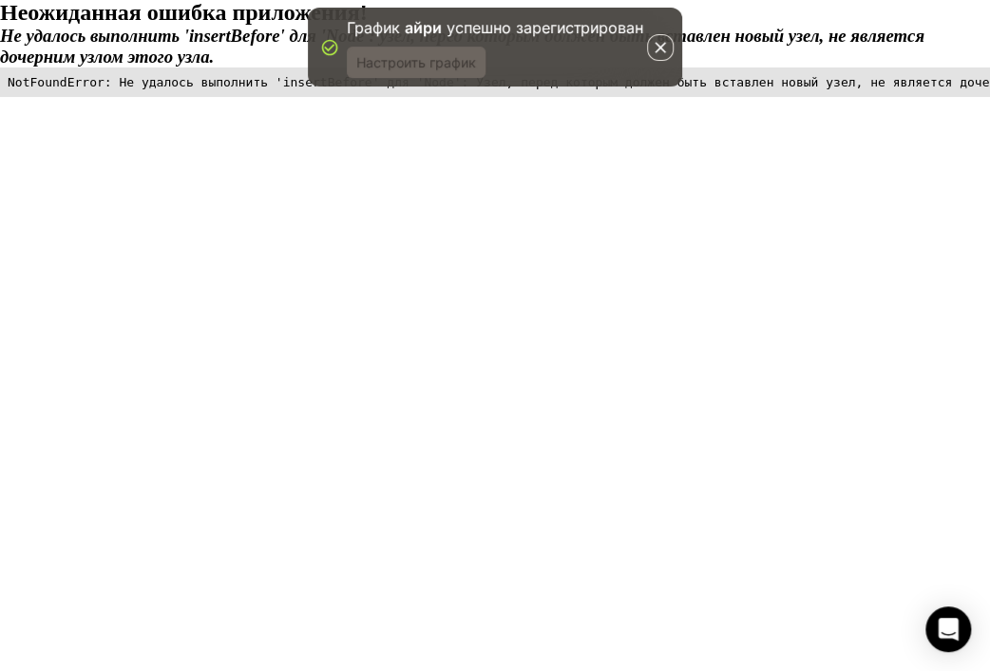
click at [448, 65] on font "Настроить график" at bounding box center [416, 62] width 120 height 16
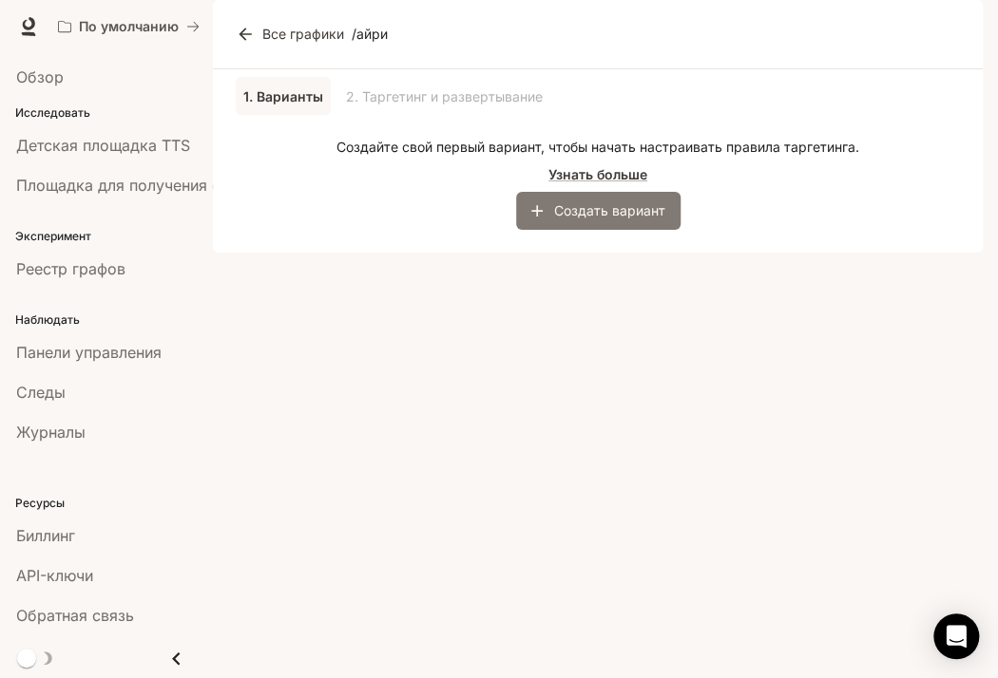
click at [601, 219] on font "Создать вариант" at bounding box center [609, 210] width 111 height 16
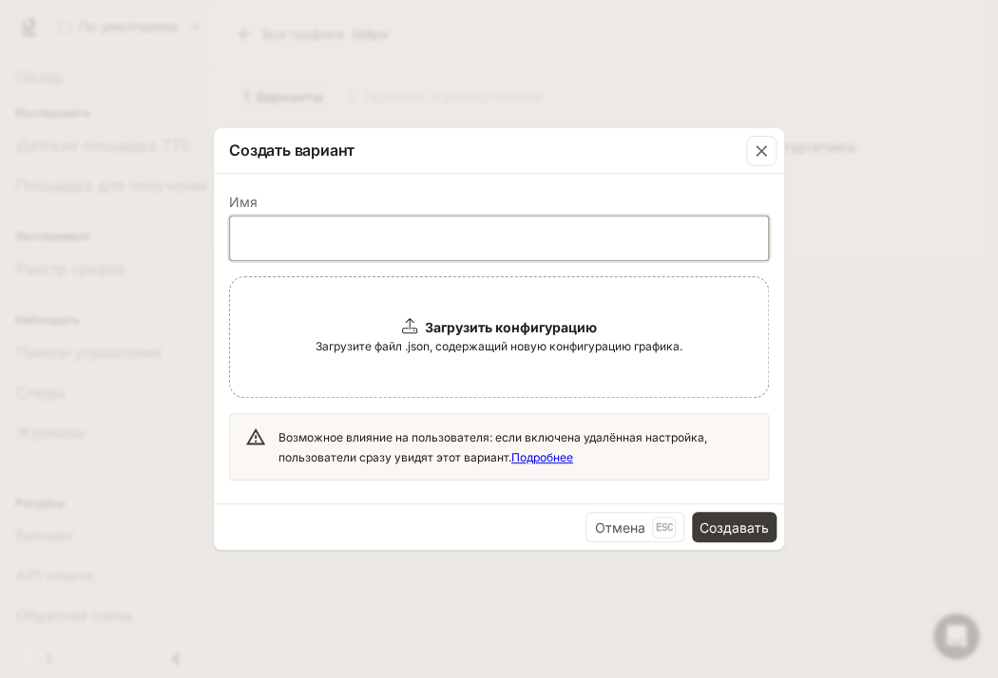
click at [402, 237] on input "text" at bounding box center [499, 238] width 538 height 19
click at [775, 148] on button "button" at bounding box center [761, 151] width 46 height 46
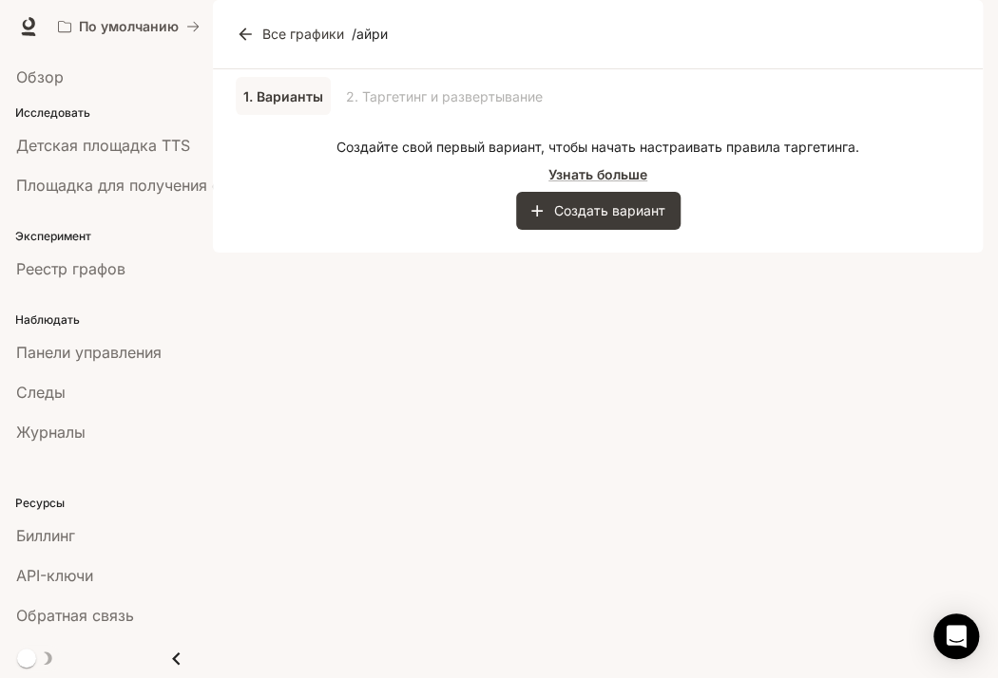
click at [755, 115] on div "1. Варианты 2. Таргетинг и развертывание" at bounding box center [598, 96] width 724 height 38
click at [253, 44] on icon at bounding box center [245, 34] width 19 height 19
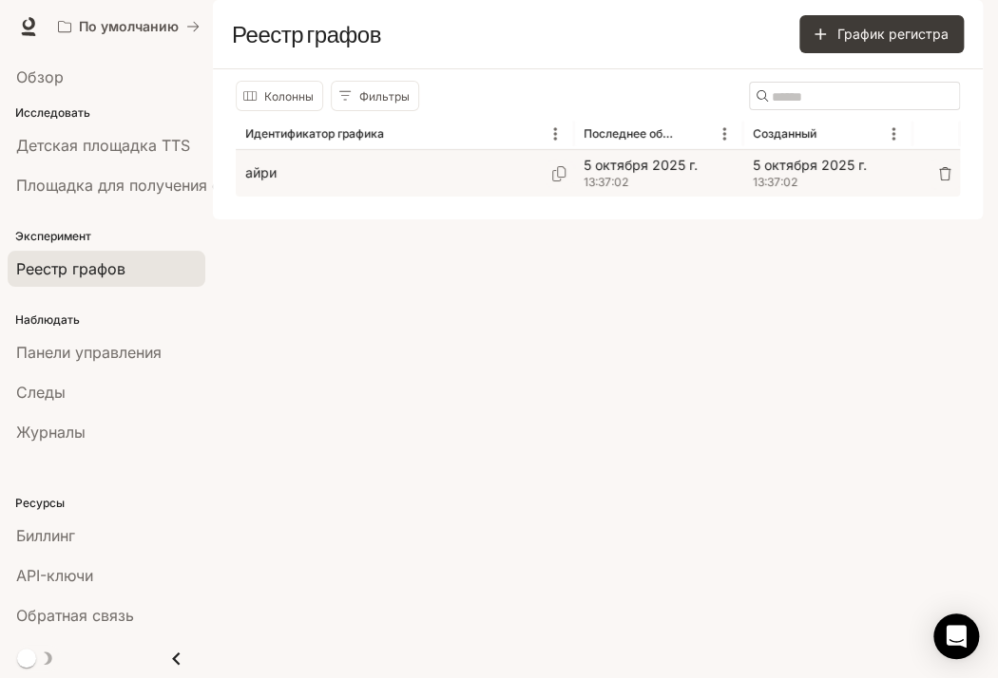
click at [696, 192] on span "13:37:02" at bounding box center [658, 182] width 150 height 19
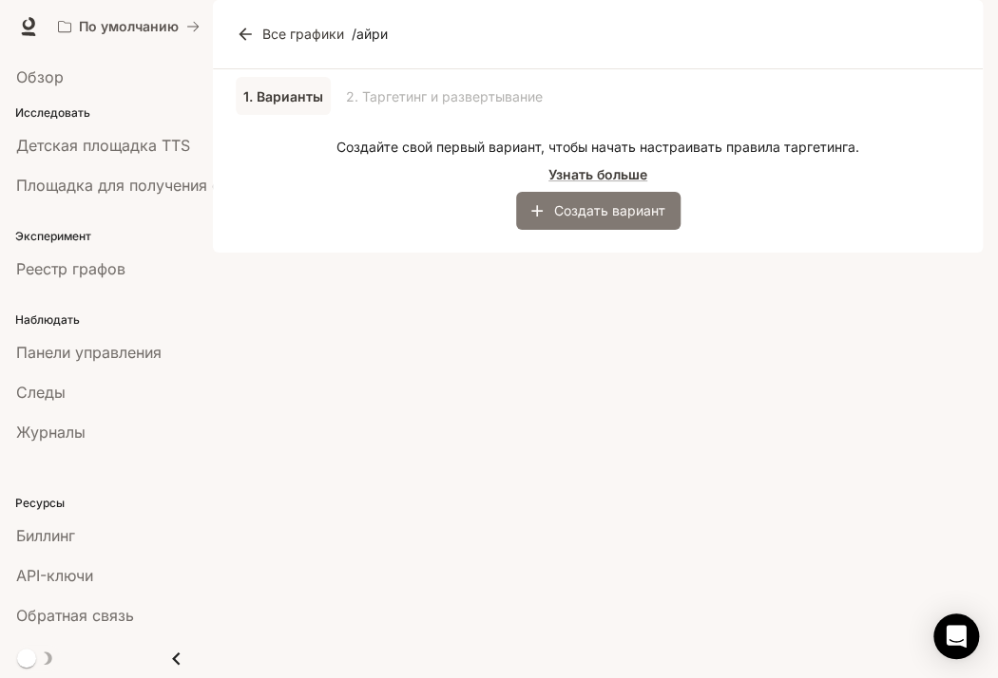
click at [583, 219] on font "Создать вариант" at bounding box center [609, 210] width 111 height 16
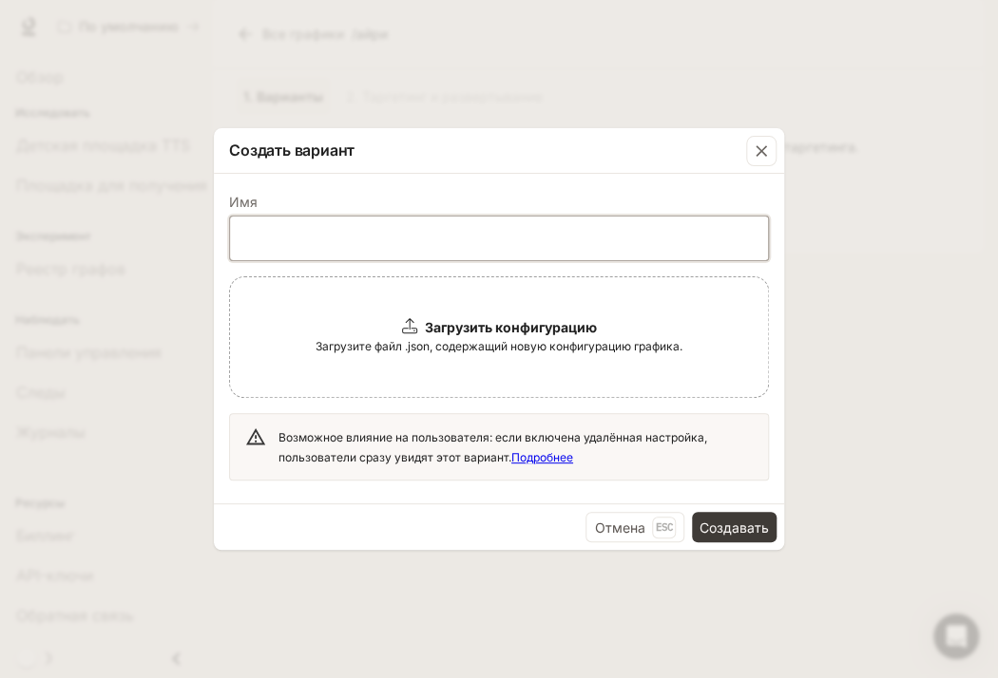
click at [547, 240] on input "text" at bounding box center [499, 238] width 538 height 19
type input "****"
click at [700, 507] on div "Отмена Esc Создавать" at bounding box center [499, 527] width 570 height 47
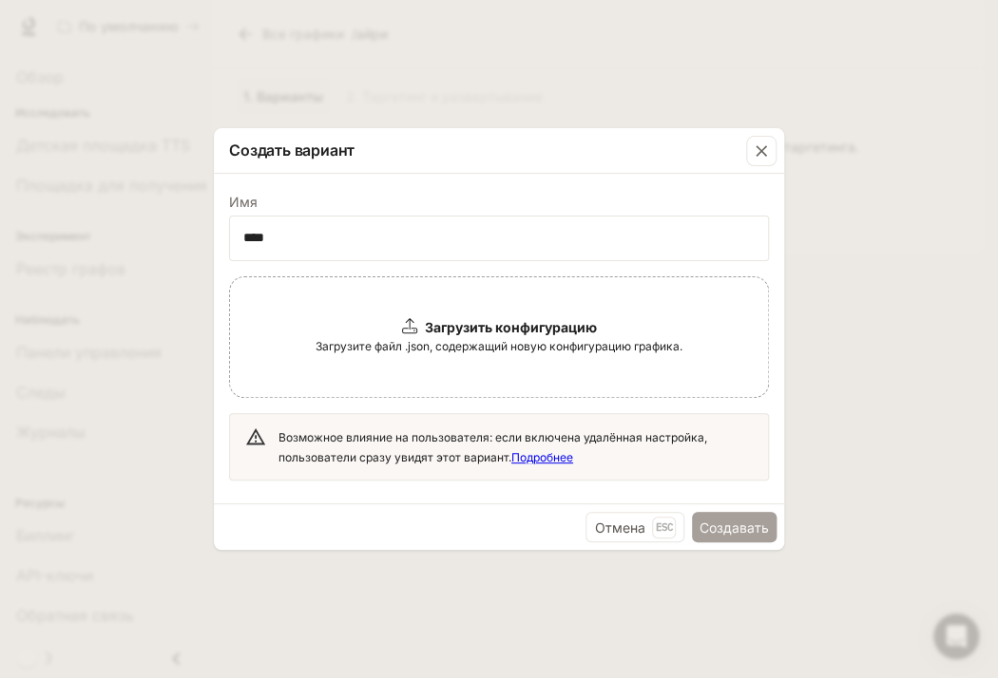
click at [716, 525] on font "Создавать" at bounding box center [733, 528] width 69 height 16
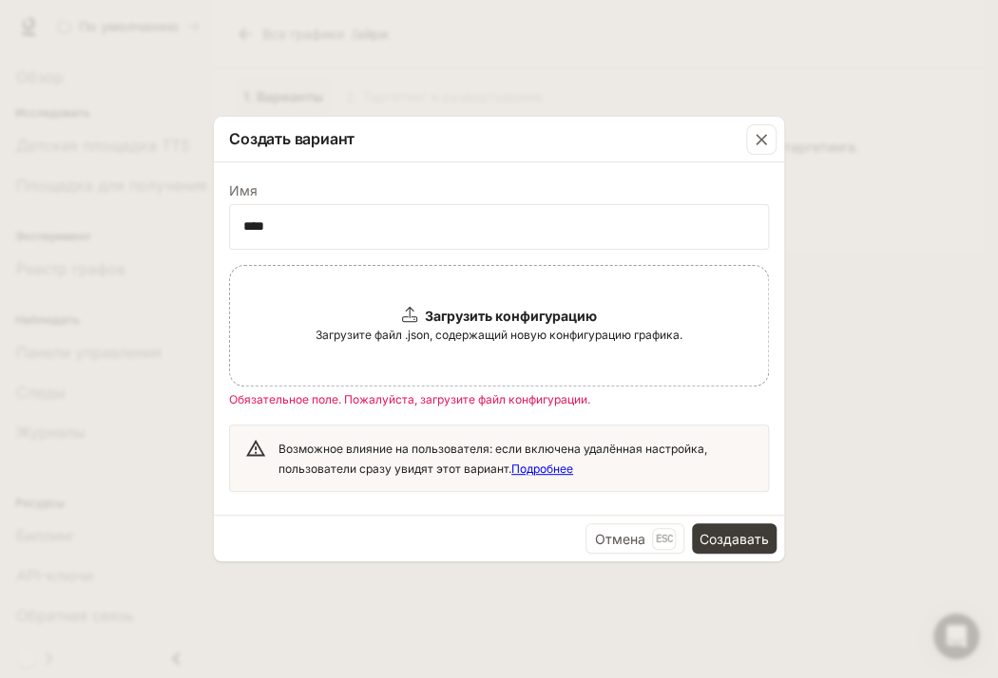
click at [540, 360] on div "Загрузить конфигурацию Загрузите файл .json, содержащий новую конфигурацию граф…" at bounding box center [499, 326] width 540 height 122
click at [760, 132] on icon "button" at bounding box center [761, 139] width 19 height 19
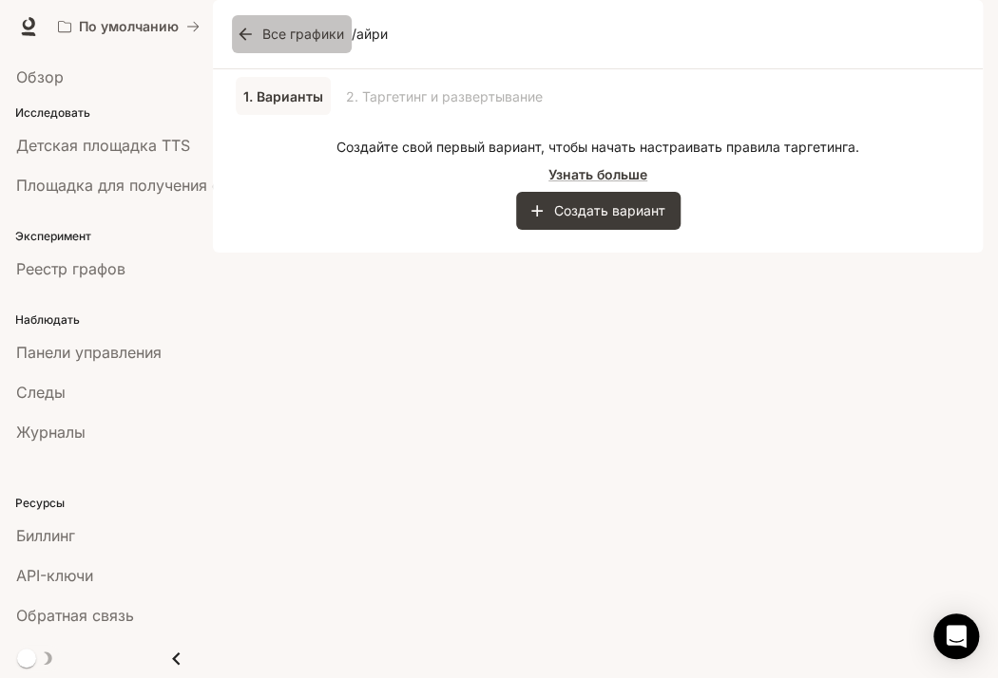
click at [250, 44] on icon at bounding box center [245, 34] width 19 height 19
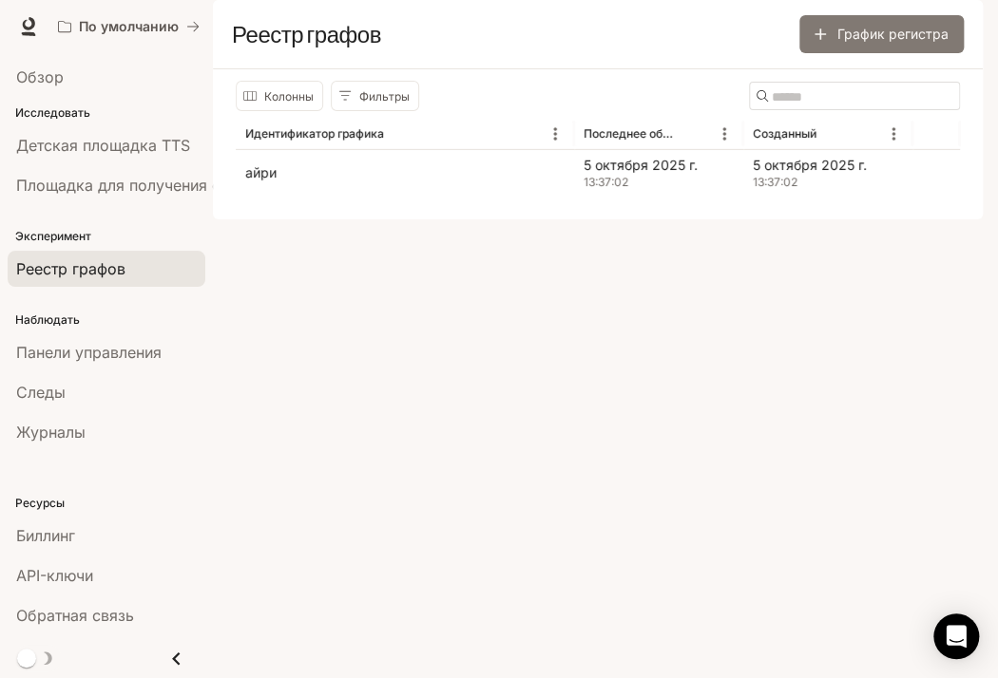
click at [903, 46] on font "График регистра" at bounding box center [892, 34] width 111 height 24
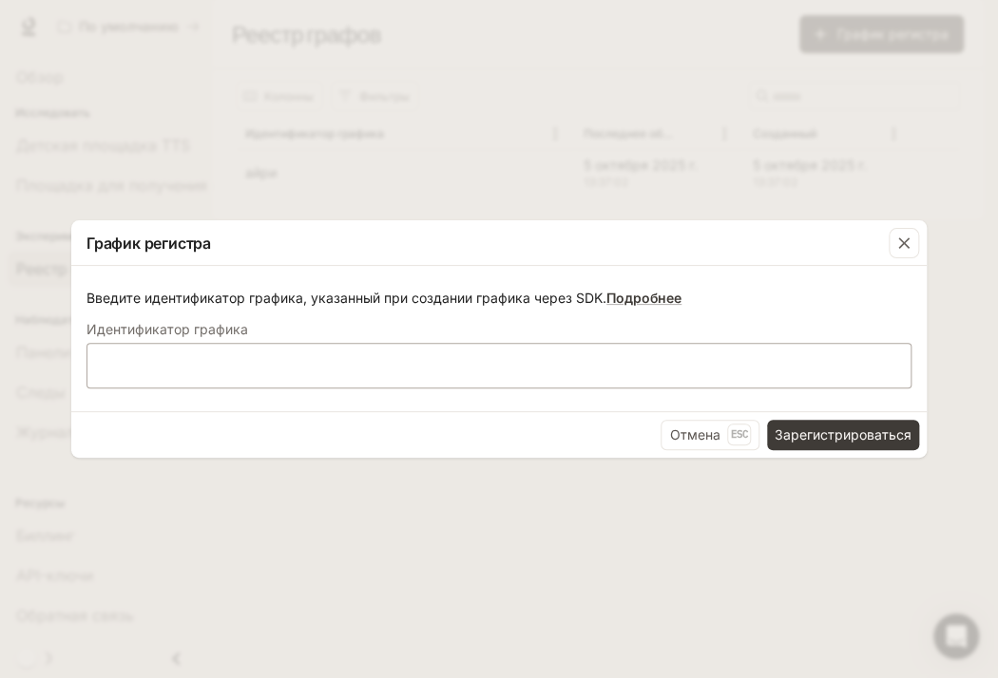
click at [424, 380] on div "​" at bounding box center [498, 366] width 825 height 46
type input "**********"
click at [817, 433] on font "Зарегистрироваться" at bounding box center [842, 435] width 137 height 16
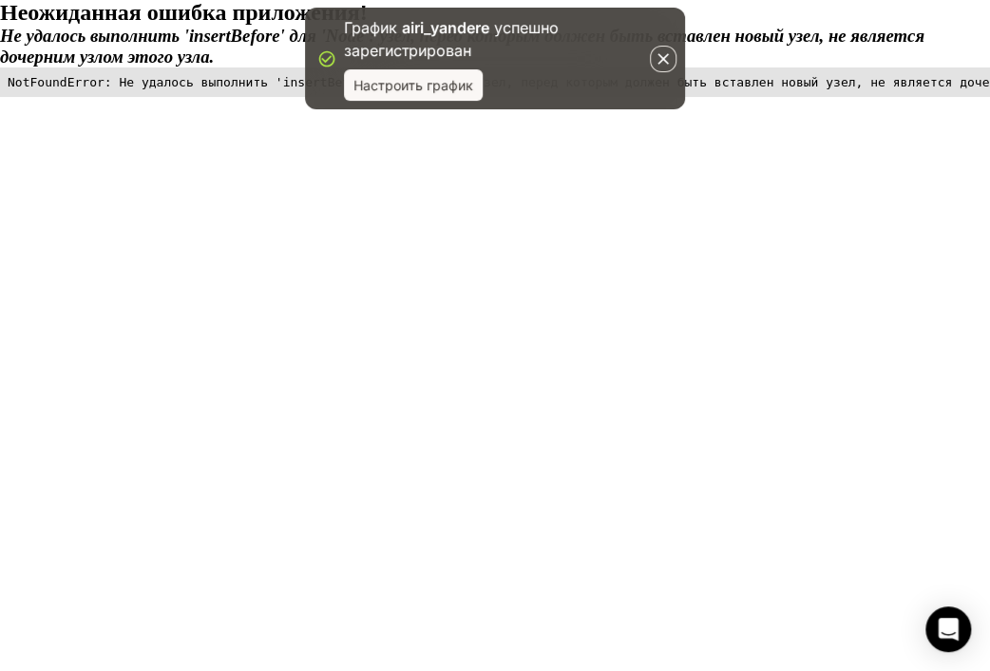
drag, startPoint x: 595, startPoint y: 28, endPoint x: 500, endPoint y: 29, distance: 95.0
click at [569, 29] on p "График airi_yandere успешно зарегистрирован" at bounding box center [495, 39] width 302 height 46
click at [413, 81] on font "Настроить график" at bounding box center [413, 85] width 120 height 16
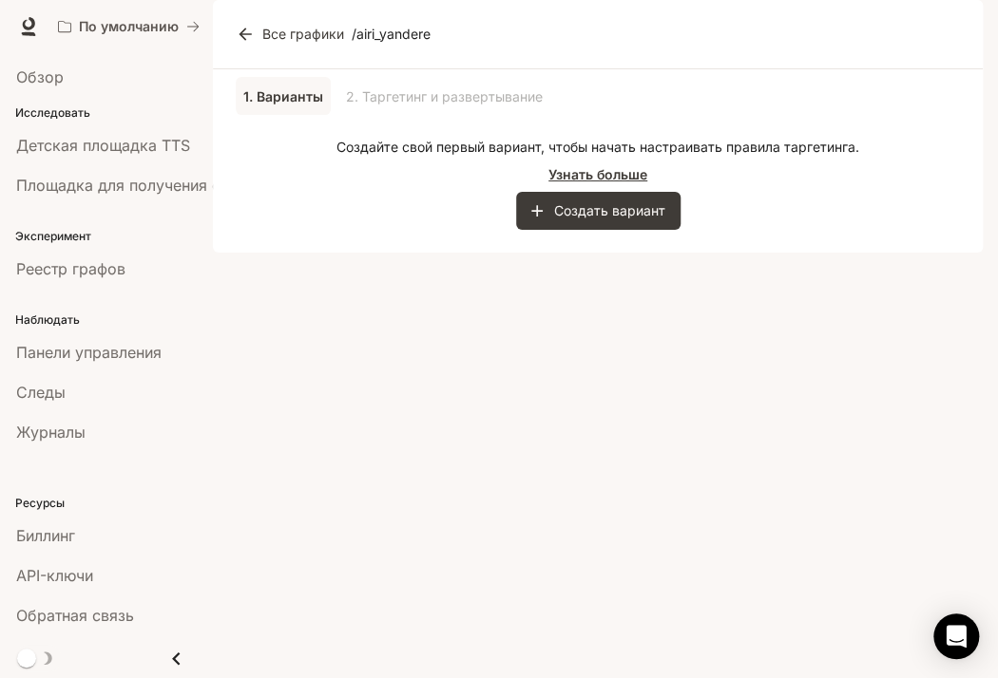
click at [600, 182] on font "Узнать больше" at bounding box center [597, 174] width 99 height 16
click at [556, 219] on font "Создать вариант" at bounding box center [609, 210] width 111 height 16
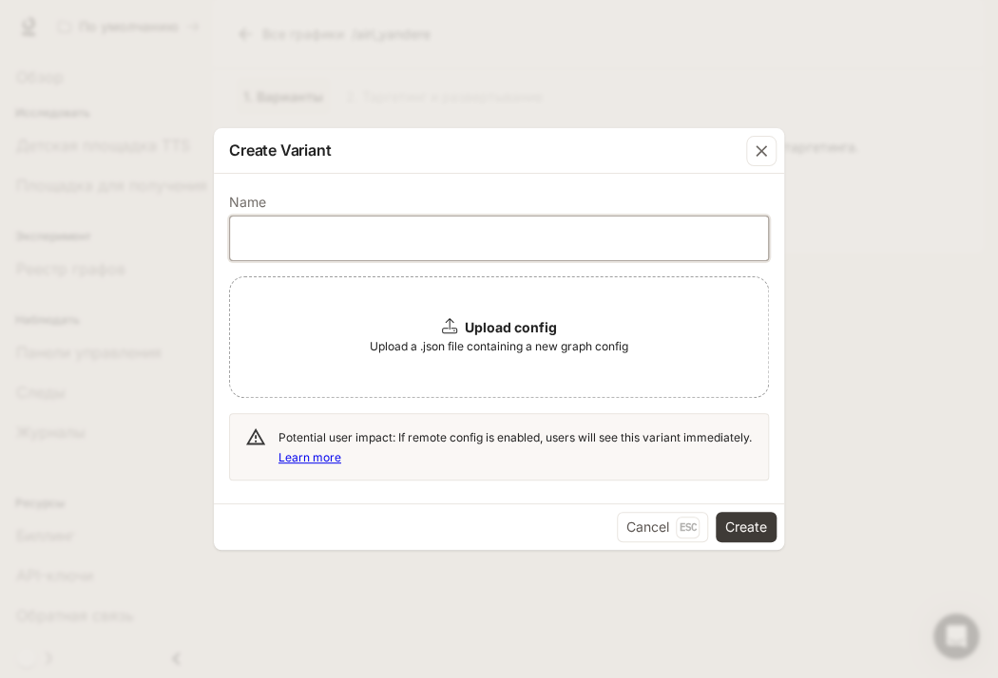
click at [448, 240] on input "text" at bounding box center [499, 238] width 538 height 19
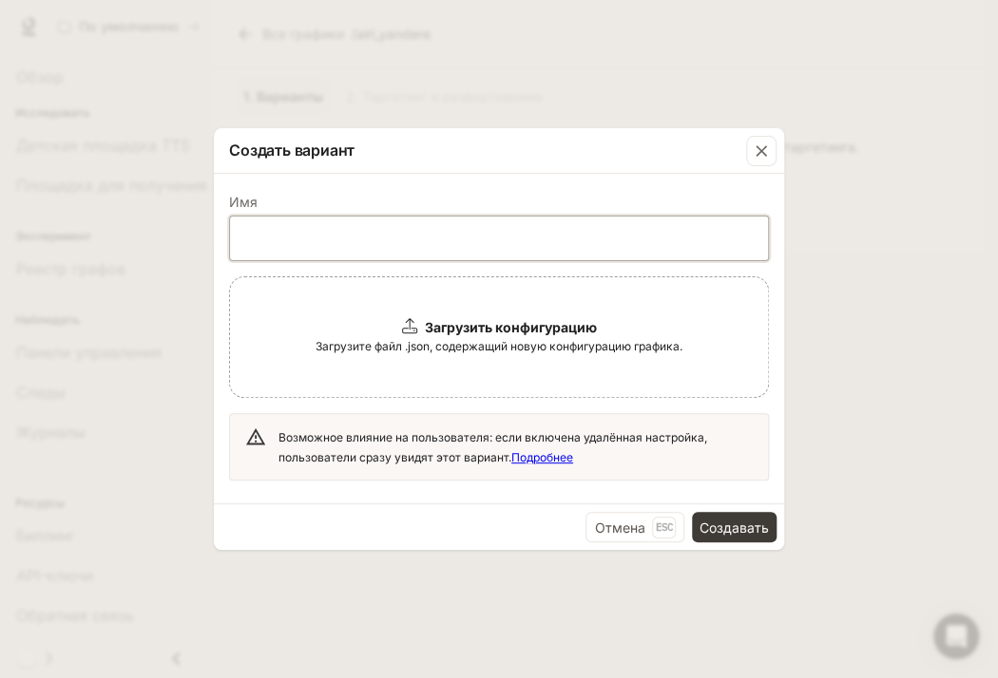
type input "****"
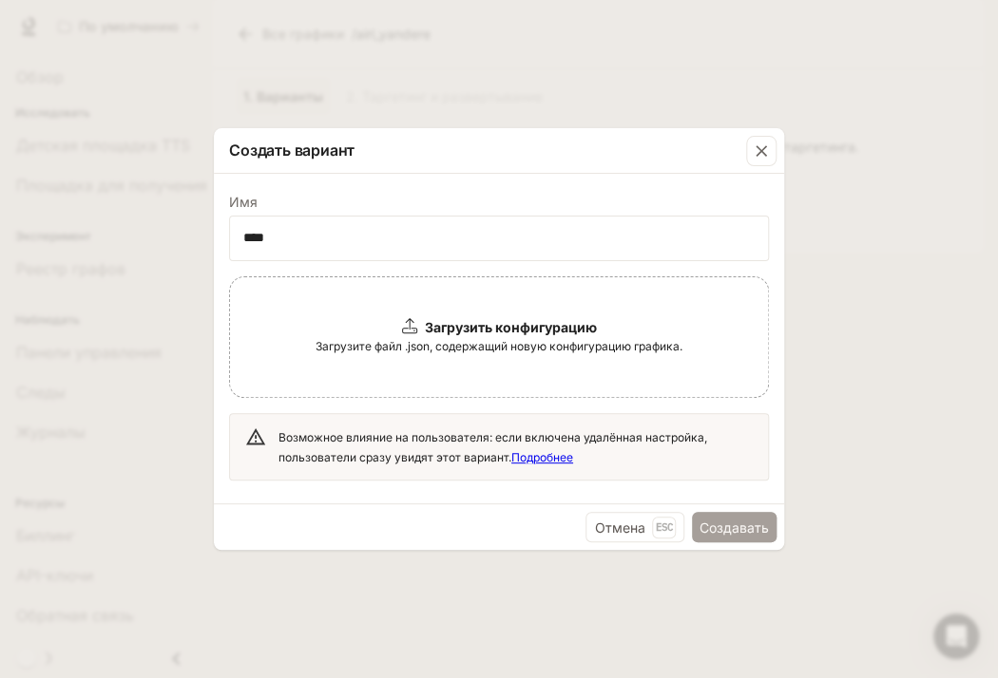
click at [712, 522] on font "Создавать" at bounding box center [733, 528] width 69 height 16
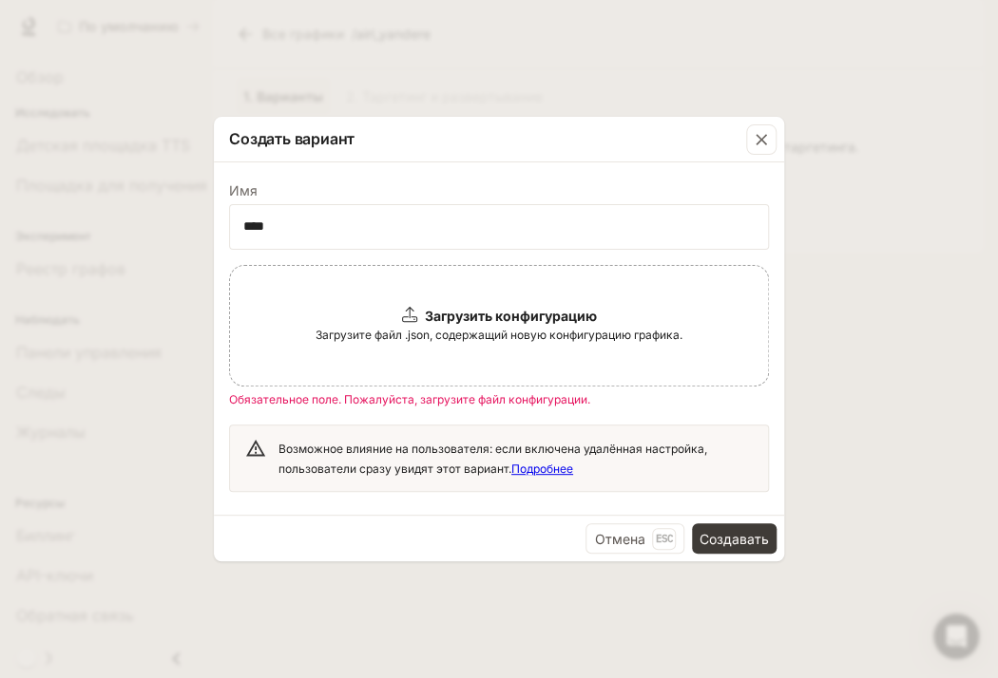
click at [548, 335] on font "Загрузите файл .json, содержащий новую конфигурацию графика." at bounding box center [498, 335] width 367 height 14
click at [658, 540] on font "Esc" at bounding box center [664, 538] width 18 height 13
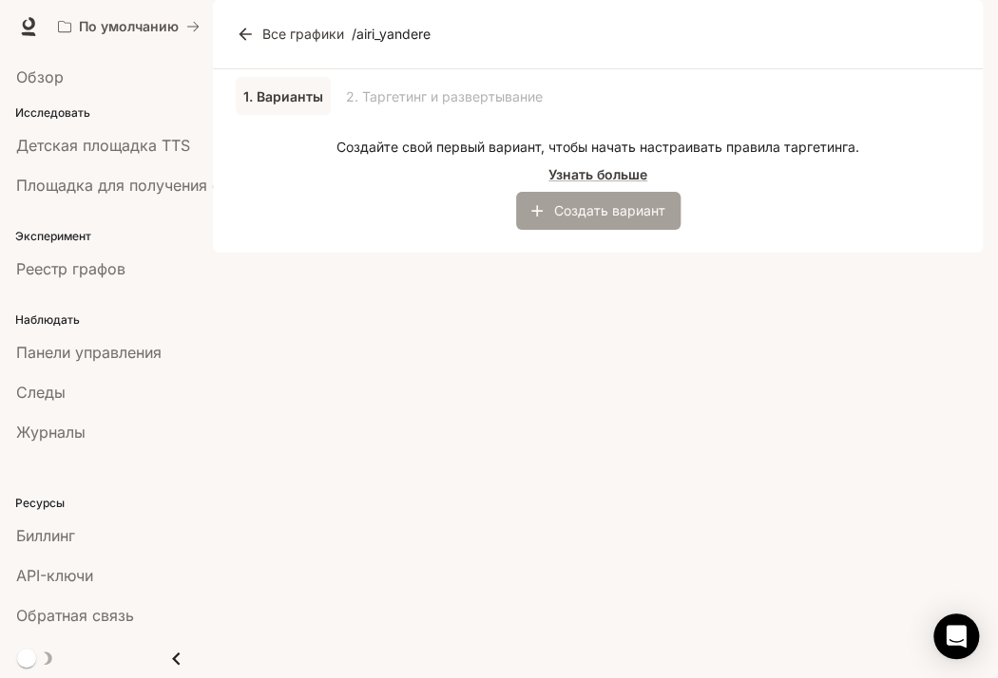
click at [629, 219] on font "Создать вариант" at bounding box center [609, 210] width 111 height 16
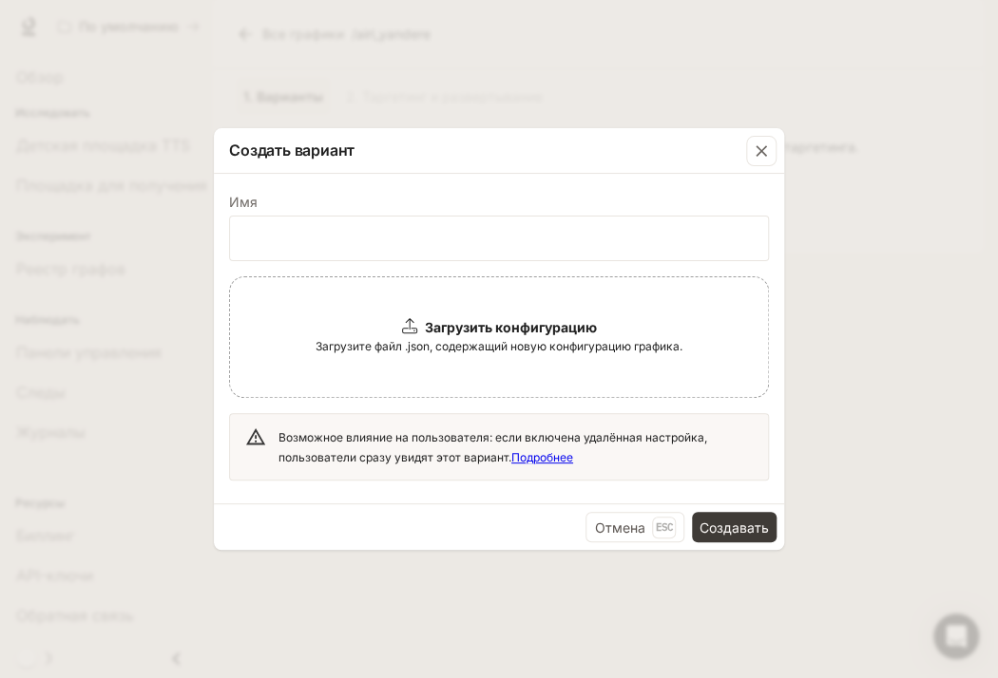
click at [520, 339] on font "Загрузите файл .json, содержащий новую конфигурацию графика." at bounding box center [498, 346] width 367 height 14
click at [741, 528] on font "Создавать" at bounding box center [733, 528] width 69 height 16
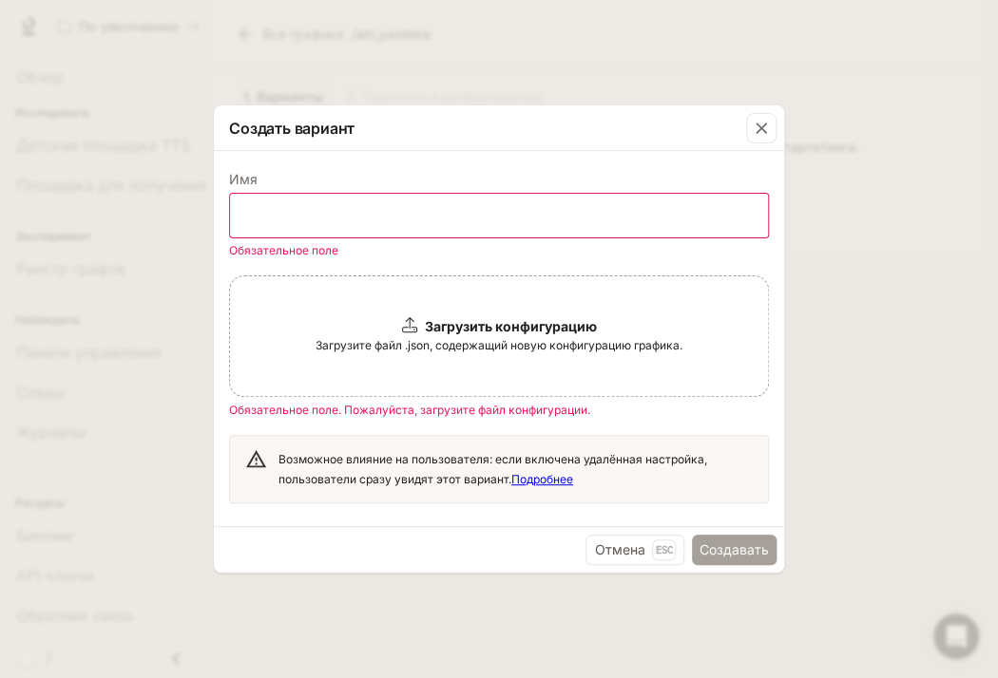
click at [722, 554] on font "Создавать" at bounding box center [733, 550] width 69 height 16
click at [469, 203] on div "​" at bounding box center [499, 216] width 540 height 46
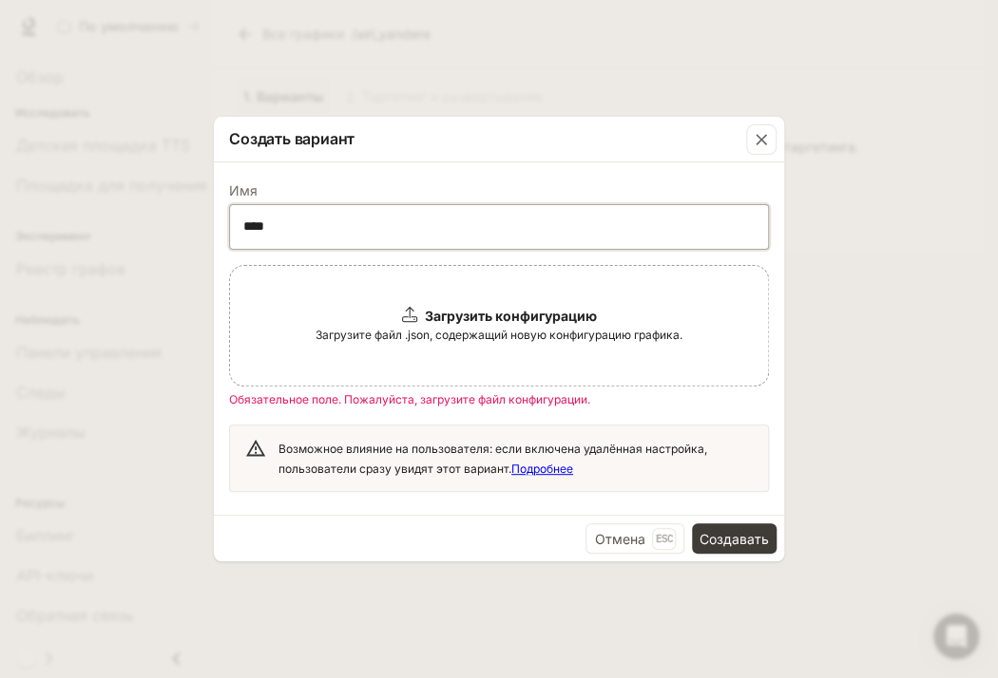
type input "****"
click at [452, 312] on font "Загрузить конфигурацию" at bounding box center [511, 316] width 172 height 16
click at [762, 149] on div "button" at bounding box center [761, 139] width 30 height 30
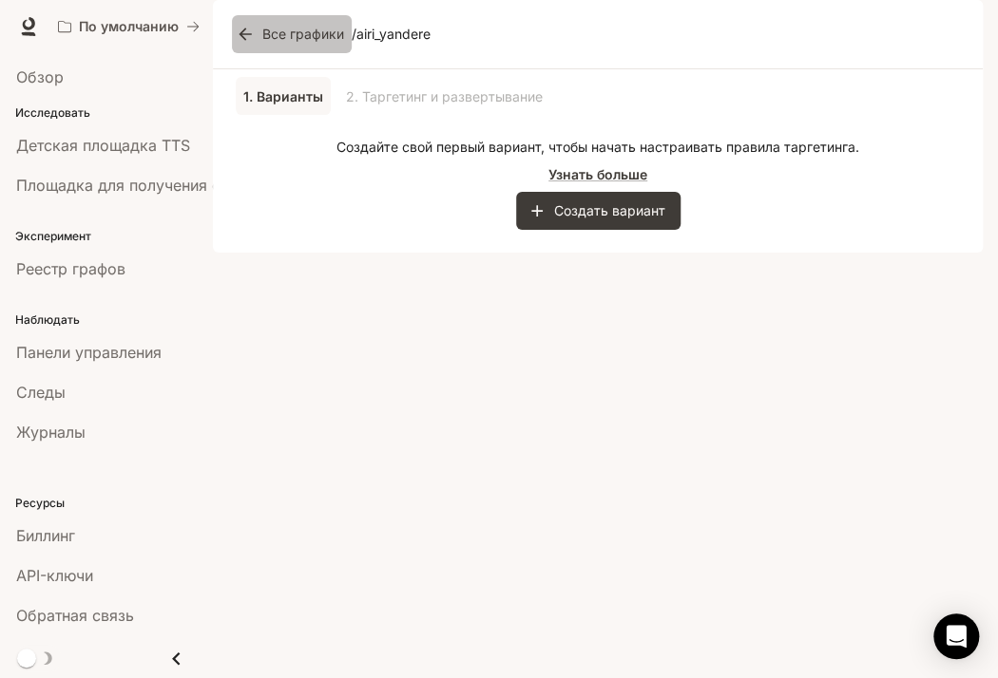
click at [251, 44] on icon at bounding box center [245, 34] width 19 height 19
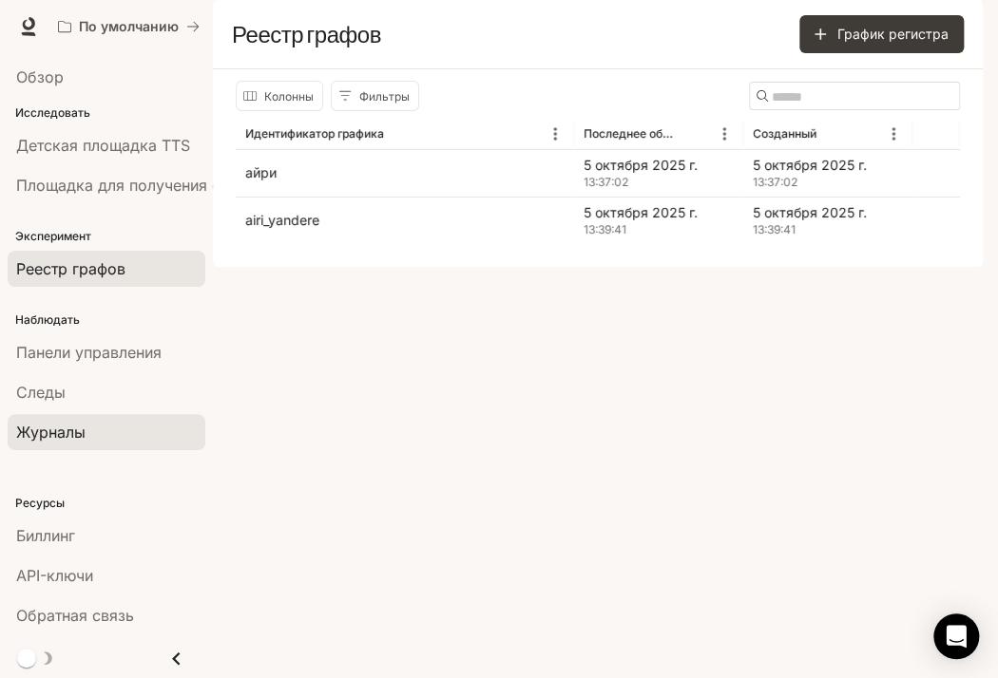
click at [110, 434] on div "Журналы" at bounding box center [106, 432] width 181 height 23
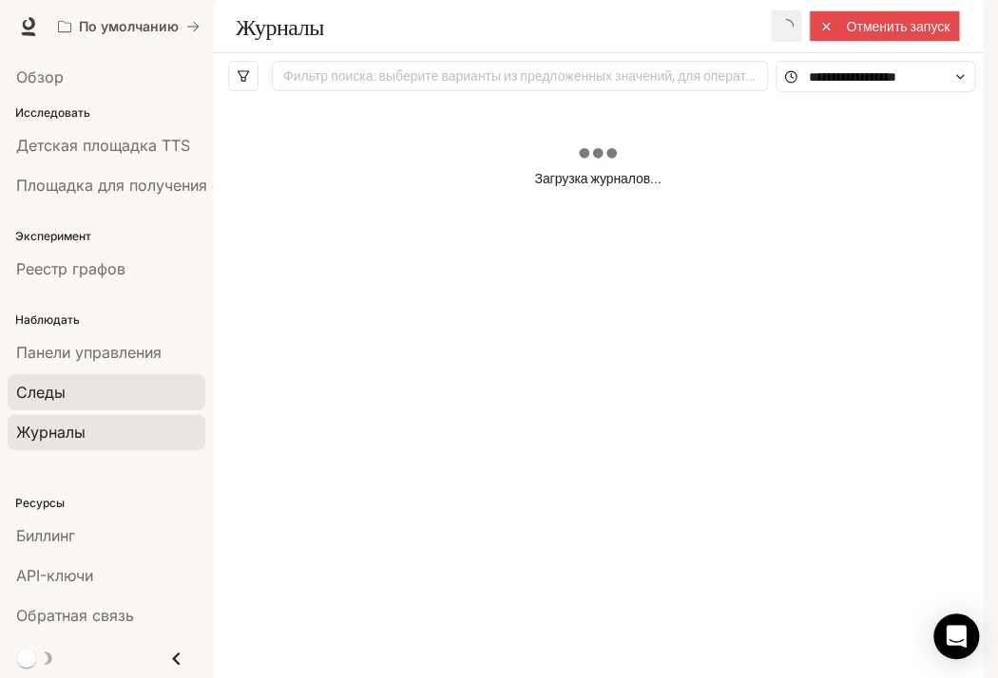
click at [81, 399] on div "Следы" at bounding box center [106, 392] width 181 height 23
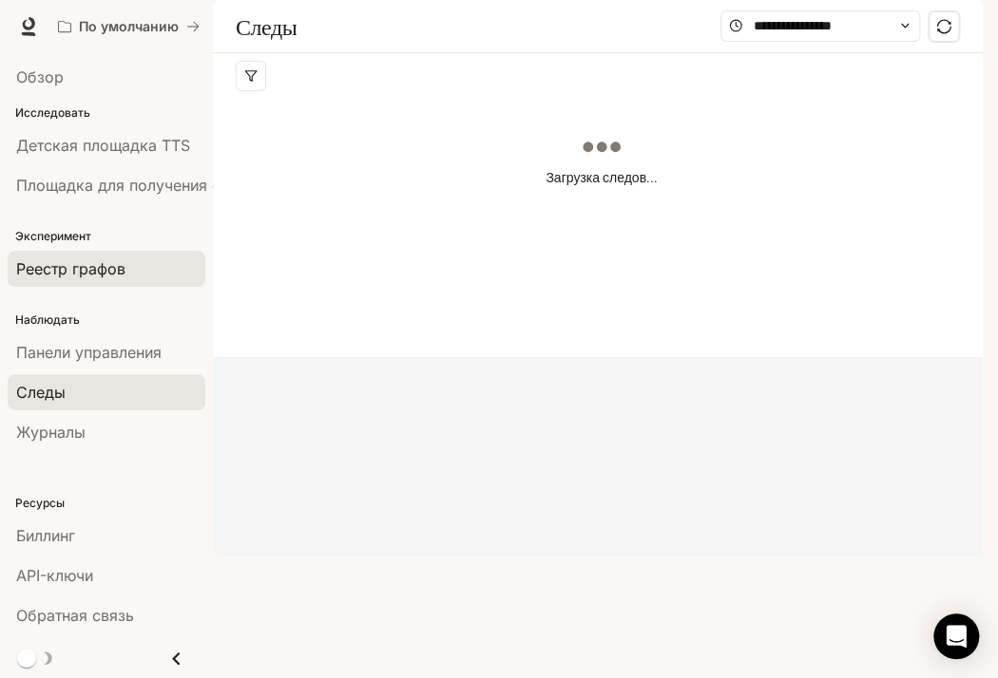
click at [117, 274] on font "Реестр графов" at bounding box center [70, 268] width 109 height 19
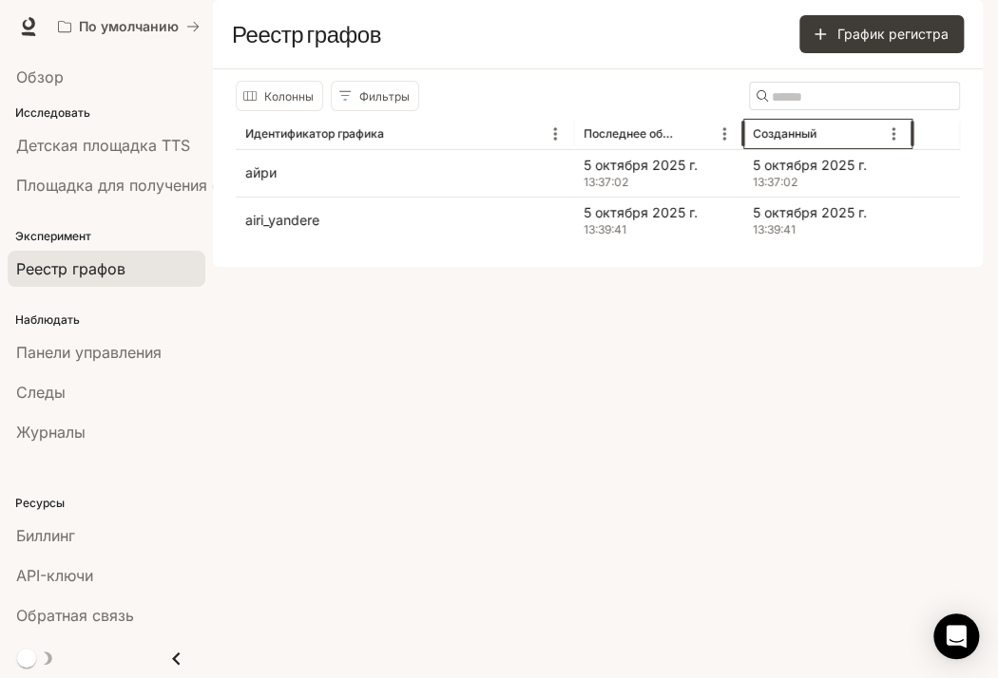
click at [796, 141] on font "Созданный" at bounding box center [785, 133] width 64 height 14
click at [893, 143] on icon "Меню" at bounding box center [893, 133] width 19 height 19
click at [429, 267] on div "Колонны Фильтры ​ Идентификатор графика Последнее обновление Созданный айри 5 о…" at bounding box center [598, 168] width 770 height 198
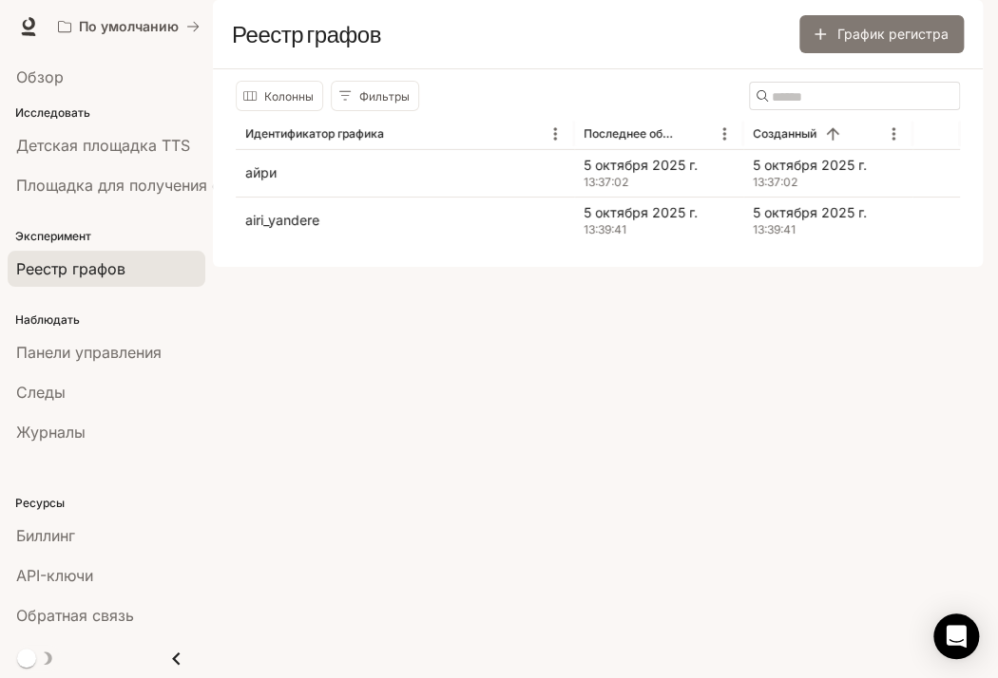
click at [821, 40] on icon "button" at bounding box center [819, 34] width 11 height 11
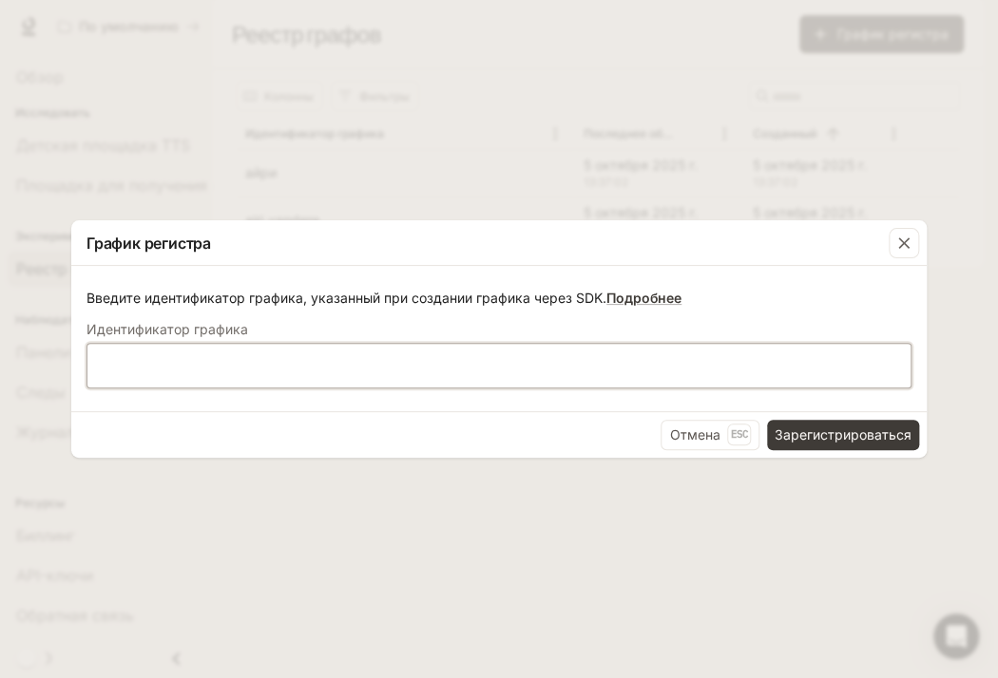
drag, startPoint x: 627, startPoint y: 362, endPoint x: 627, endPoint y: 281, distance: 80.8
click at [627, 281] on div "Введите идентификатор графика, указанный при создании графика через SDK. Подроб…" at bounding box center [498, 338] width 855 height 144
type input "**********"
click at [834, 437] on font "Зарегистрироваться" at bounding box center [842, 435] width 137 height 16
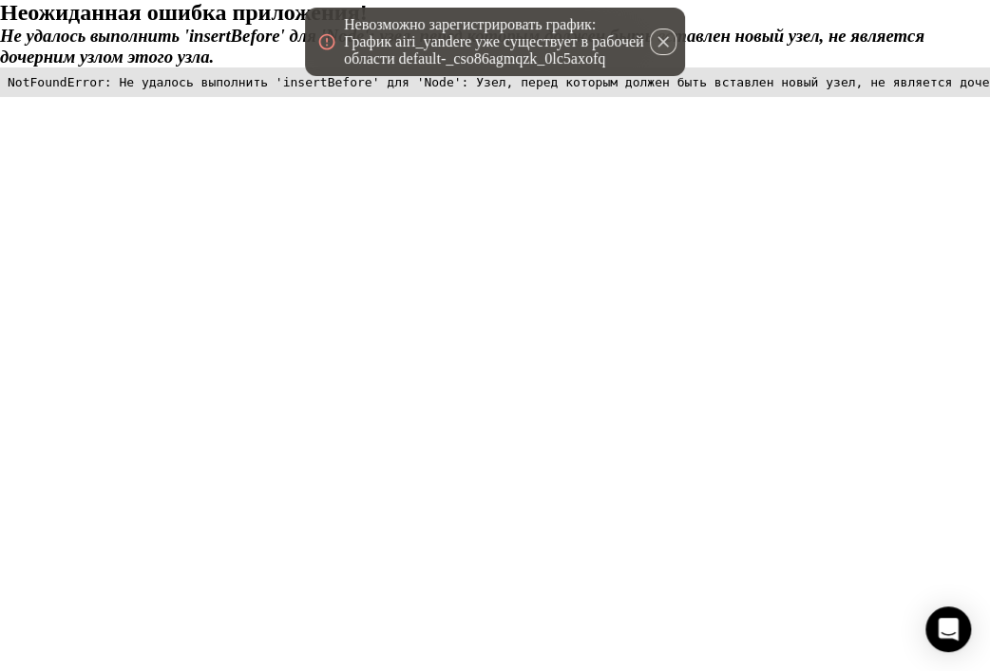
click at [665, 43] on icon "button" at bounding box center [663, 41] width 11 height 11
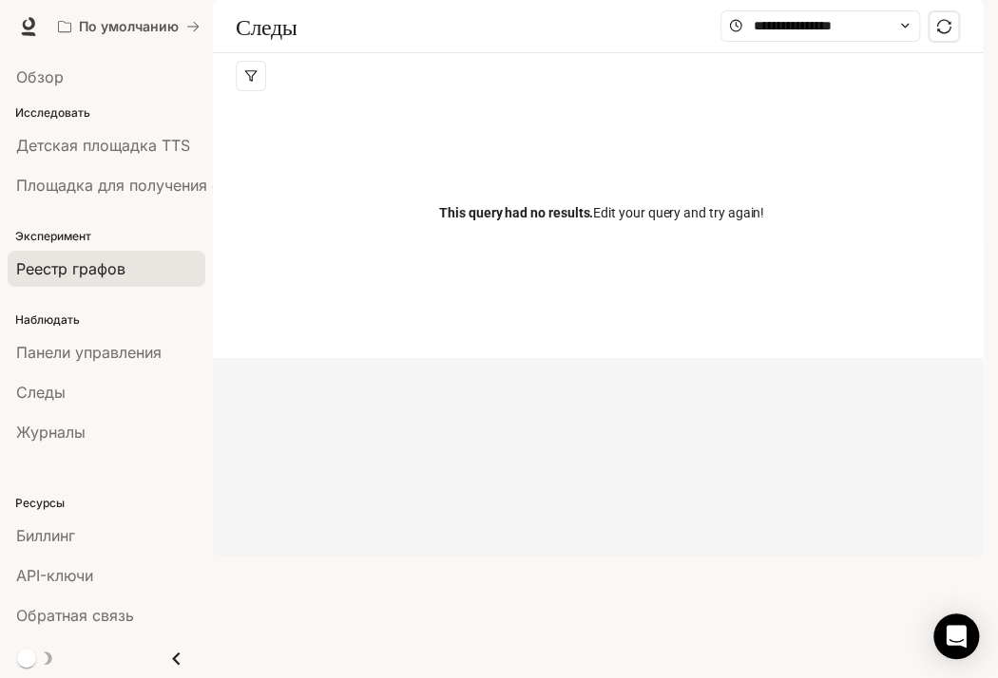
click at [79, 262] on font "Реестр графов" at bounding box center [70, 268] width 109 height 19
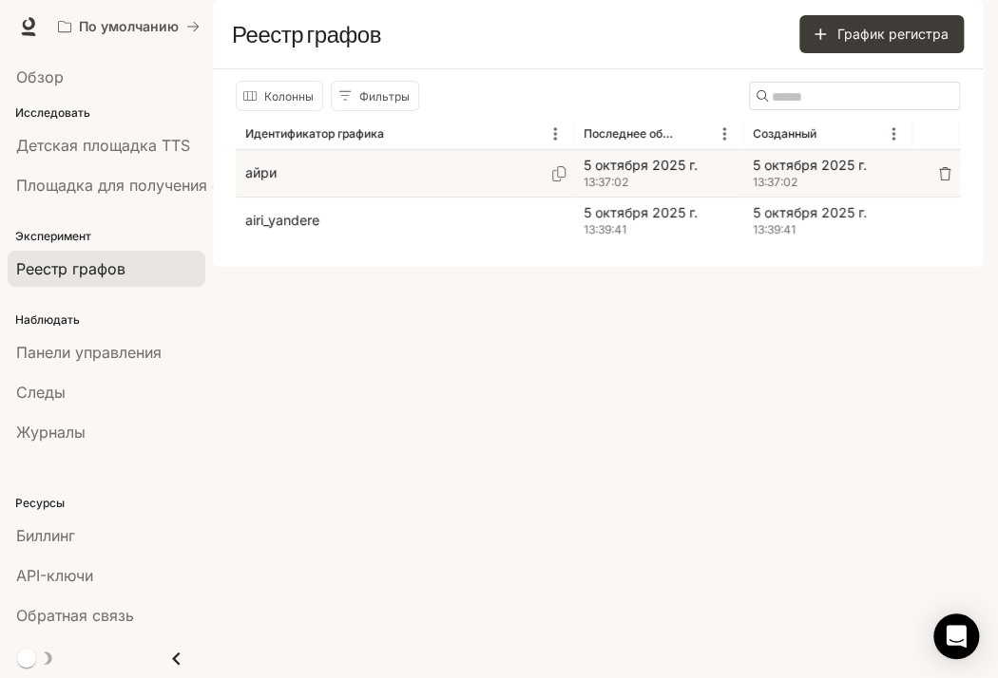
click at [365, 197] on div "айри" at bounding box center [404, 173] width 319 height 47
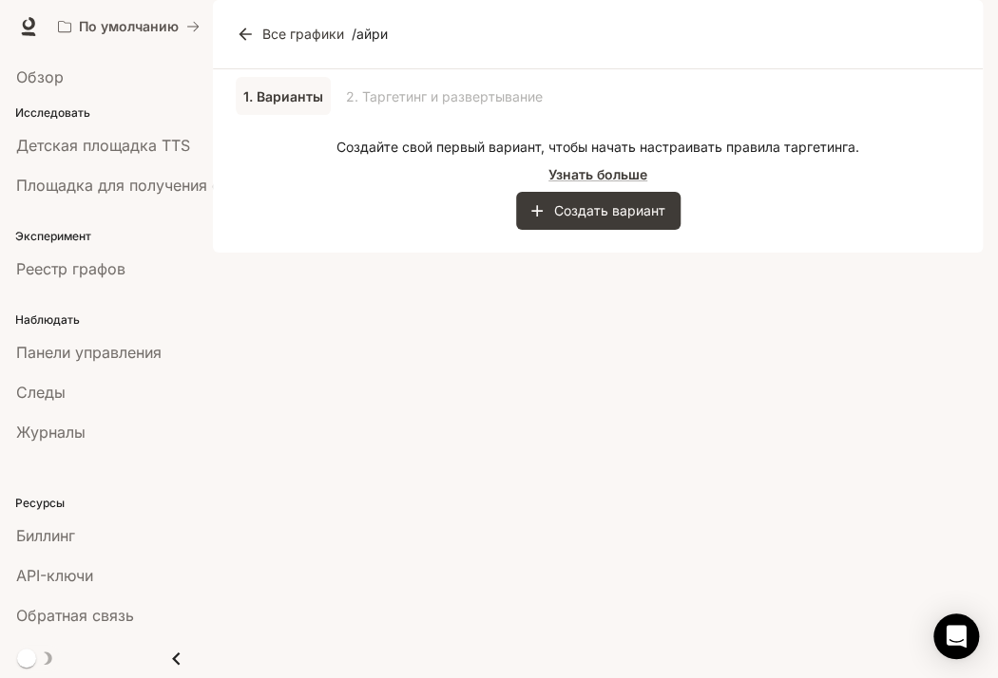
click at [415, 115] on div "1. Варианты 2. Таргетинг и развертывание" at bounding box center [598, 96] width 724 height 38
click at [389, 115] on div "1. Варианты 2. Таргетинг и развертывание" at bounding box center [598, 96] width 724 height 38
click at [380, 115] on div "1. Варианты 2. Таргетинг и развертывание" at bounding box center [598, 96] width 724 height 38
click at [480, 188] on div "1. Варианты 2. Таргетинг и развертывание Создайте свой первый вариант, чтобы на…" at bounding box center [598, 149] width 724 height 161
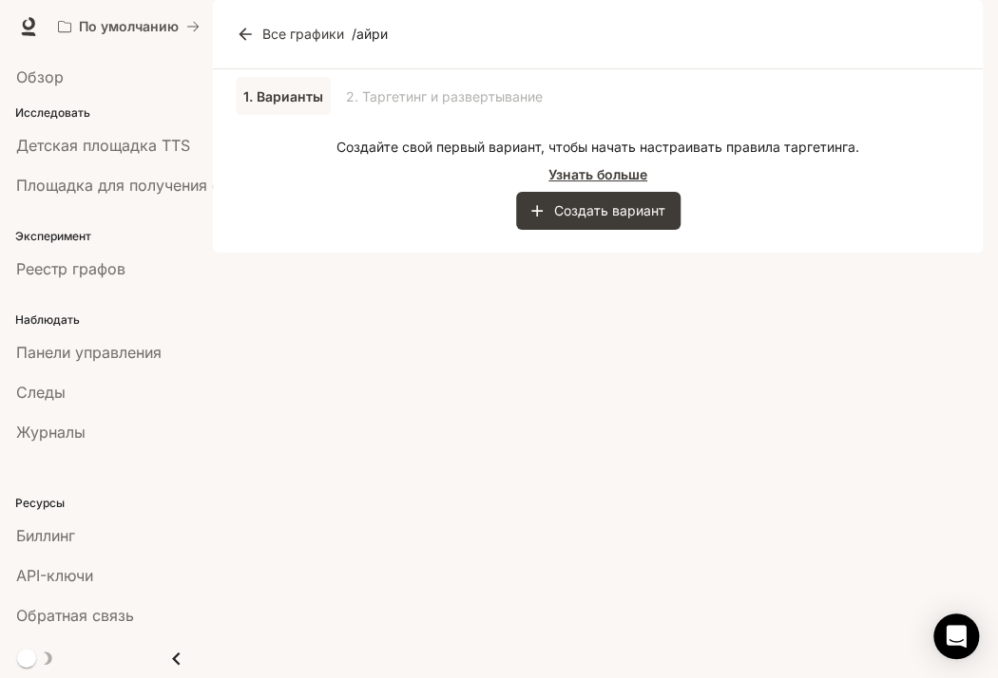
click at [581, 182] on font "Узнать больше" at bounding box center [597, 174] width 99 height 16
click at [546, 230] on button "Создать вариант" at bounding box center [598, 211] width 164 height 38
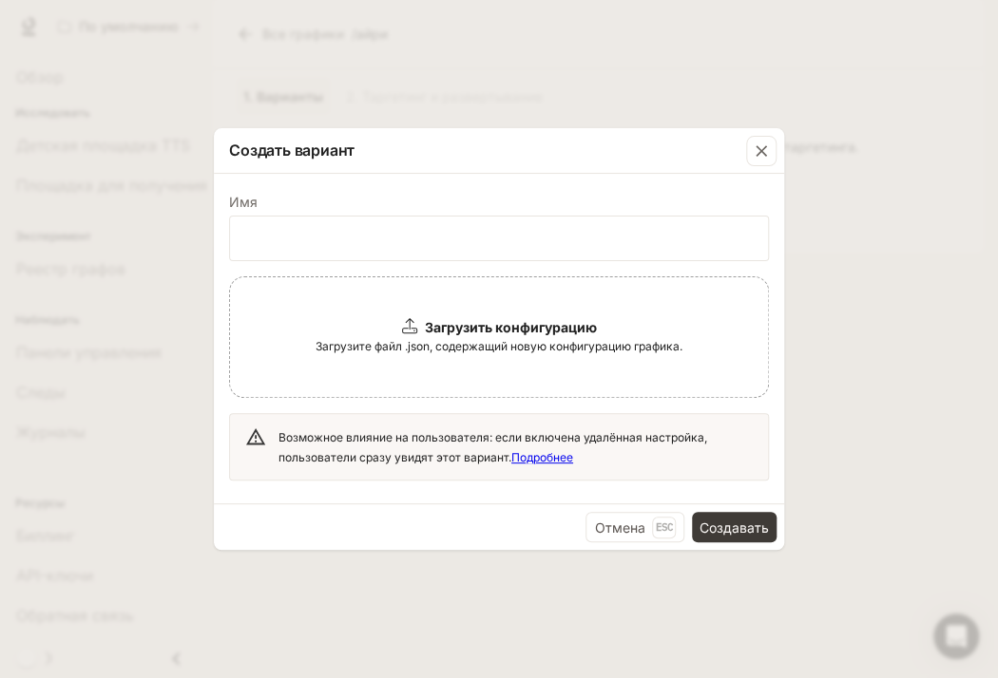
click at [446, 345] on font "Загрузите файл .json, содержащий новую конфигурацию графика." at bounding box center [498, 346] width 367 height 14
click at [750, 524] on font "Создавать" at bounding box center [733, 528] width 69 height 16
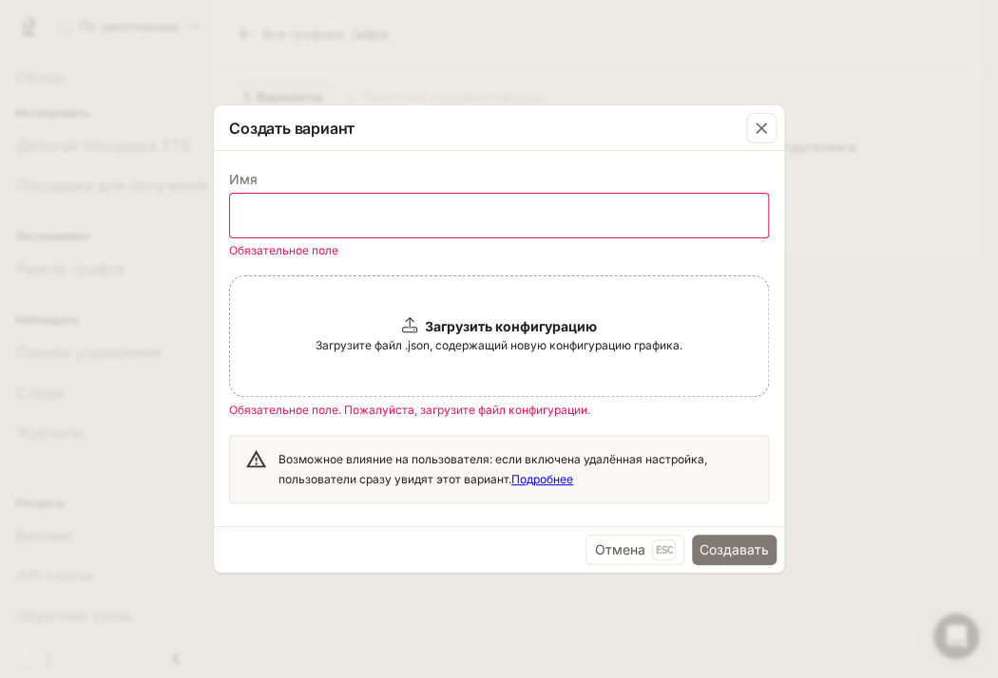
click at [731, 548] on font "Создавать" at bounding box center [733, 550] width 69 height 16
click at [659, 548] on font "Esc" at bounding box center [664, 549] width 18 height 13
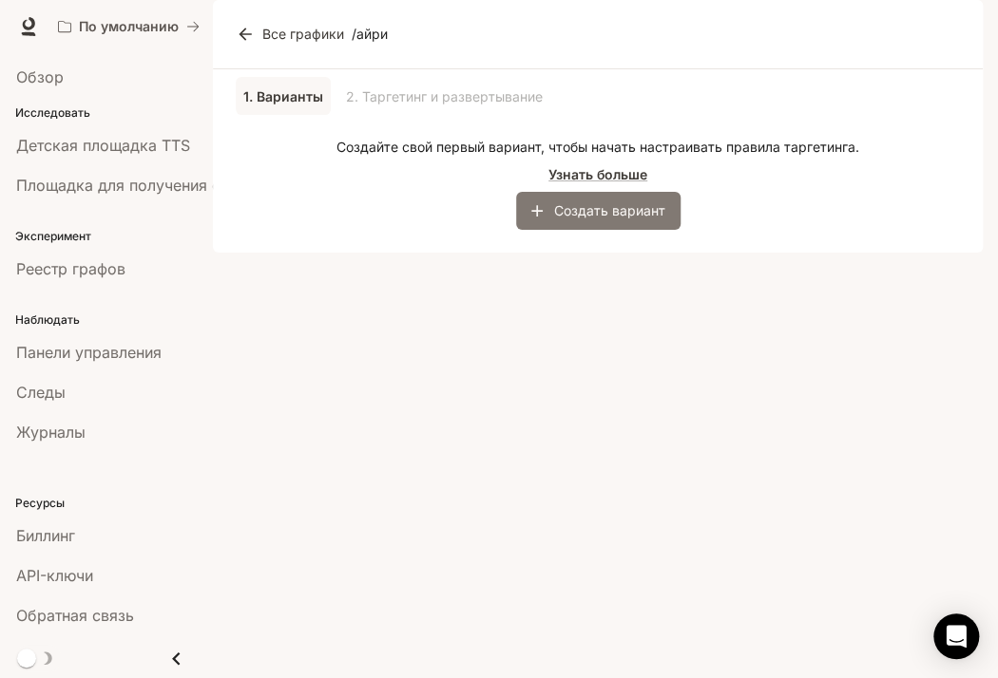
click at [604, 219] on font "Создать вариант" at bounding box center [609, 210] width 111 height 16
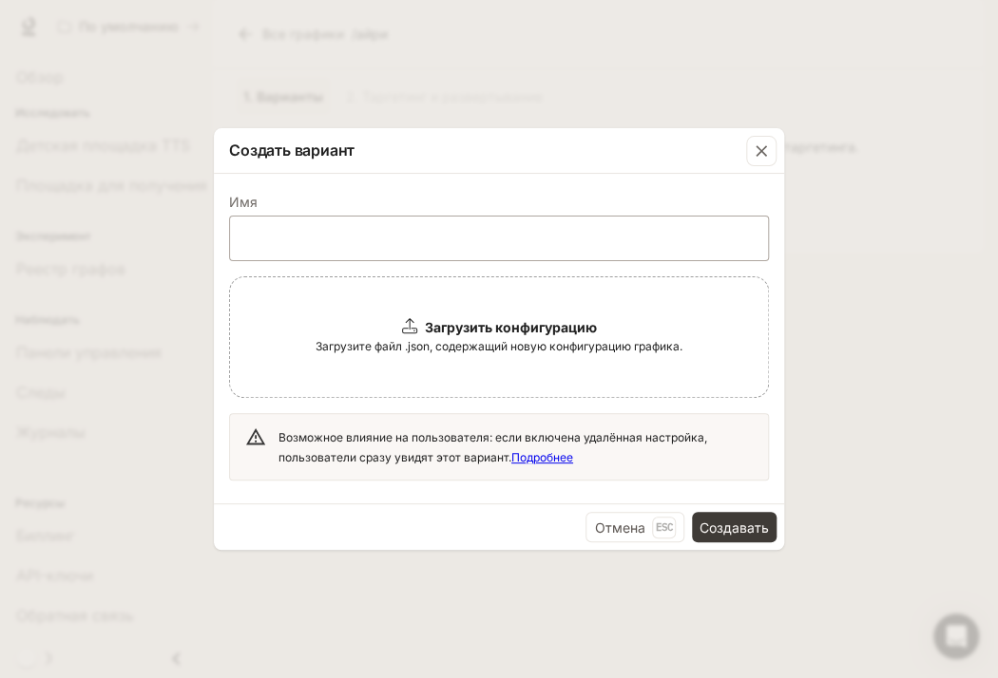
click at [520, 252] on div "​" at bounding box center [499, 239] width 540 height 46
type input "**********"
click at [617, 524] on font "Отмена" at bounding box center [619, 528] width 50 height 16
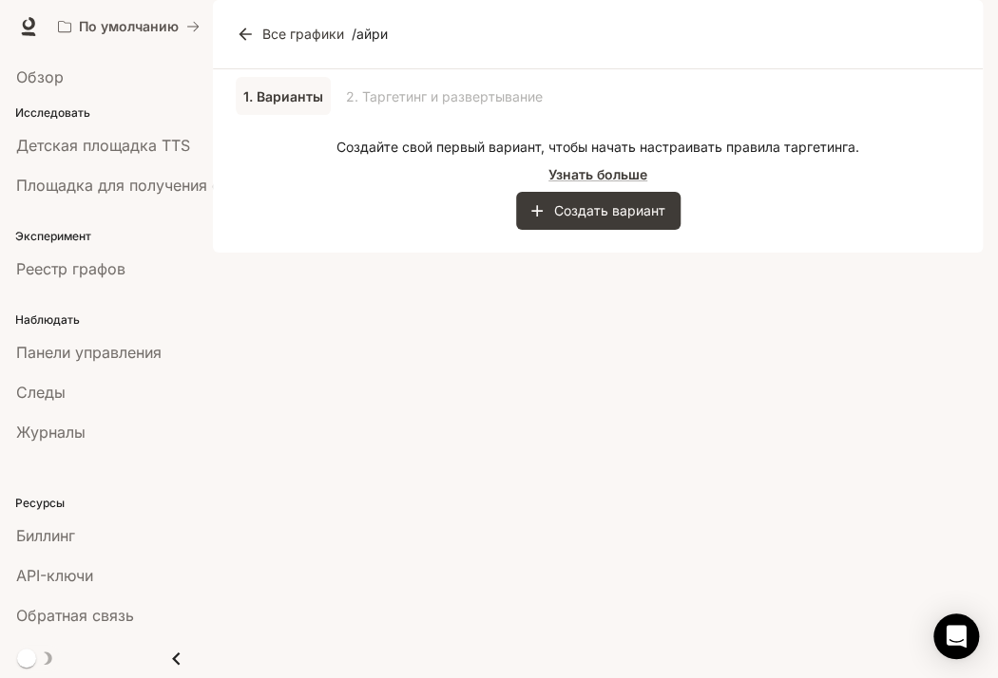
click at [241, 44] on icon at bounding box center [245, 34] width 19 height 19
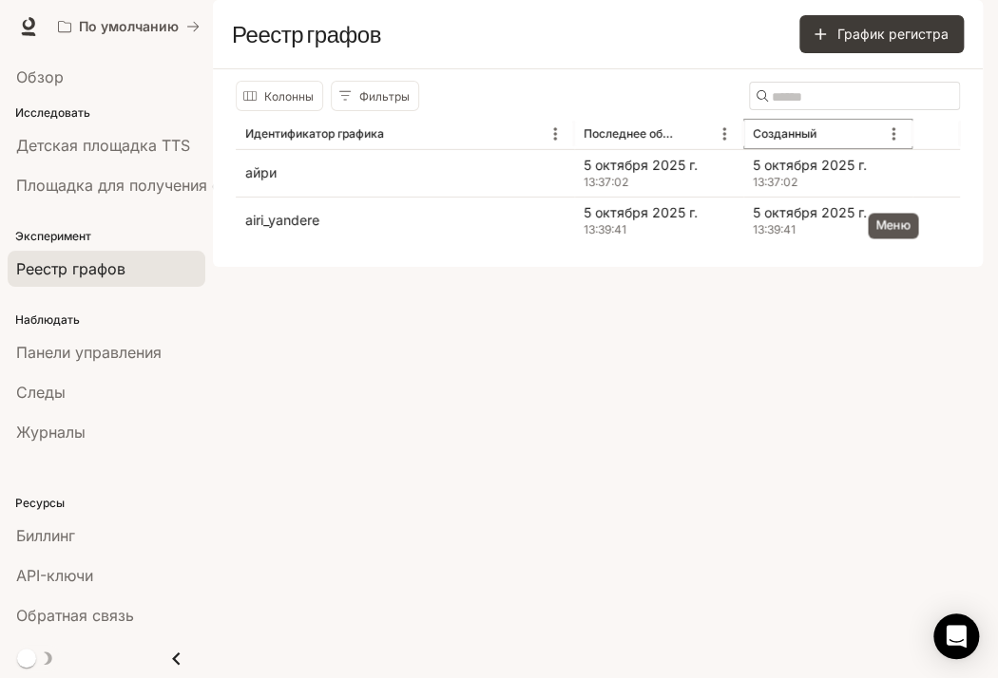
click at [888, 143] on icon "Меню" at bounding box center [893, 133] width 19 height 19
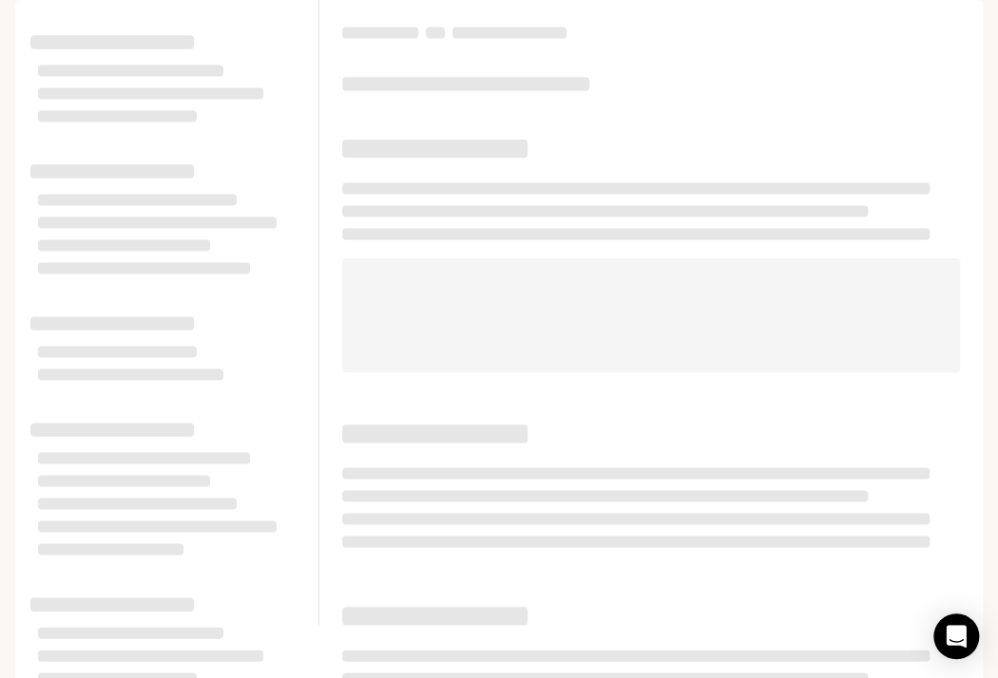
scroll to position [15, 0]
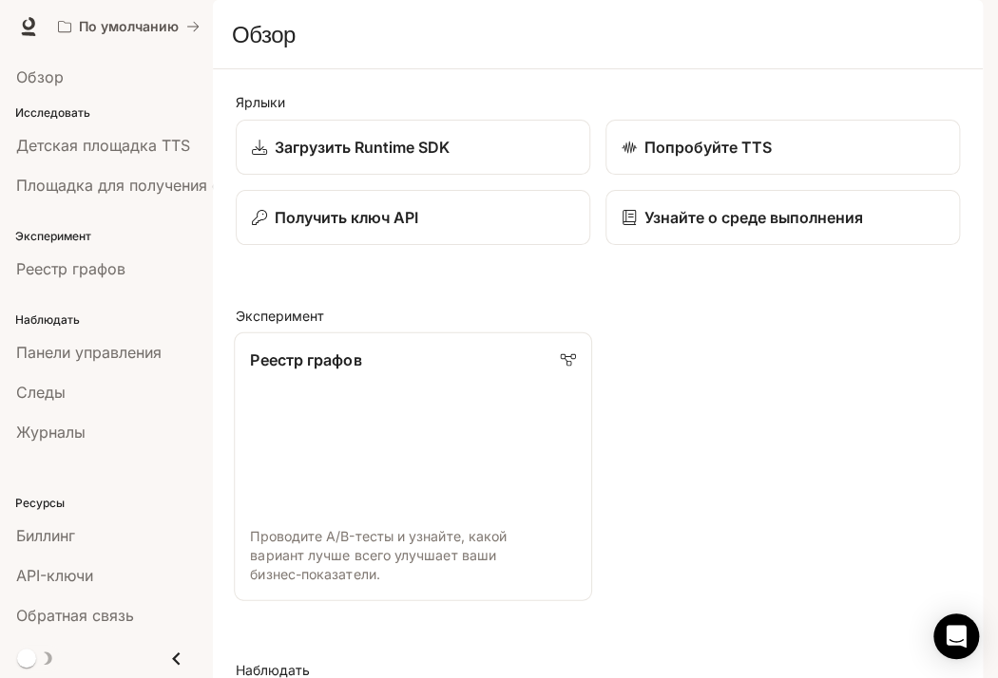
click at [324, 370] on font "Реестр графов" at bounding box center [305, 360] width 111 height 19
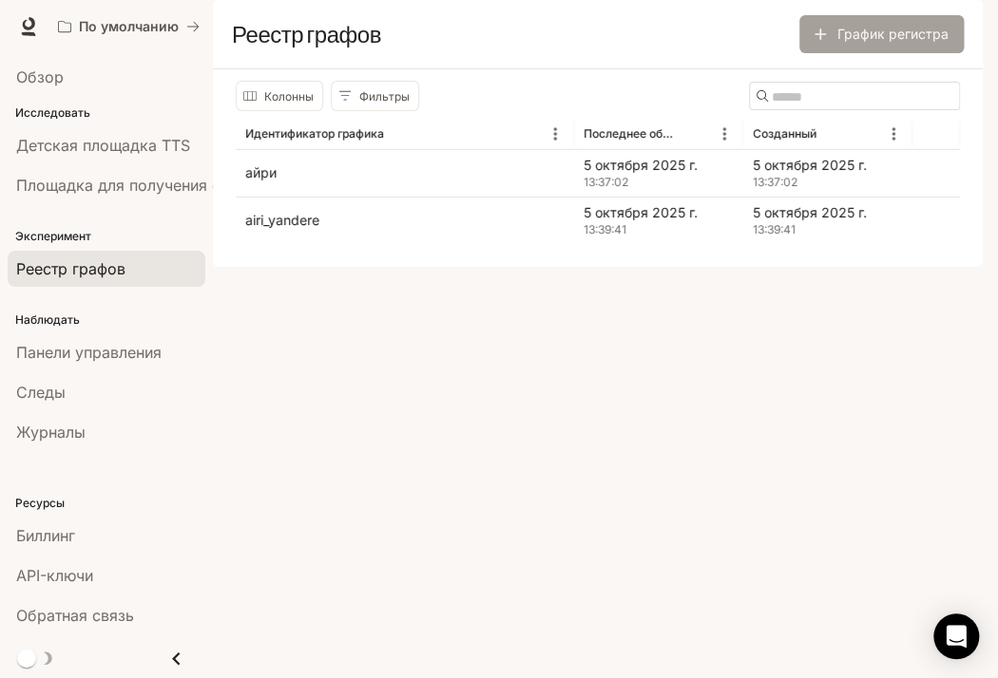
click at [868, 42] on font "График регистра" at bounding box center [892, 34] width 111 height 16
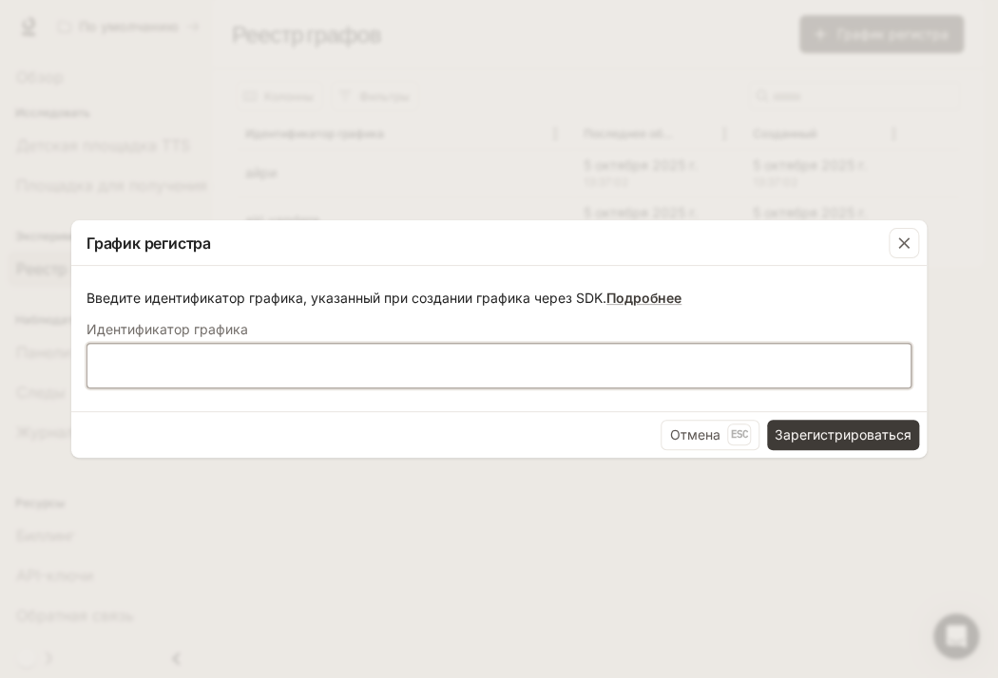
click at [807, 363] on input "text" at bounding box center [498, 364] width 823 height 19
type input "****"
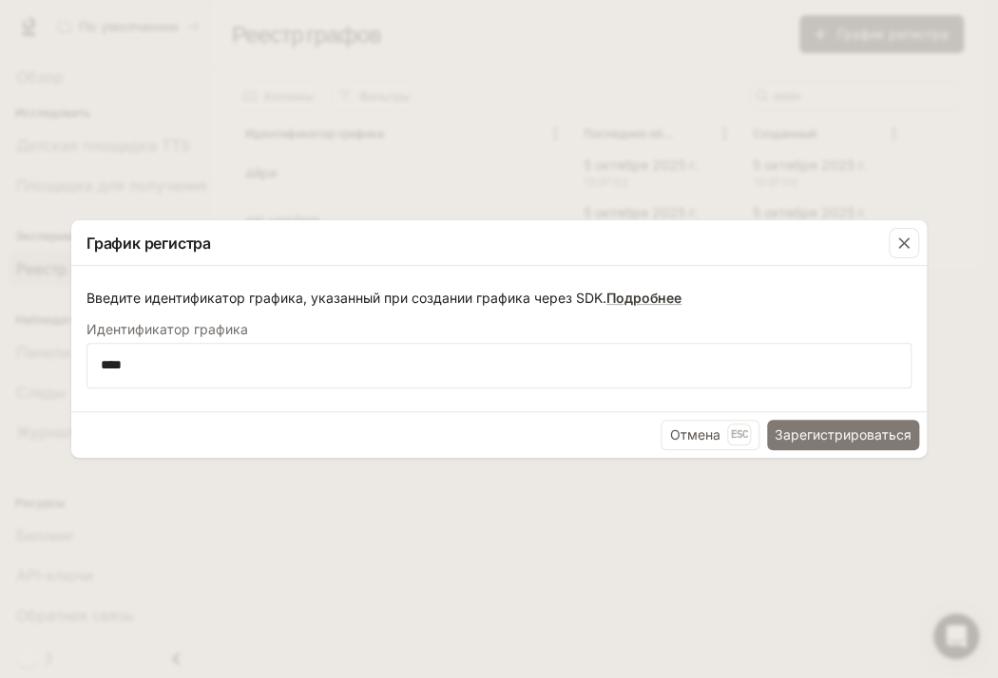
click at [819, 433] on font "Зарегистрироваться" at bounding box center [842, 435] width 137 height 16
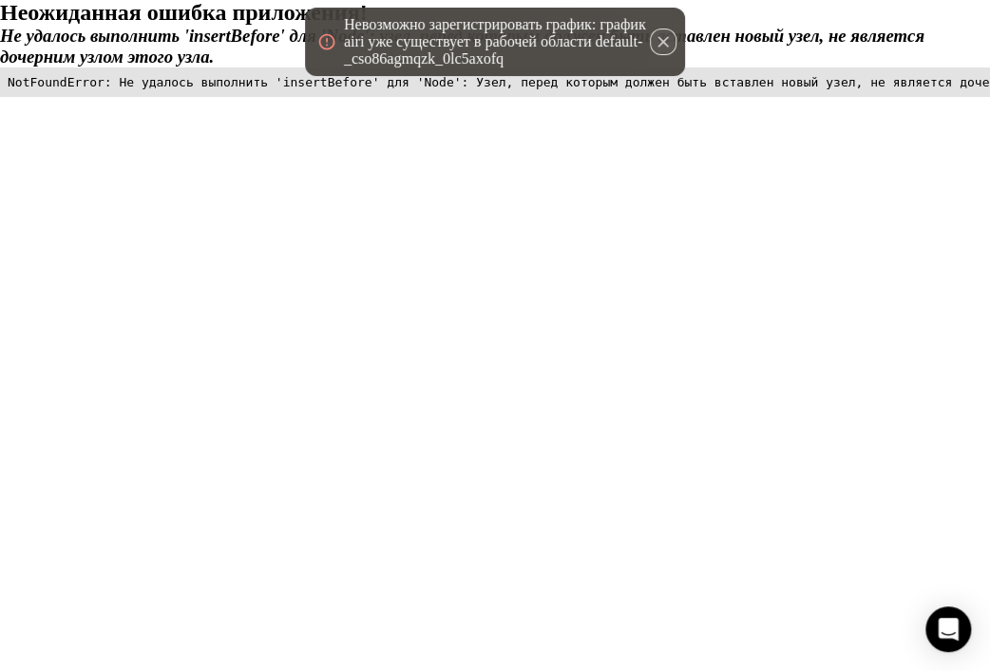
click at [662, 45] on icon "button" at bounding box center [663, 41] width 19 height 19
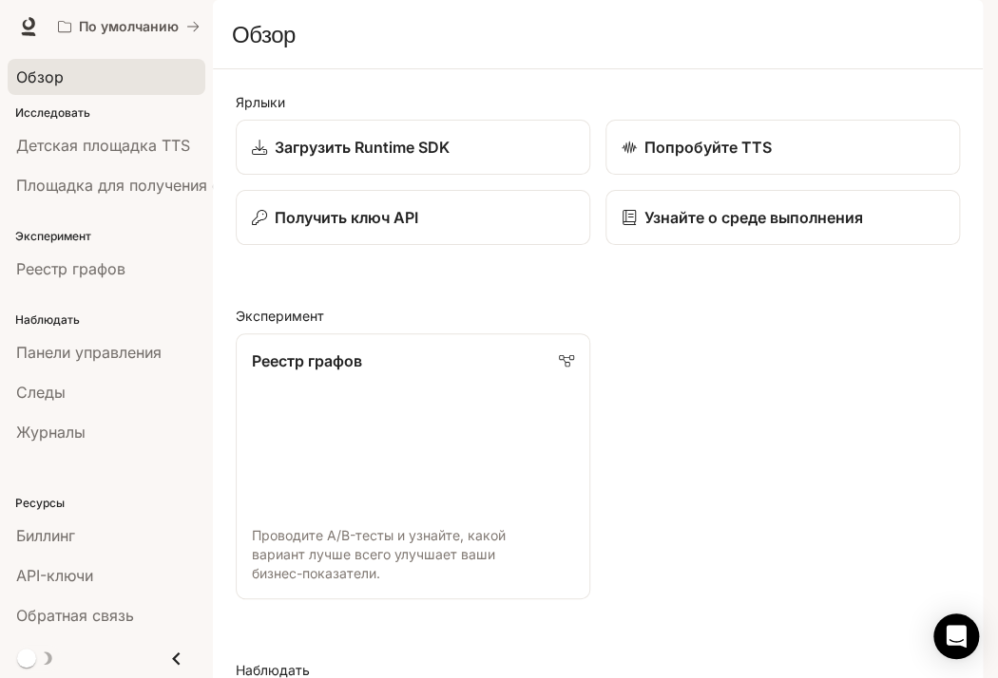
click at [146, 73] on div "Обзор" at bounding box center [106, 77] width 181 height 23
click at [163, 141] on font "Детская площадка TTS" at bounding box center [103, 145] width 174 height 19
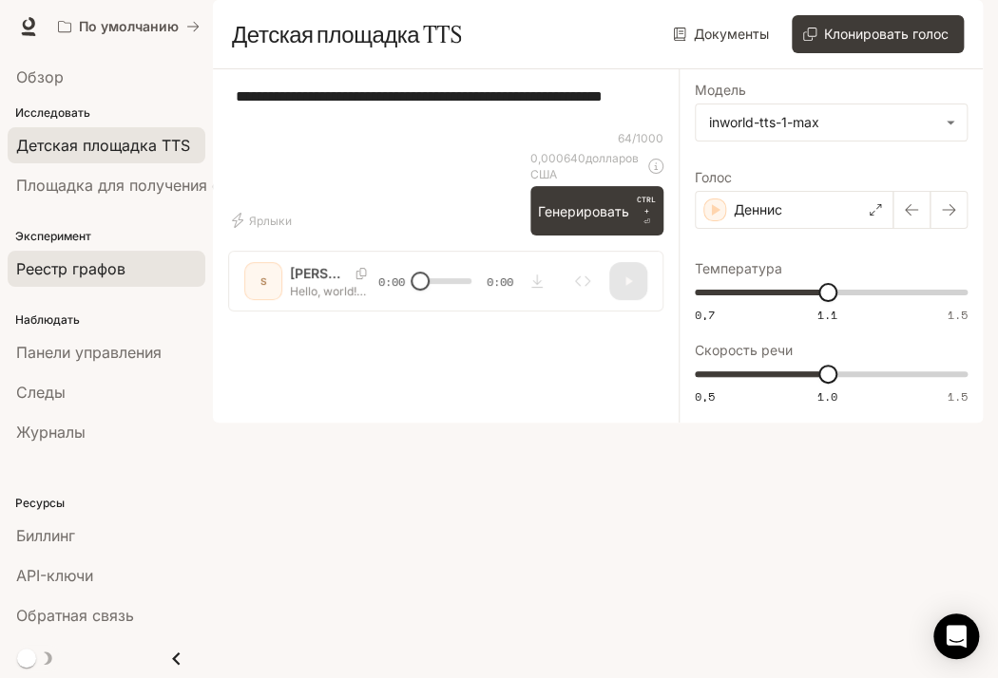
click at [123, 270] on font "Реестр графов" at bounding box center [70, 268] width 109 height 19
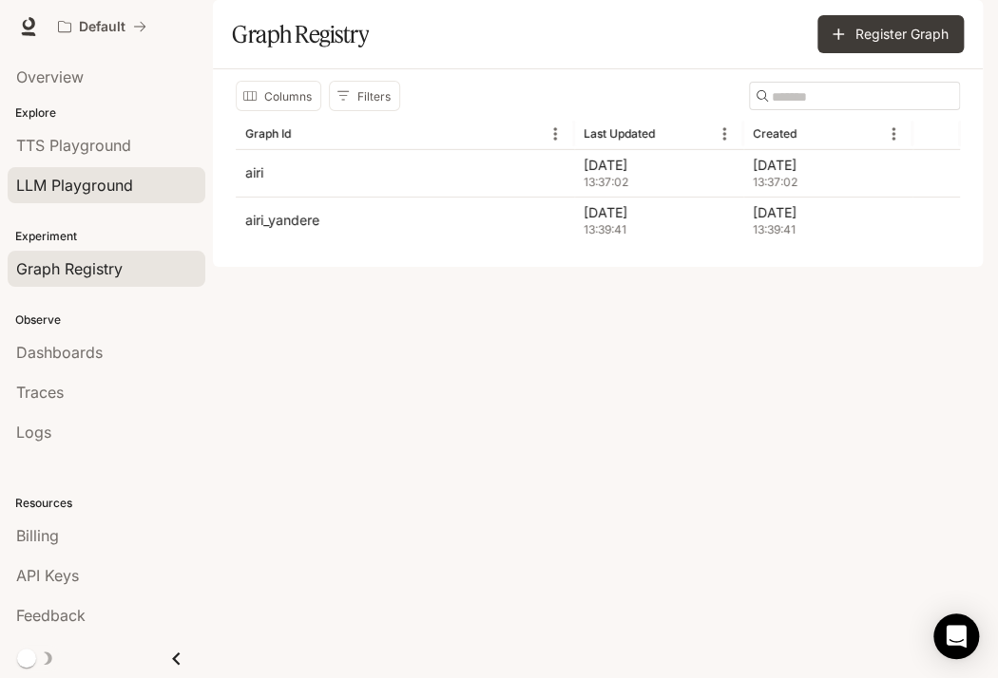
click at [105, 196] on link "LLM Playground" at bounding box center [107, 185] width 198 height 36
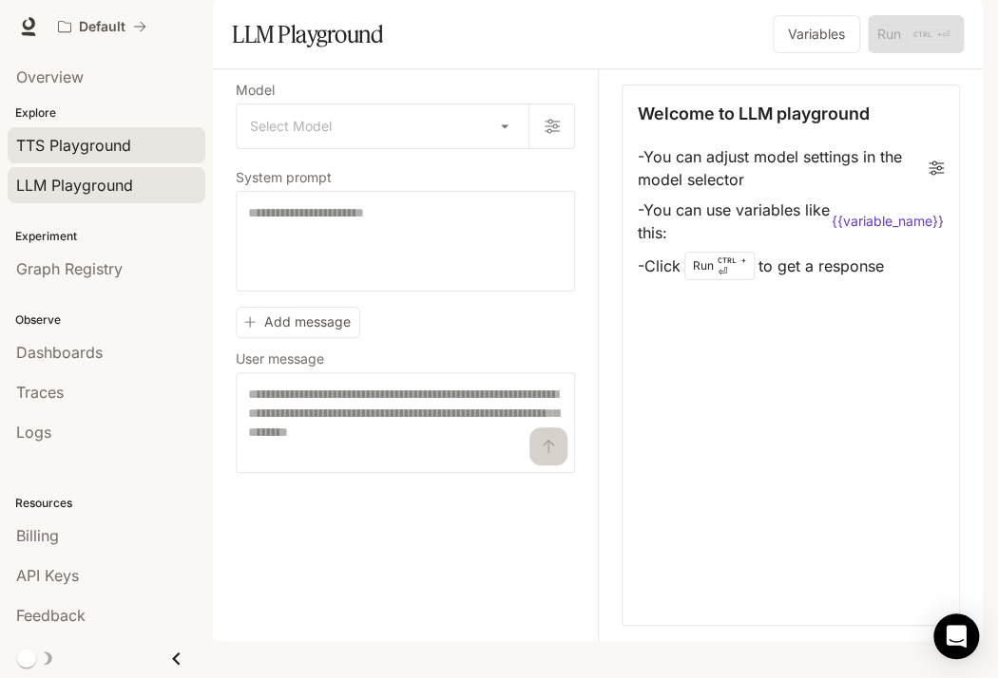
click at [131, 144] on div "TTS Playground" at bounding box center [106, 145] width 181 height 23
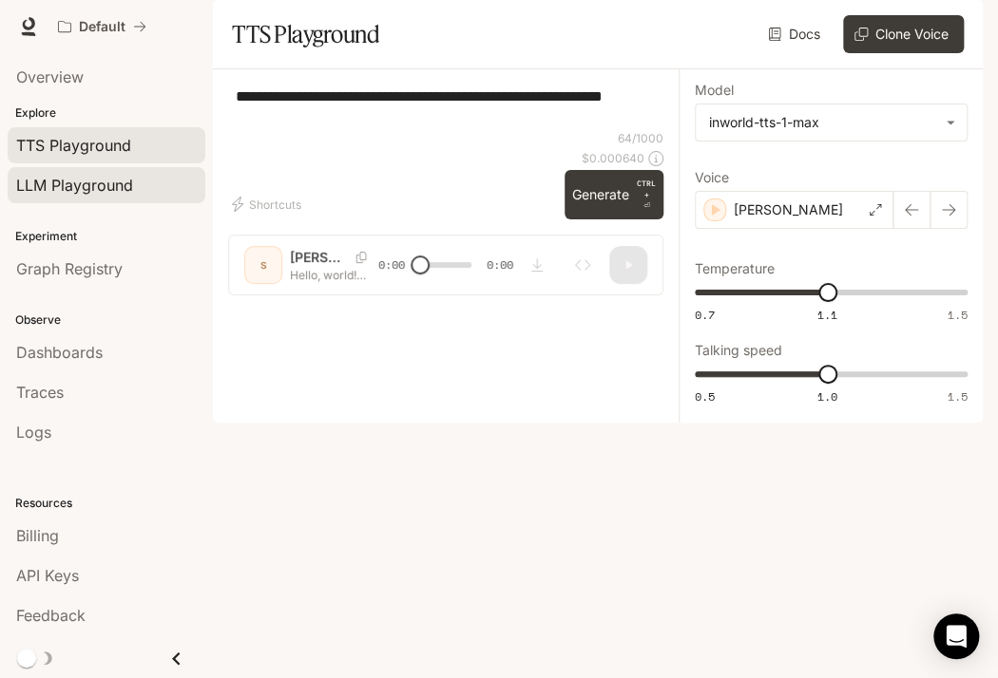
click at [125, 194] on span "LLM Playground" at bounding box center [74, 185] width 117 height 23
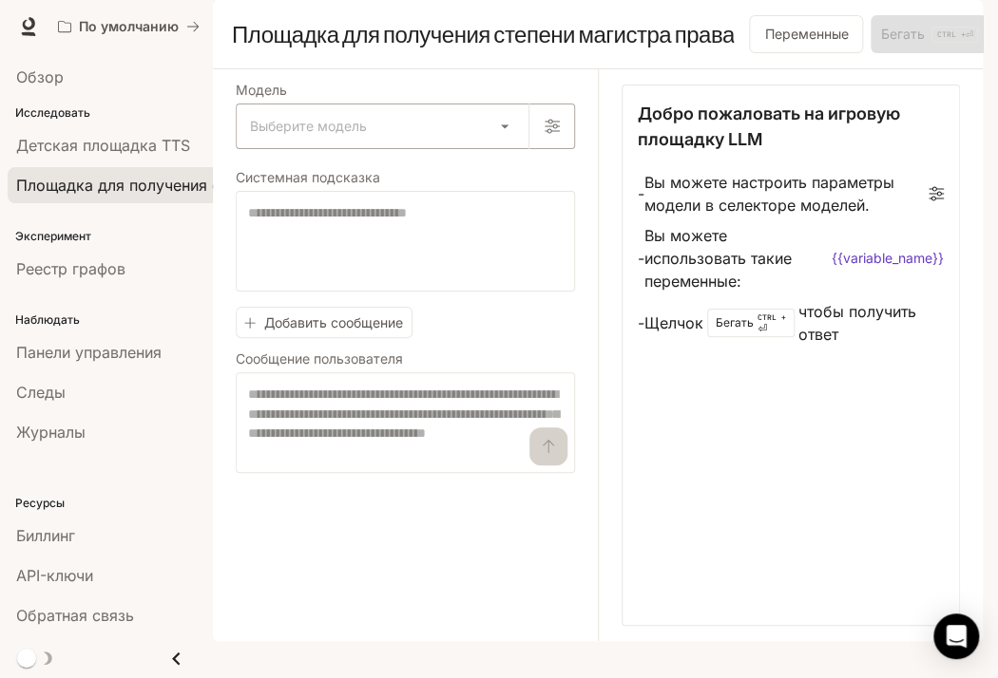
click at [448, 175] on body "Перейти к основному содержанию По умолчанию Время выполнения Время выполнения Д…" at bounding box center [499, 339] width 998 height 678
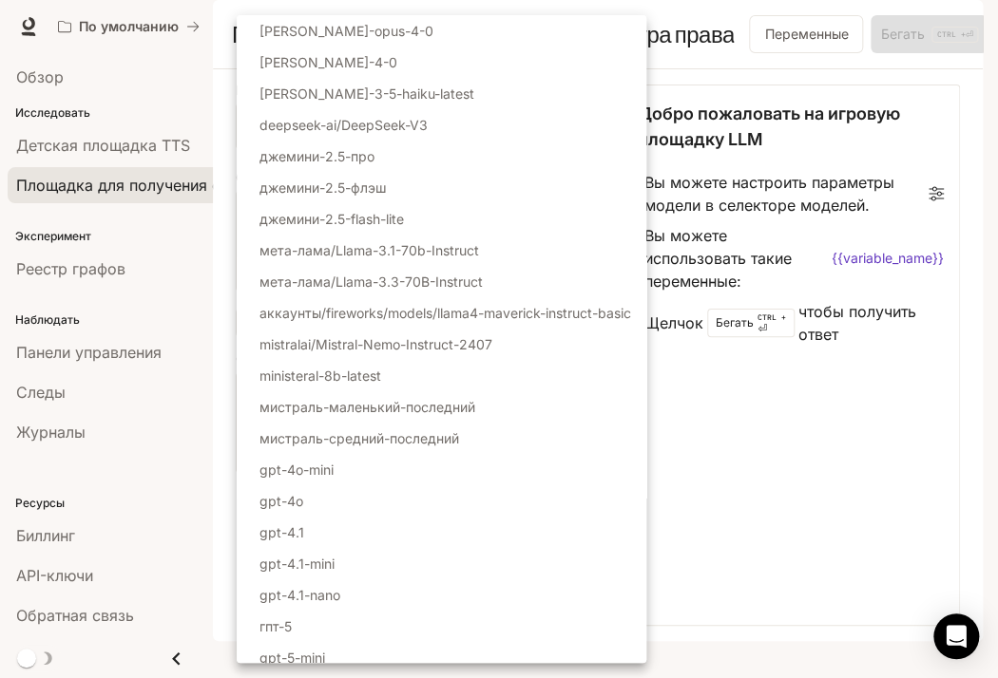
drag, startPoint x: 776, startPoint y: 516, endPoint x: 779, endPoint y: 506, distance: 9.9
click at [779, 516] on div at bounding box center [499, 339] width 998 height 678
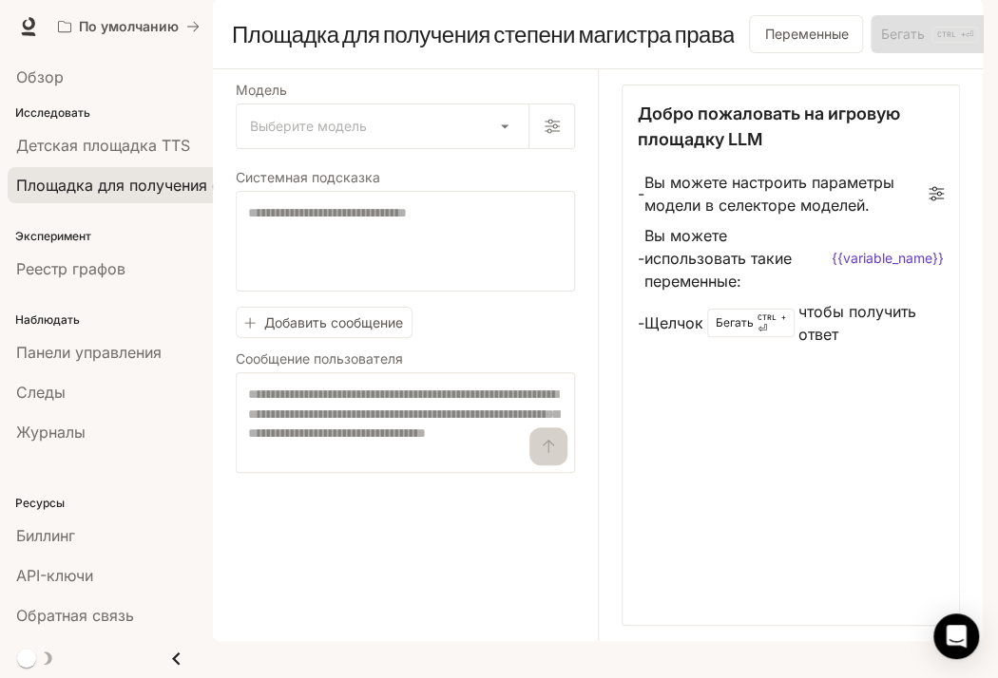
click at [138, 221] on div "Эксперимент [PERSON_NAME] графов" at bounding box center [106, 251] width 213 height 84
click at [91, 268] on font "Реестр графов" at bounding box center [70, 268] width 109 height 19
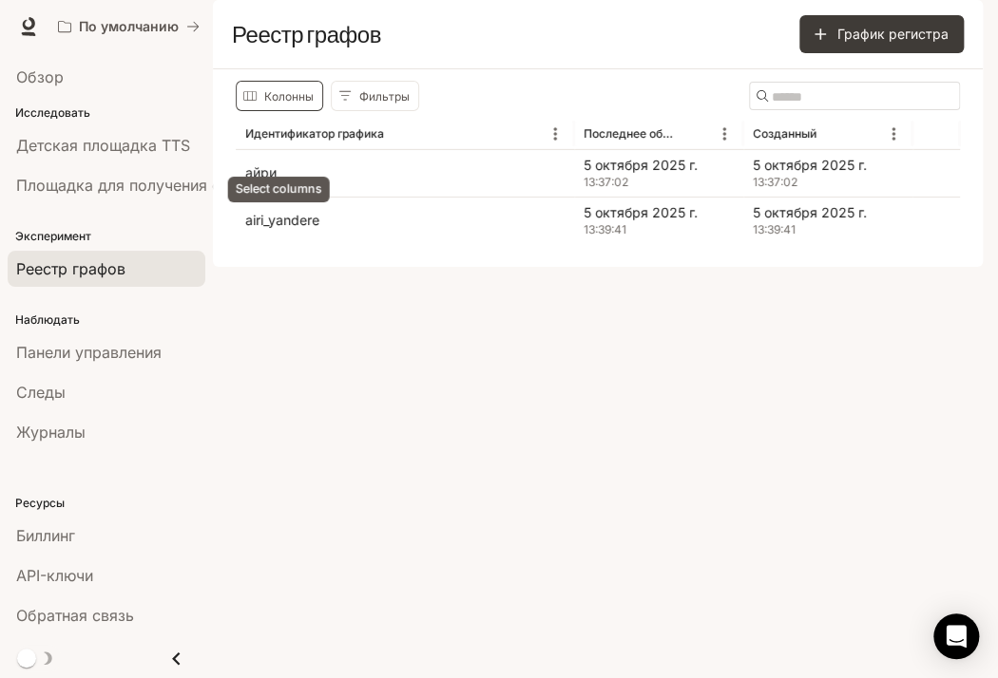
click at [283, 104] on font "Колонны" at bounding box center [288, 96] width 49 height 14
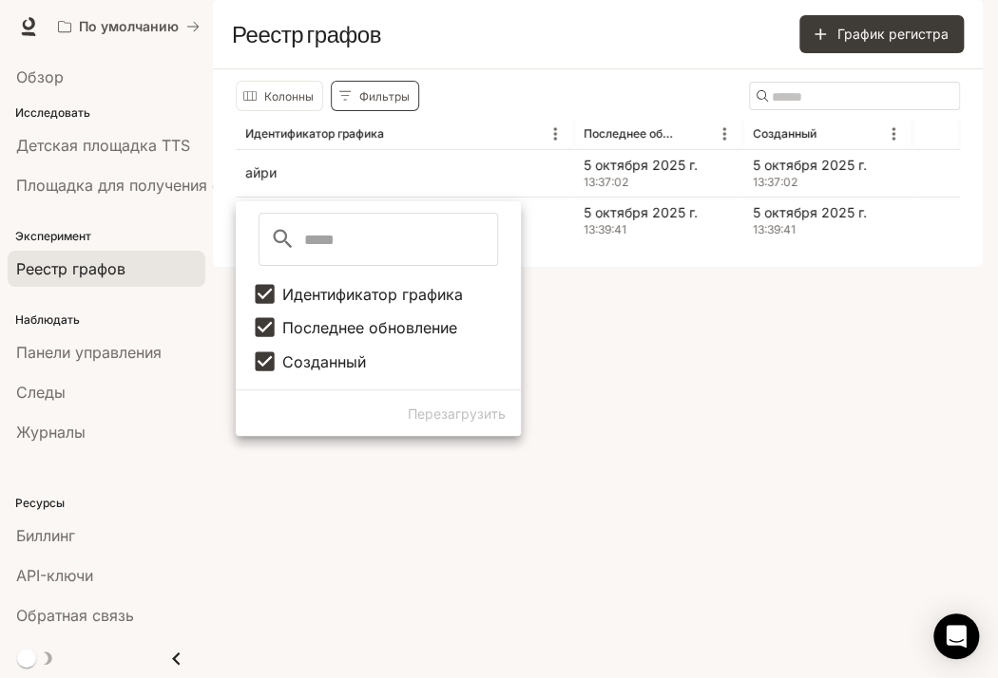
click at [392, 111] on button "Фильтры" at bounding box center [375, 96] width 88 height 30
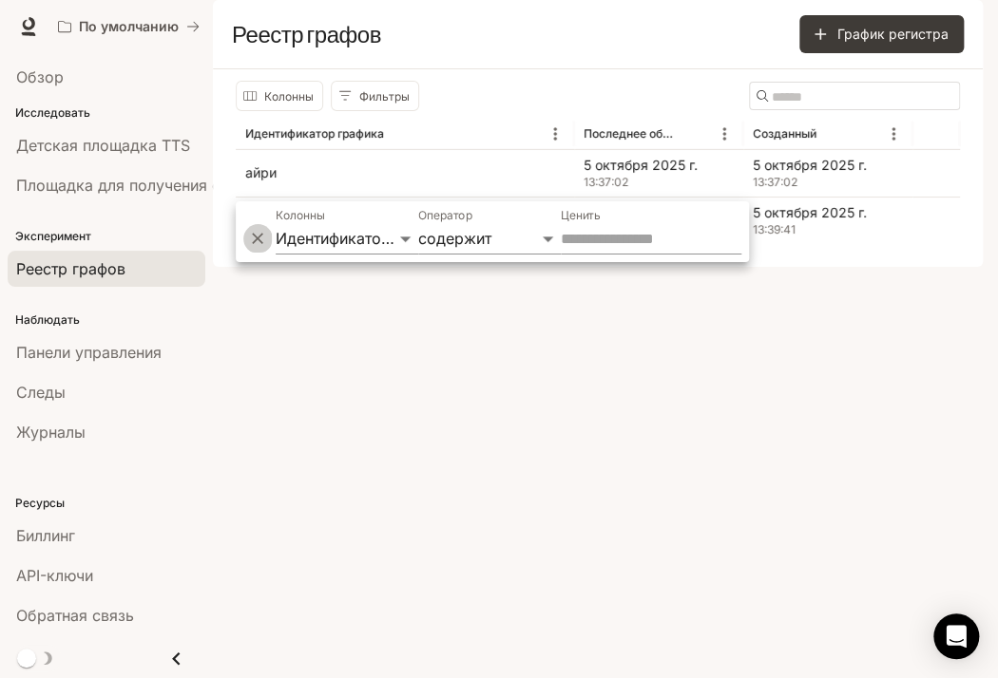
click at [267, 238] on button "Удалить" at bounding box center [257, 238] width 29 height 29
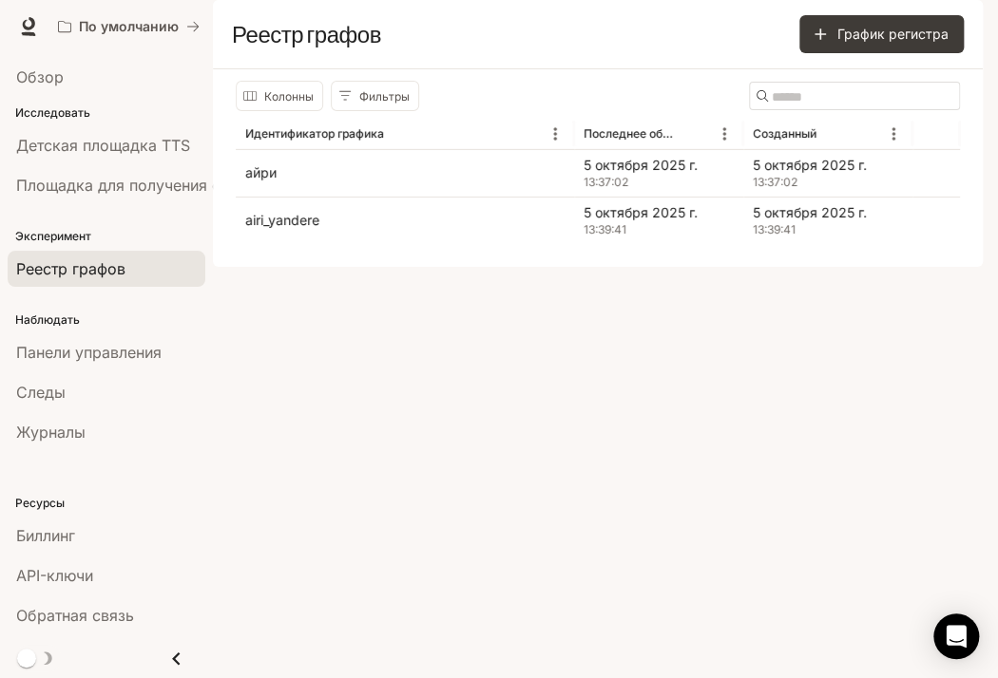
click at [276, 267] on div "[PERSON_NAME] ​ Идентификатор графика Последнее обновление Созданный айри [DATE…" at bounding box center [598, 168] width 770 height 198
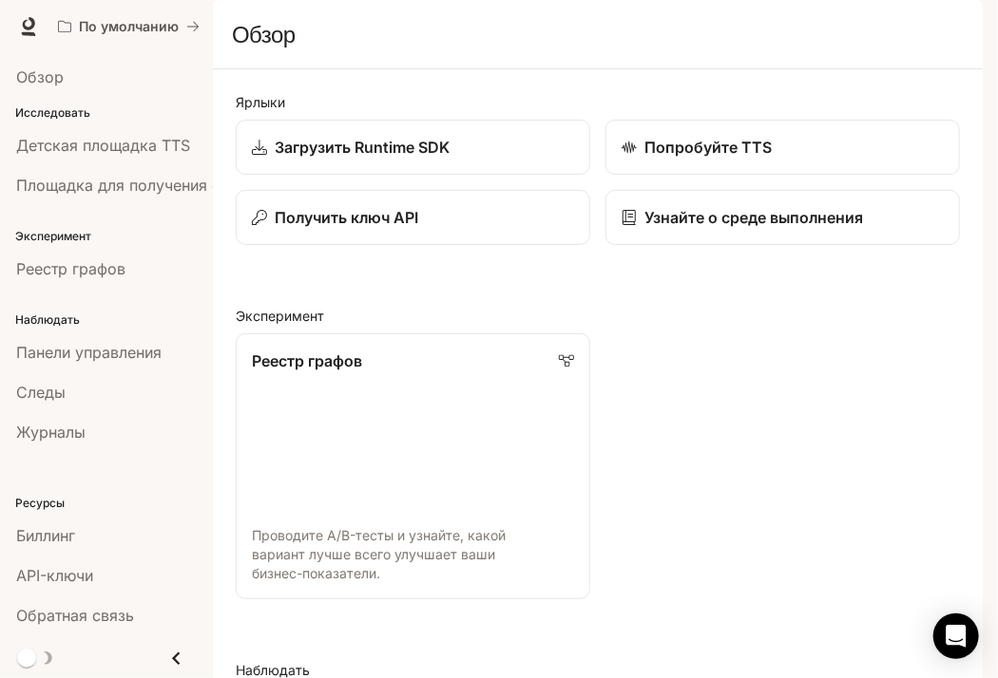
scroll to position [380, 0]
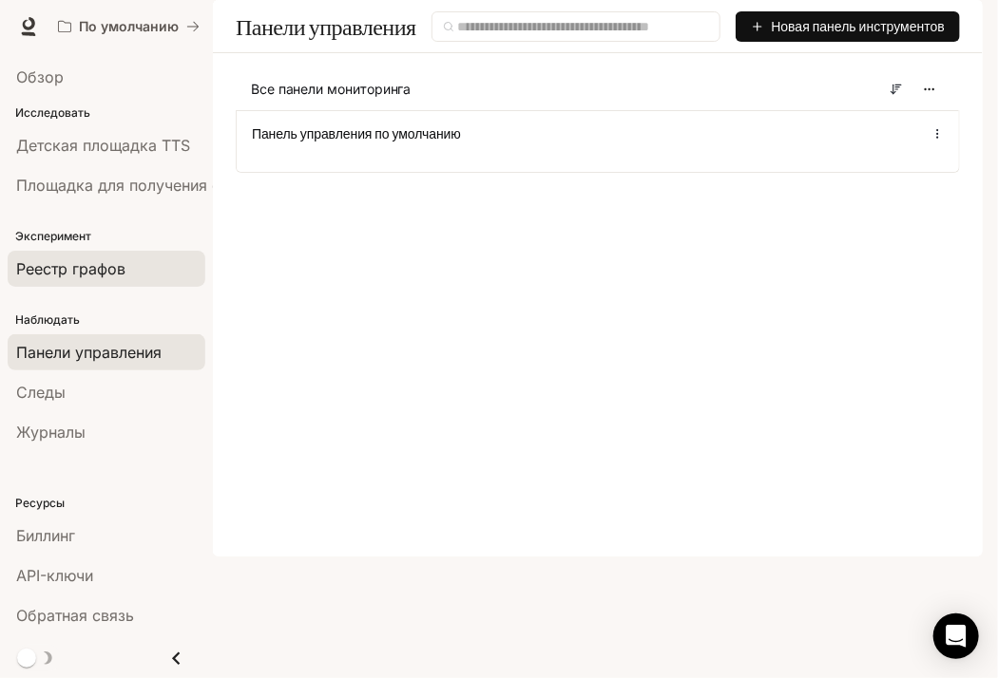
click at [122, 280] on link "Реестр графов" at bounding box center [107, 269] width 198 height 36
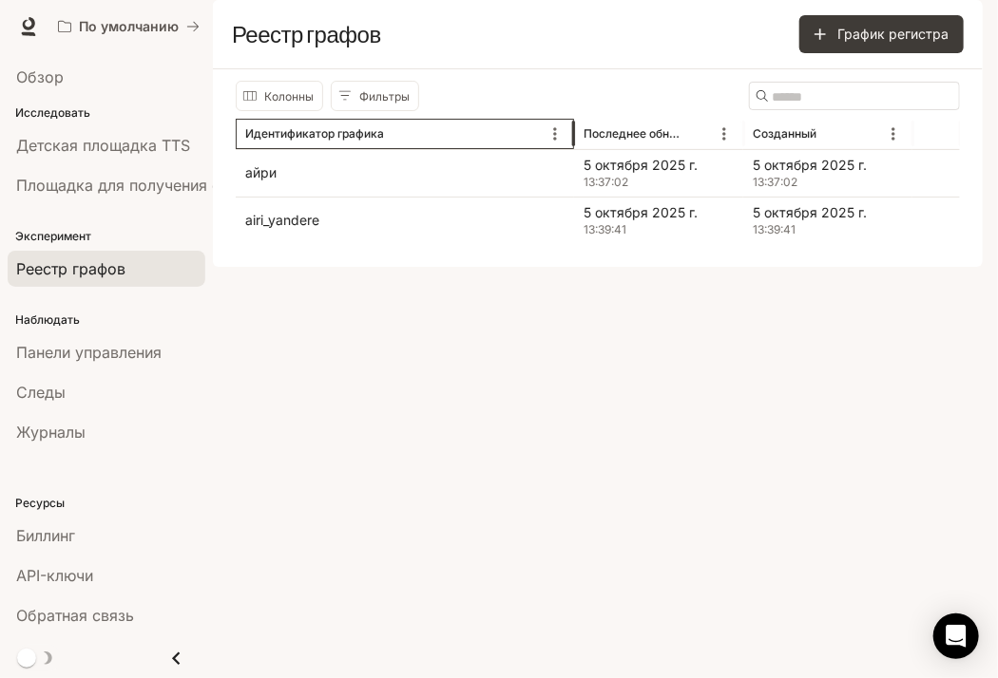
click at [323, 141] on font "Идентификатор графика" at bounding box center [314, 133] width 139 height 14
click at [778, 19] on font "Время выполнения" at bounding box center [739, 26] width 129 height 16
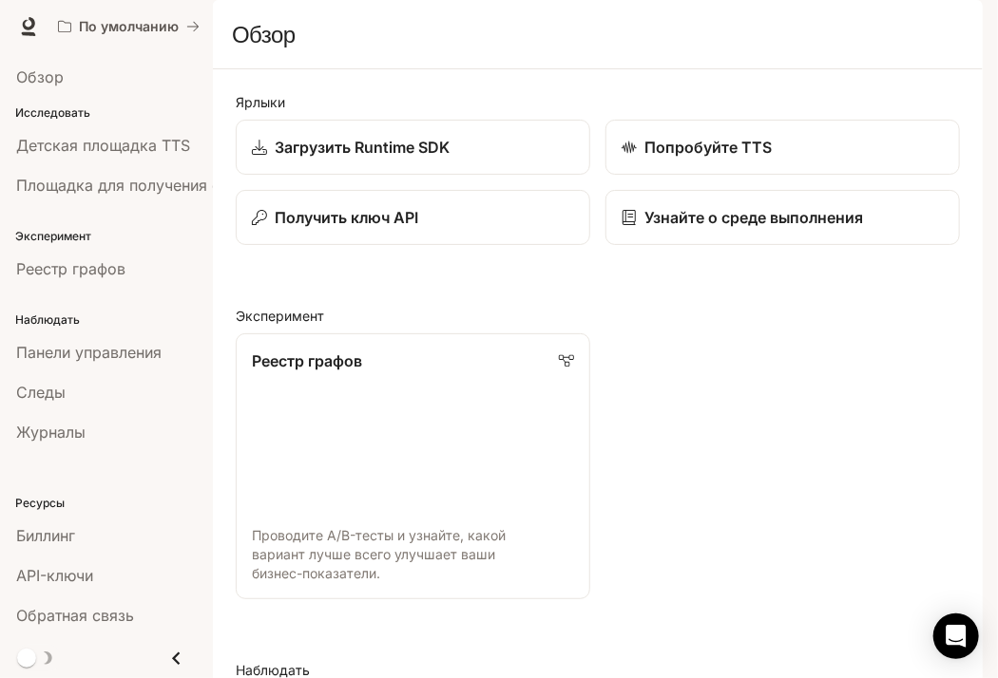
click at [777, 22] on font "Время выполнения" at bounding box center [739, 26] width 129 height 16
click at [843, 18] on font "Документация" at bounding box center [869, 26] width 96 height 16
click at [806, 382] on div "Реестр графов Проводите A/B-тесты и узнайте, какой вариант лучше всего улучшает…" at bounding box center [589, 458] width 739 height 281
click at [86, 523] on link "Биллинг" at bounding box center [107, 536] width 198 height 36
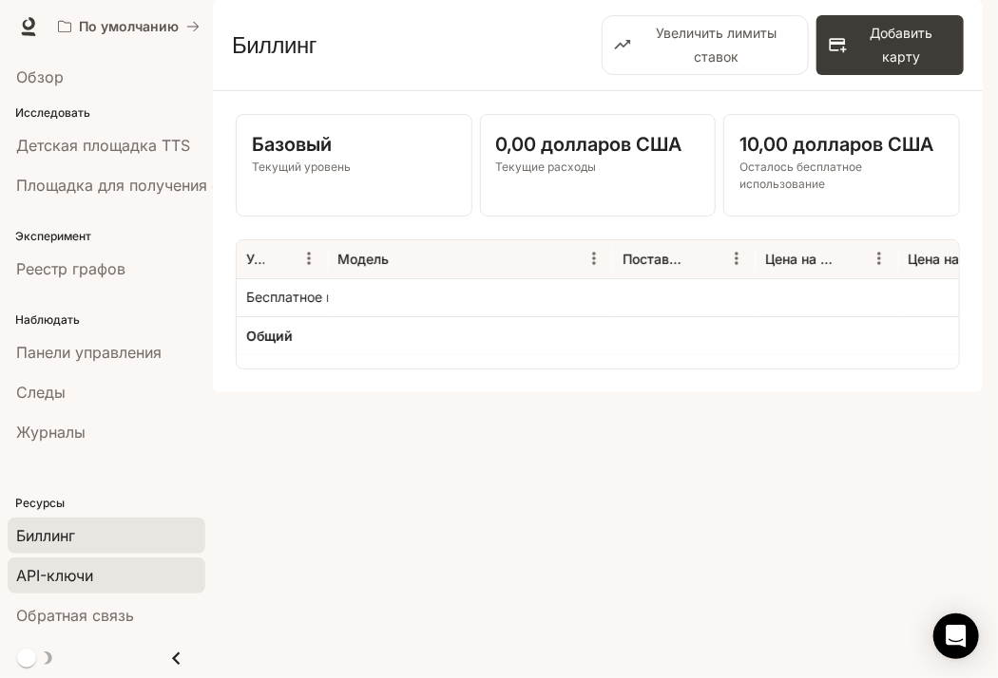
click at [156, 575] on div "API-ключи" at bounding box center [106, 575] width 181 height 23
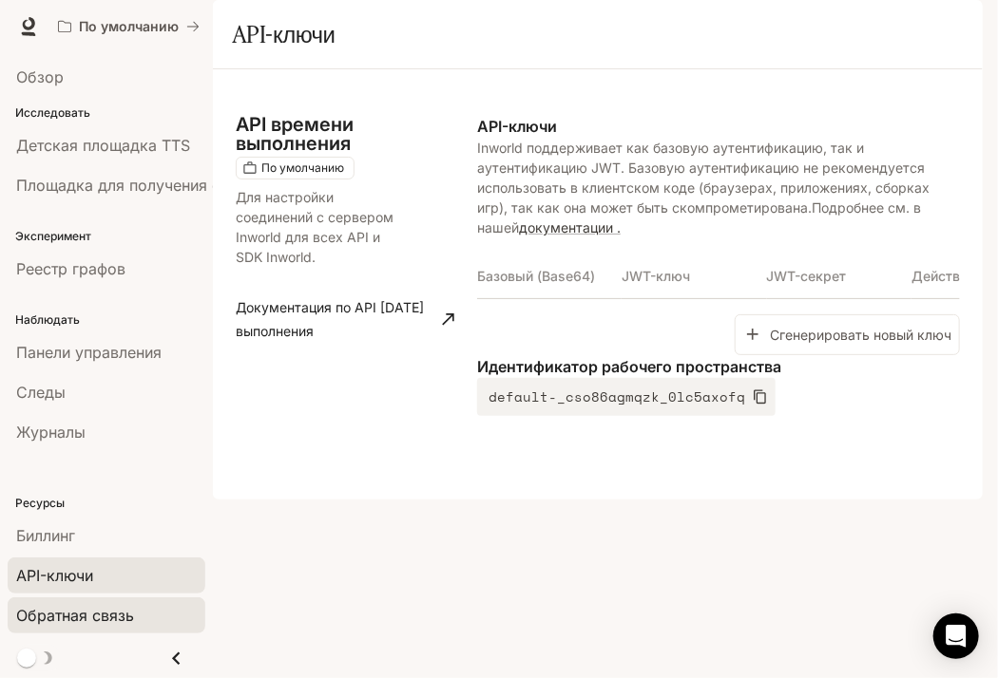
click at [162, 601] on link "Обратная связь" at bounding box center [107, 616] width 198 height 36
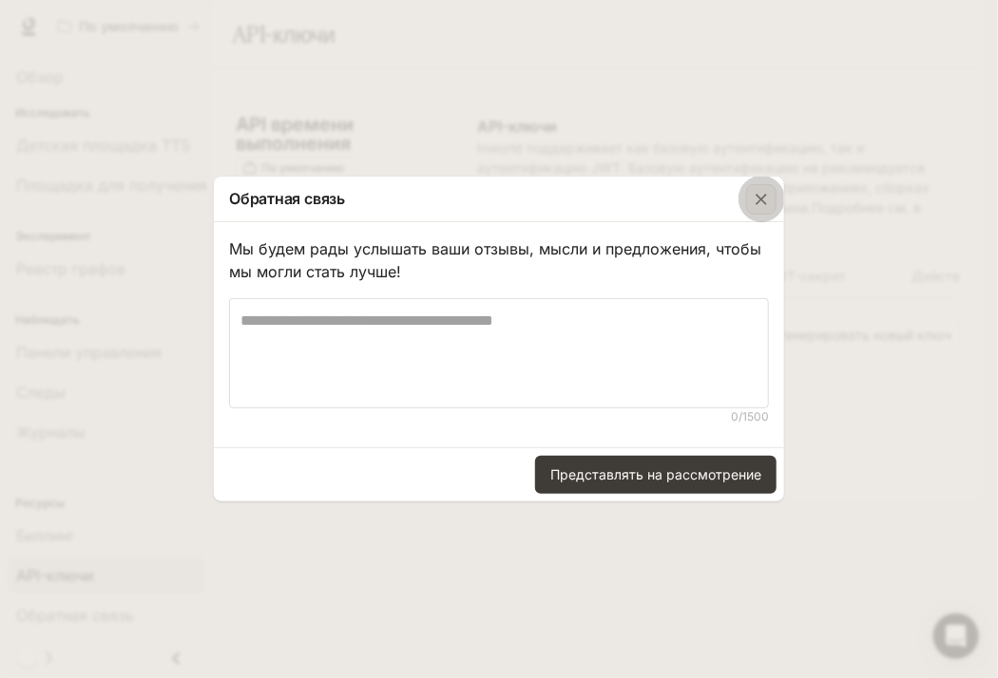
click at [746, 197] on div "button" at bounding box center [761, 199] width 30 height 30
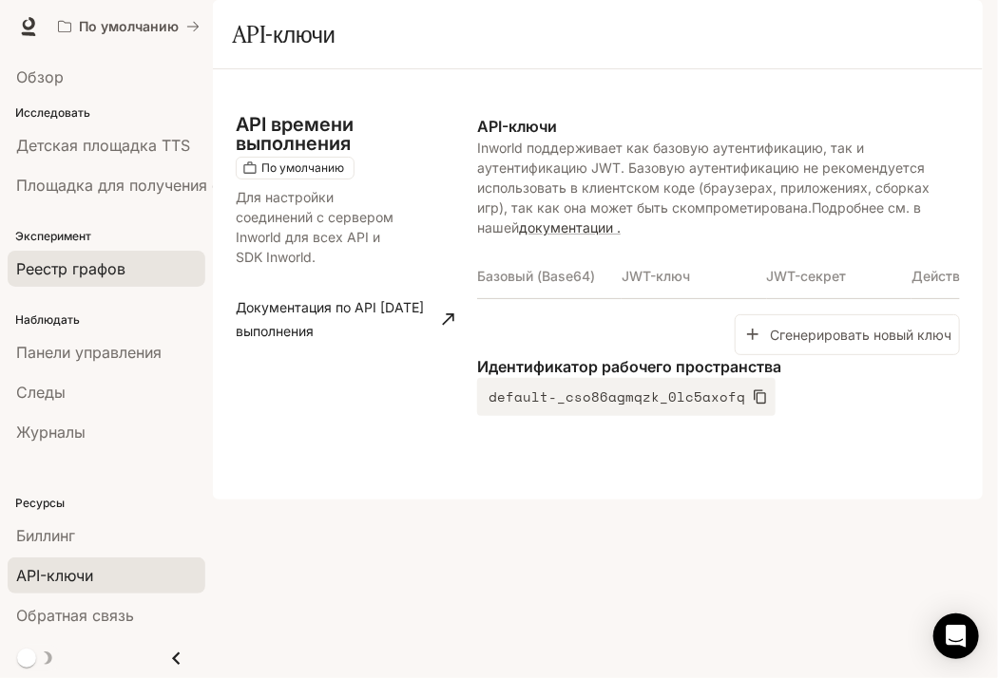
click at [108, 285] on link "Реестр графов" at bounding box center [107, 269] width 198 height 36
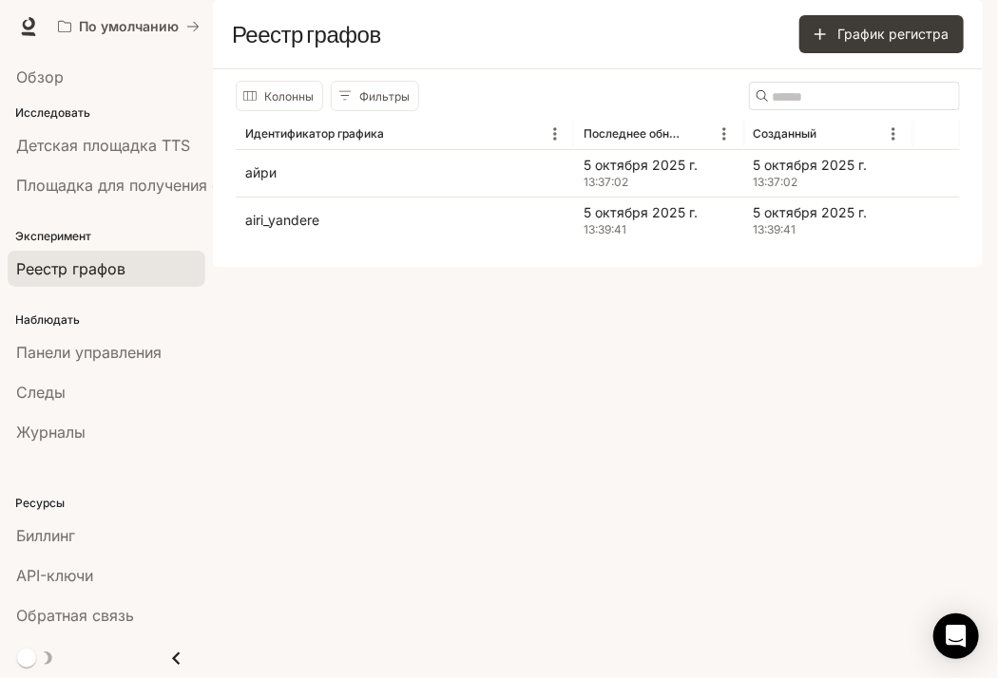
click at [925, 267] on div "Колонны Фильтры ​ Идентификатор графика Последнее обновление Созданный айри 5 о…" at bounding box center [598, 168] width 770 height 198
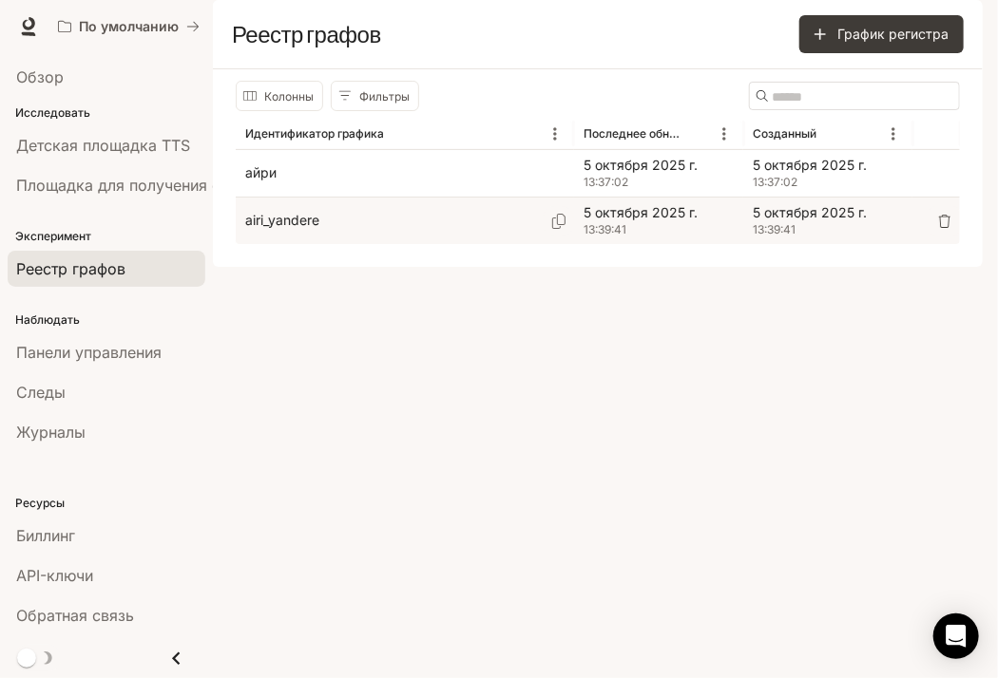
click at [681, 220] on font "5 октября 2025 г." at bounding box center [640, 212] width 114 height 16
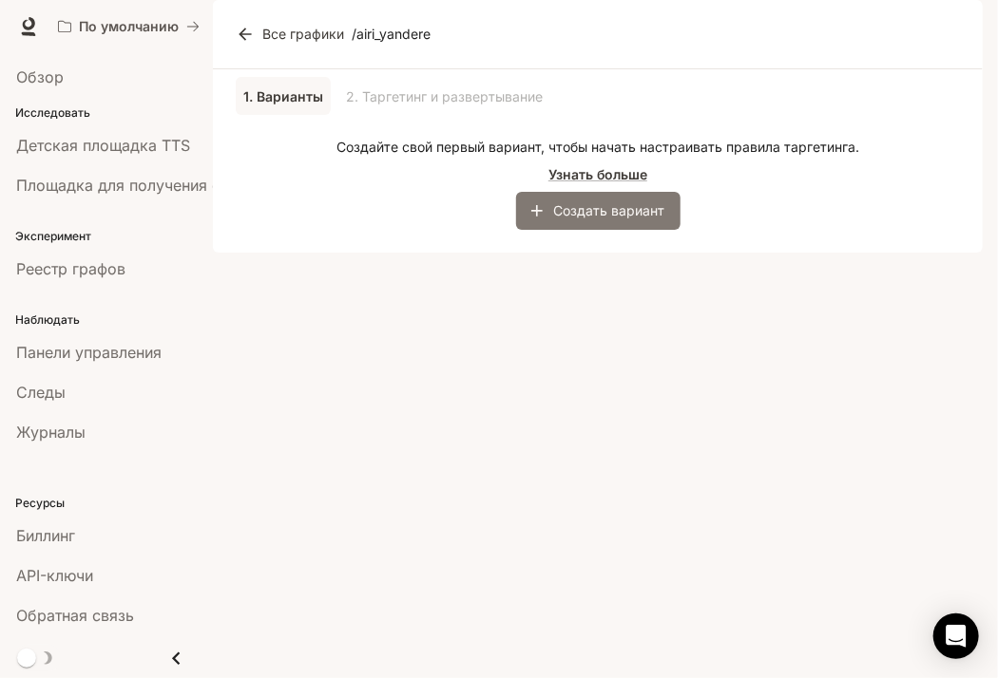
click at [547, 230] on button "Создать вариант" at bounding box center [598, 211] width 164 height 38
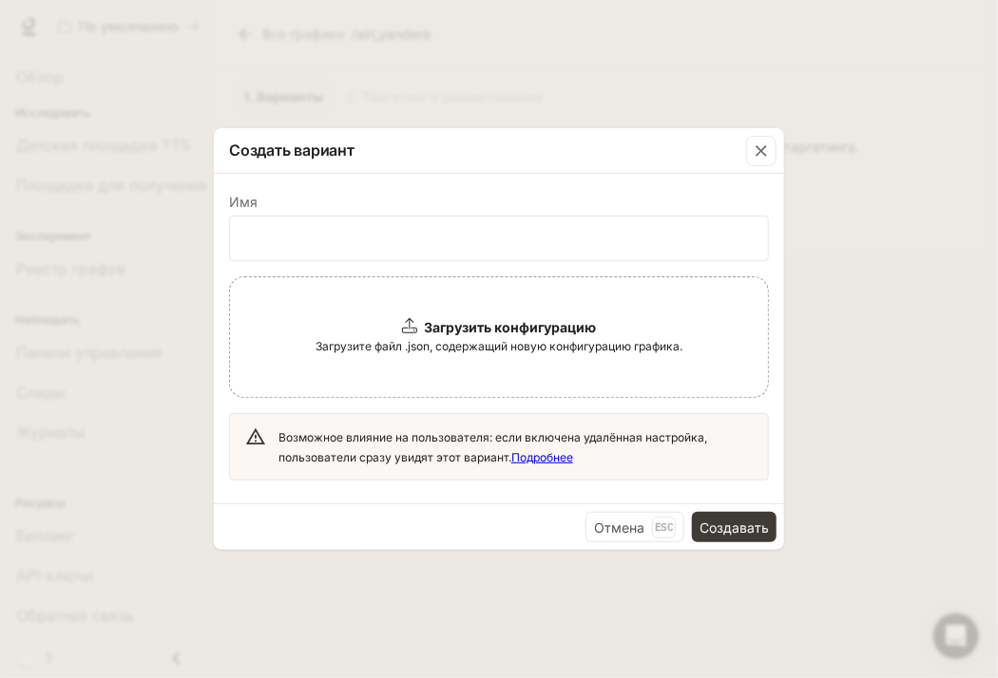
click at [898, 328] on div "Создать вариант Имя ​ Загрузить конфигурацию Загрузите файл .json, содержащий н…" at bounding box center [499, 339] width 998 height 678
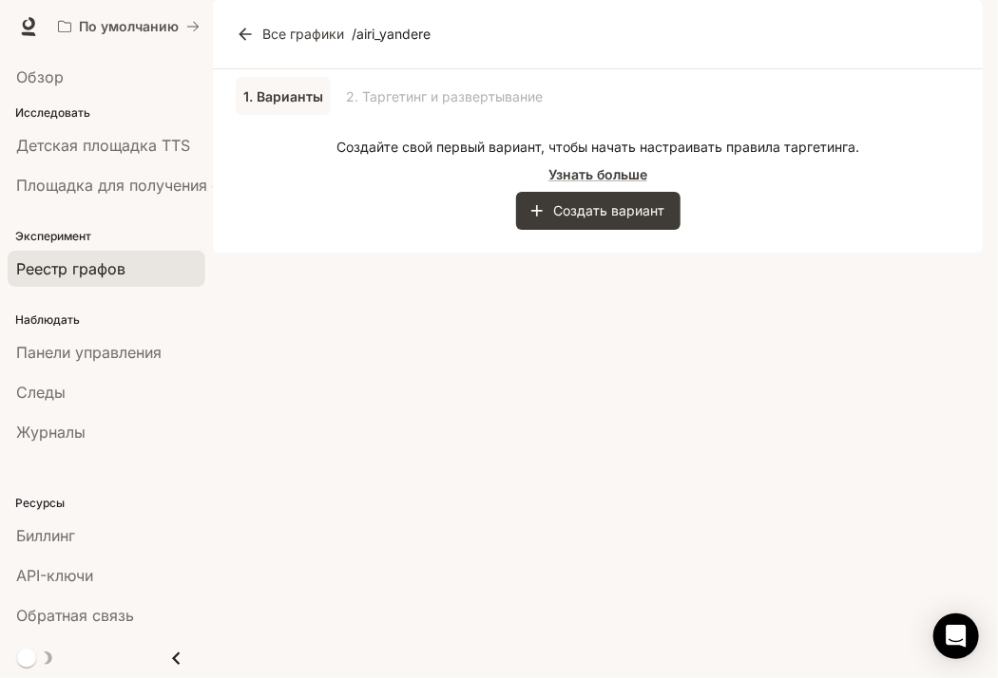
click at [153, 270] on div "Реестр графов" at bounding box center [106, 268] width 181 height 23
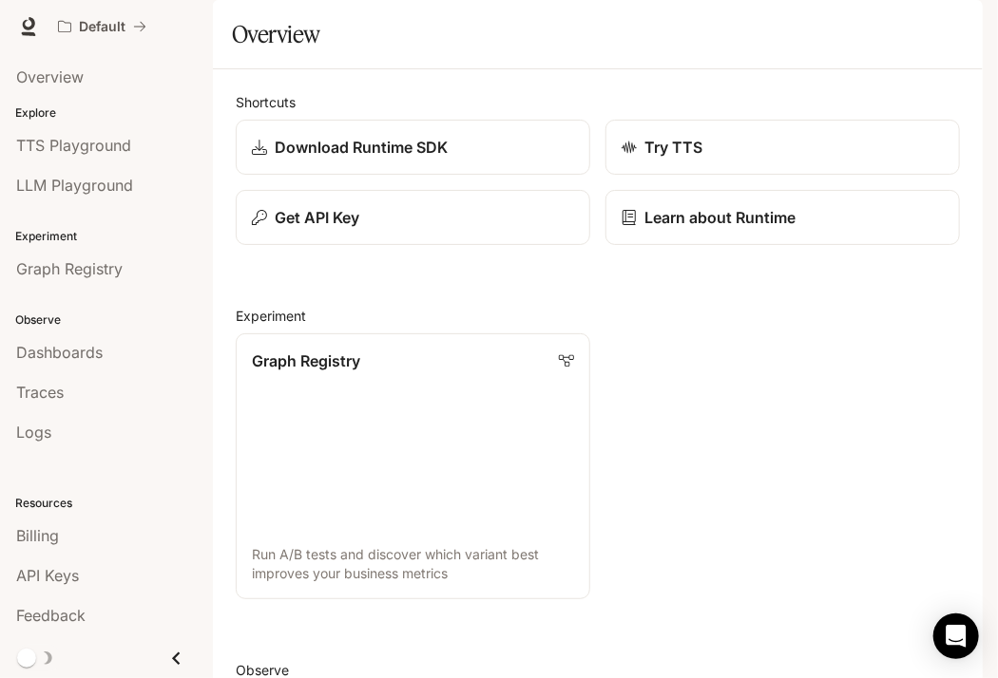
click at [940, 34] on button "button" at bounding box center [956, 27] width 38 height 38
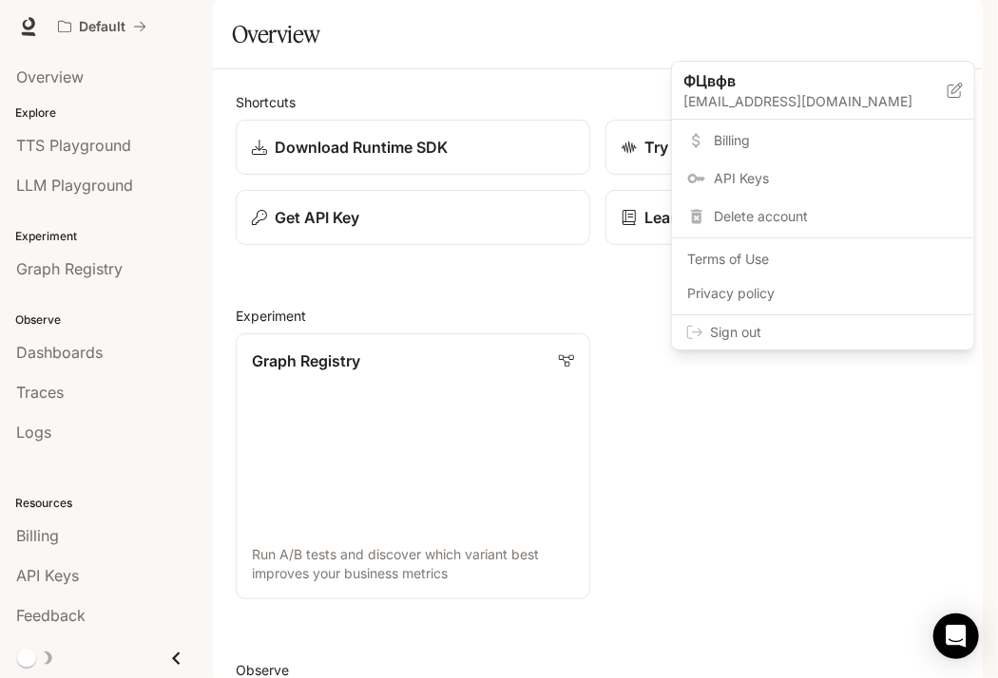
click at [817, 92] on p "[EMAIL_ADDRESS][DOMAIN_NAME]" at bounding box center [815, 101] width 264 height 19
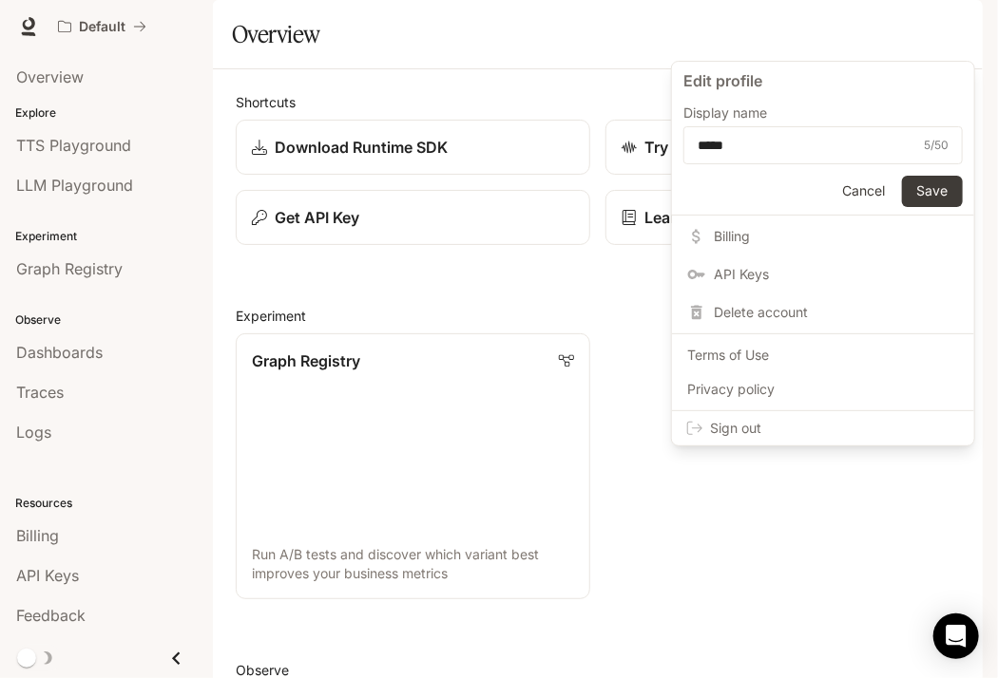
click at [867, 183] on button "Cancel" at bounding box center [863, 191] width 61 height 31
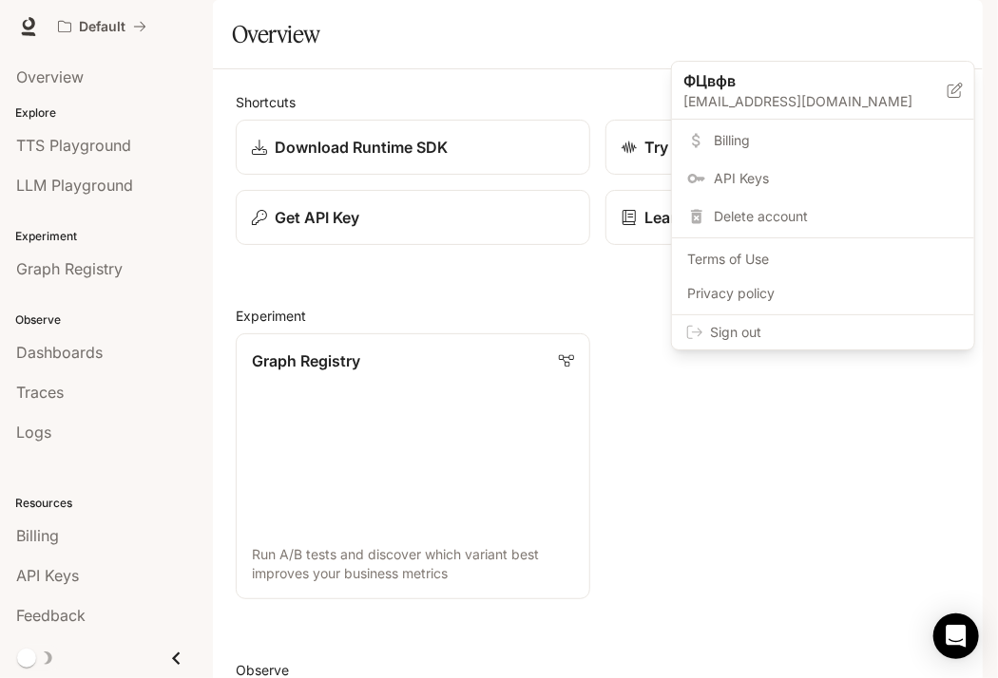
click at [868, 89] on p "ФЦвфв" at bounding box center [800, 80] width 234 height 23
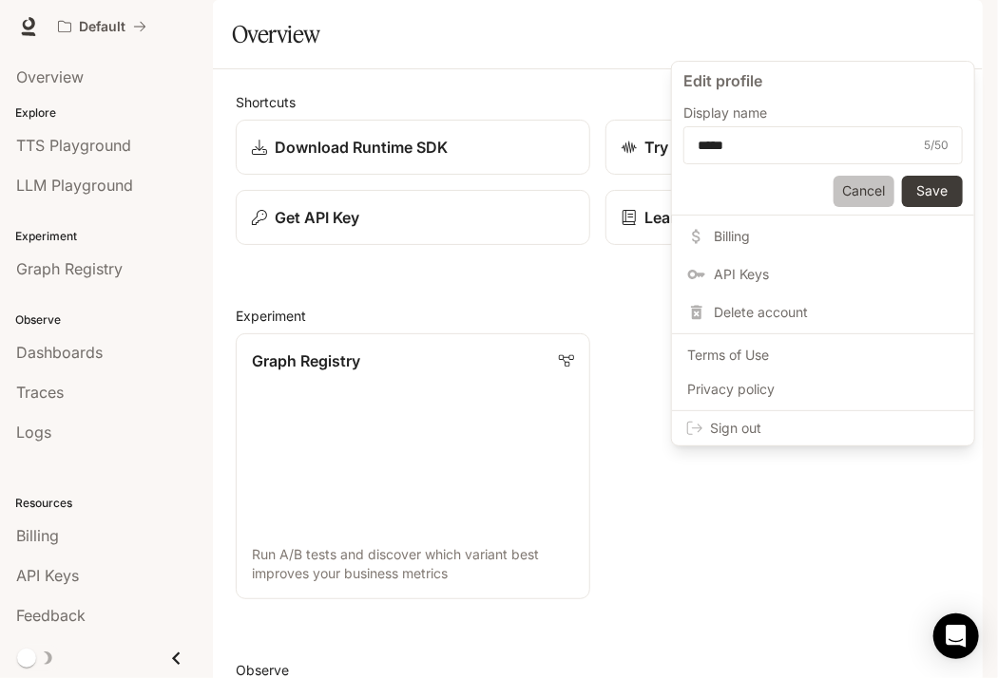
click at [863, 184] on button "Cancel" at bounding box center [863, 191] width 61 height 31
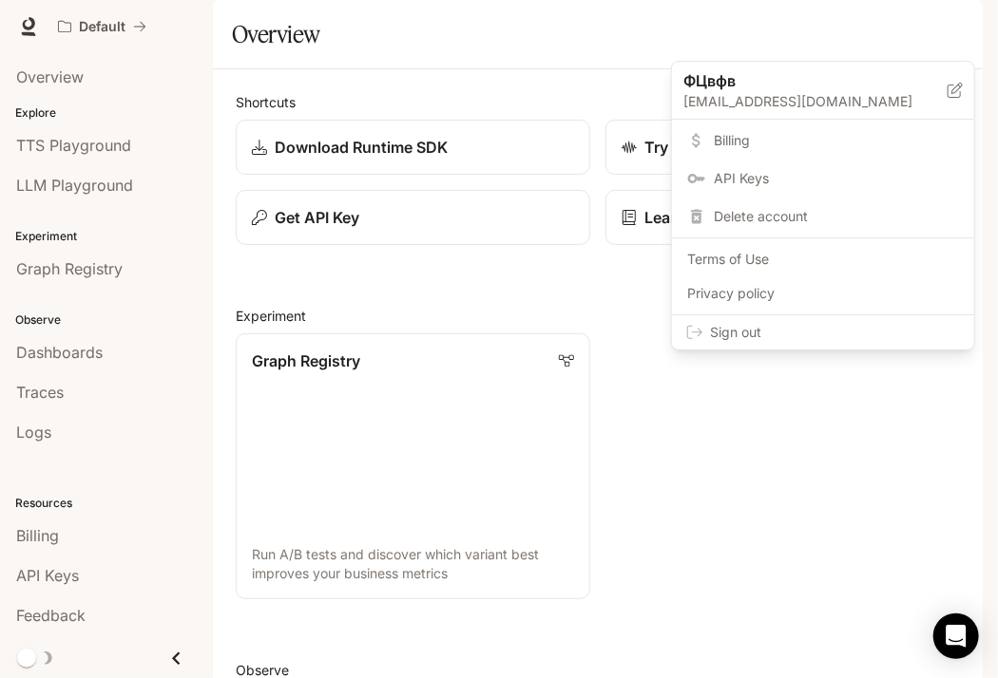
click at [729, 319] on div "Sign out" at bounding box center [823, 332] width 302 height 34
